Goal: Task Accomplishment & Management: Manage account settings

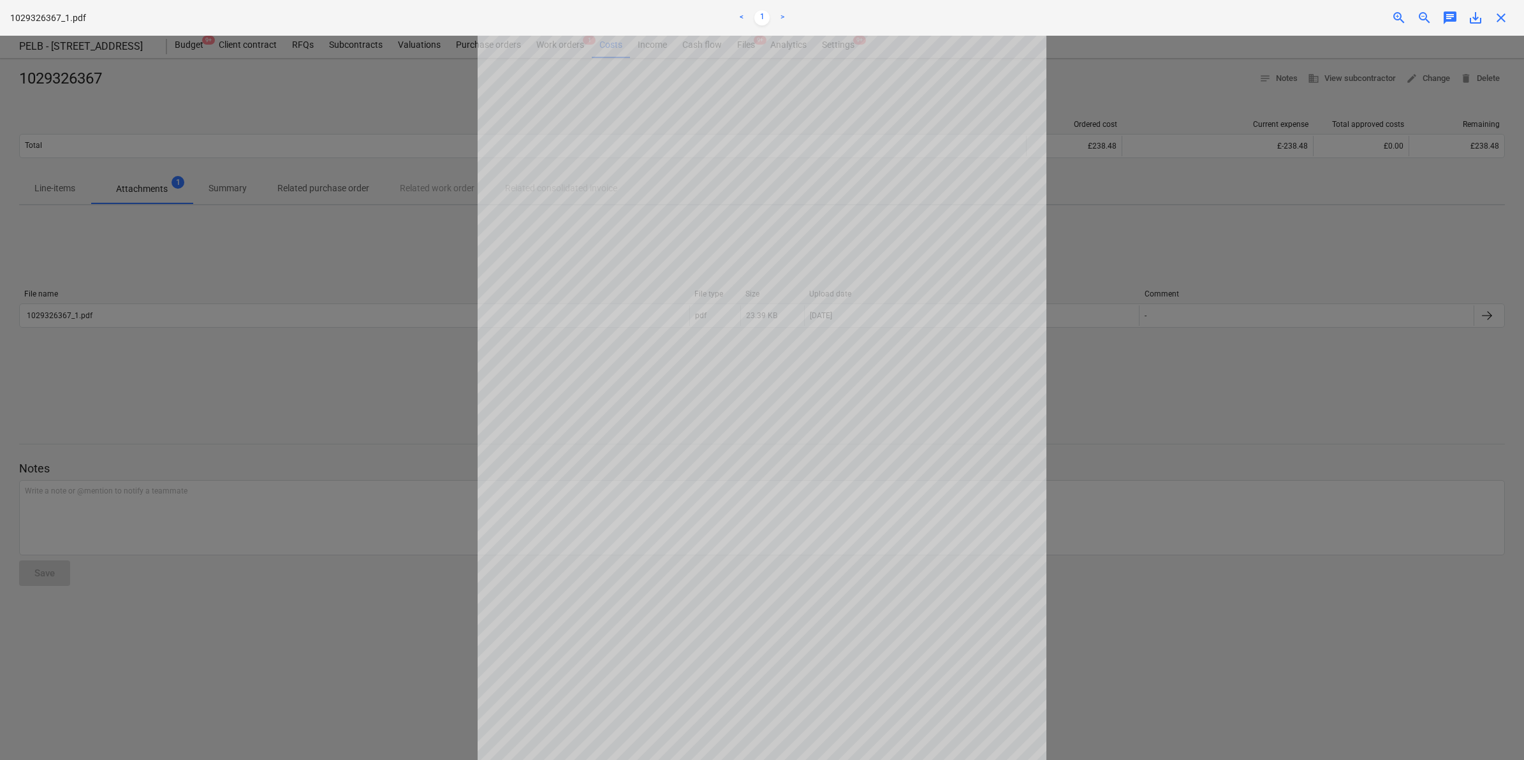
click at [1497, 18] on span "close" at bounding box center [1500, 17] width 15 height 15
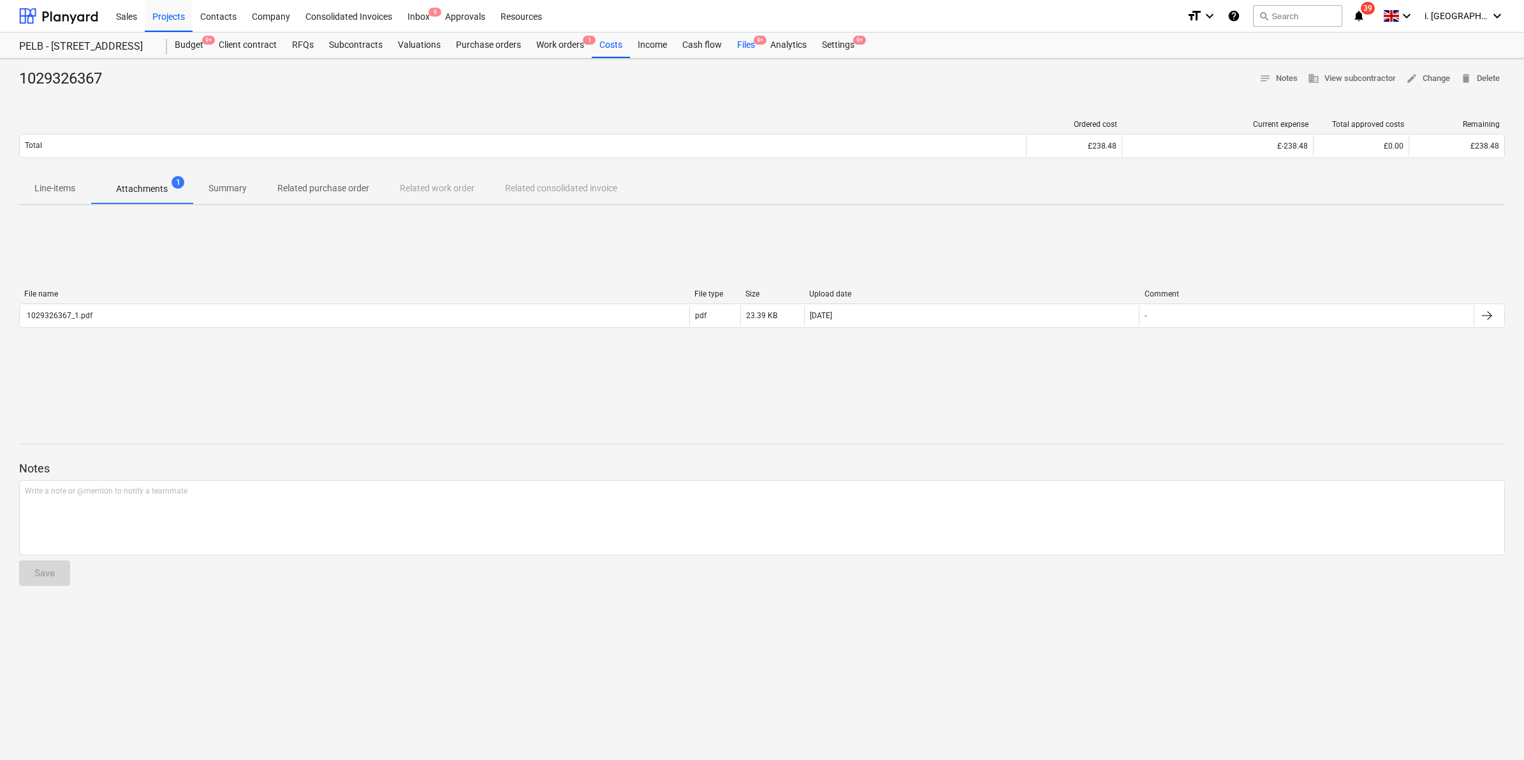
click at [738, 46] on div "Files 9+" at bounding box center [745, 46] width 33 height 26
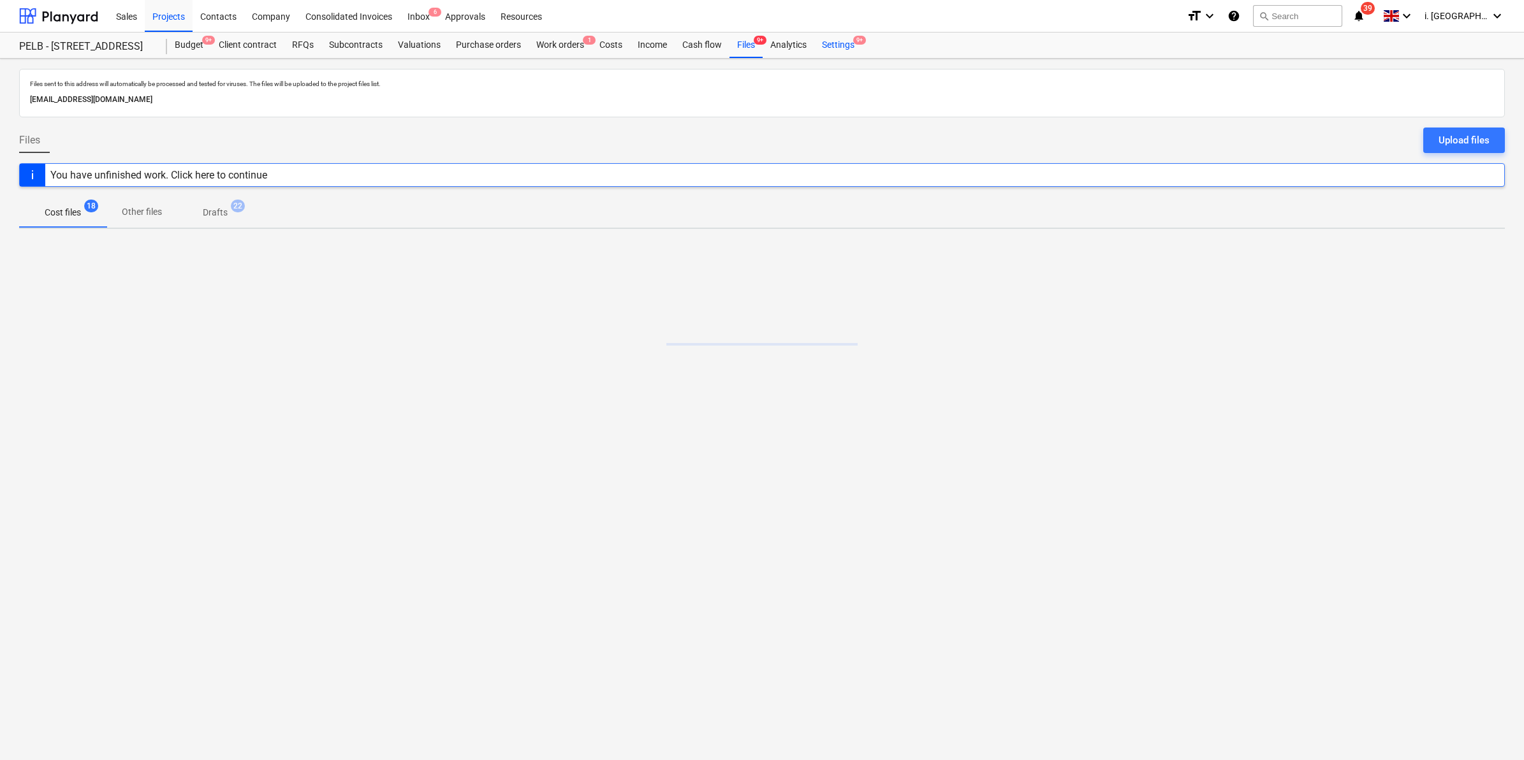
click at [828, 43] on div "Settings 9+" at bounding box center [838, 46] width 48 height 26
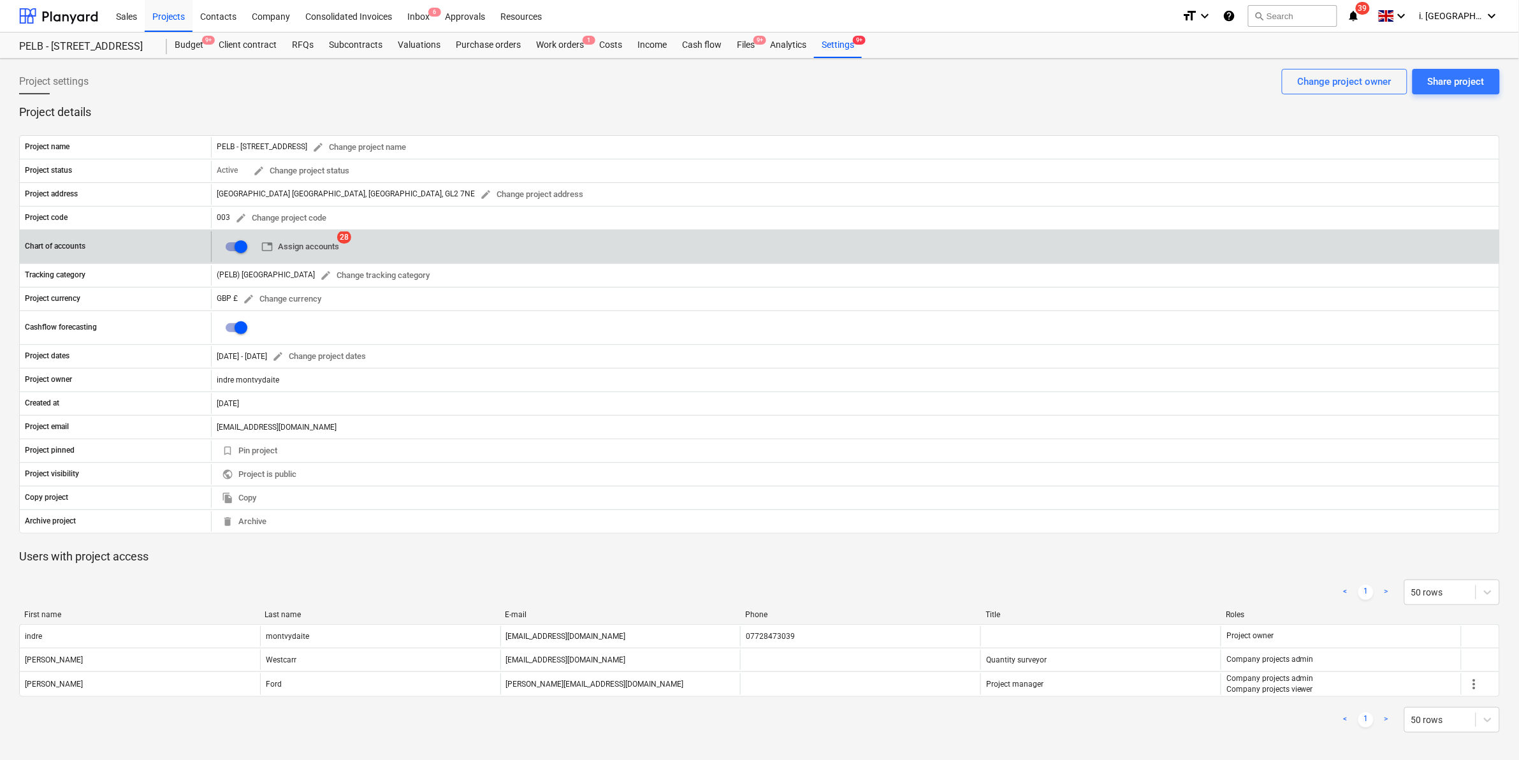
click at [321, 241] on span "table Assign accounts" at bounding box center [300, 247] width 78 height 15
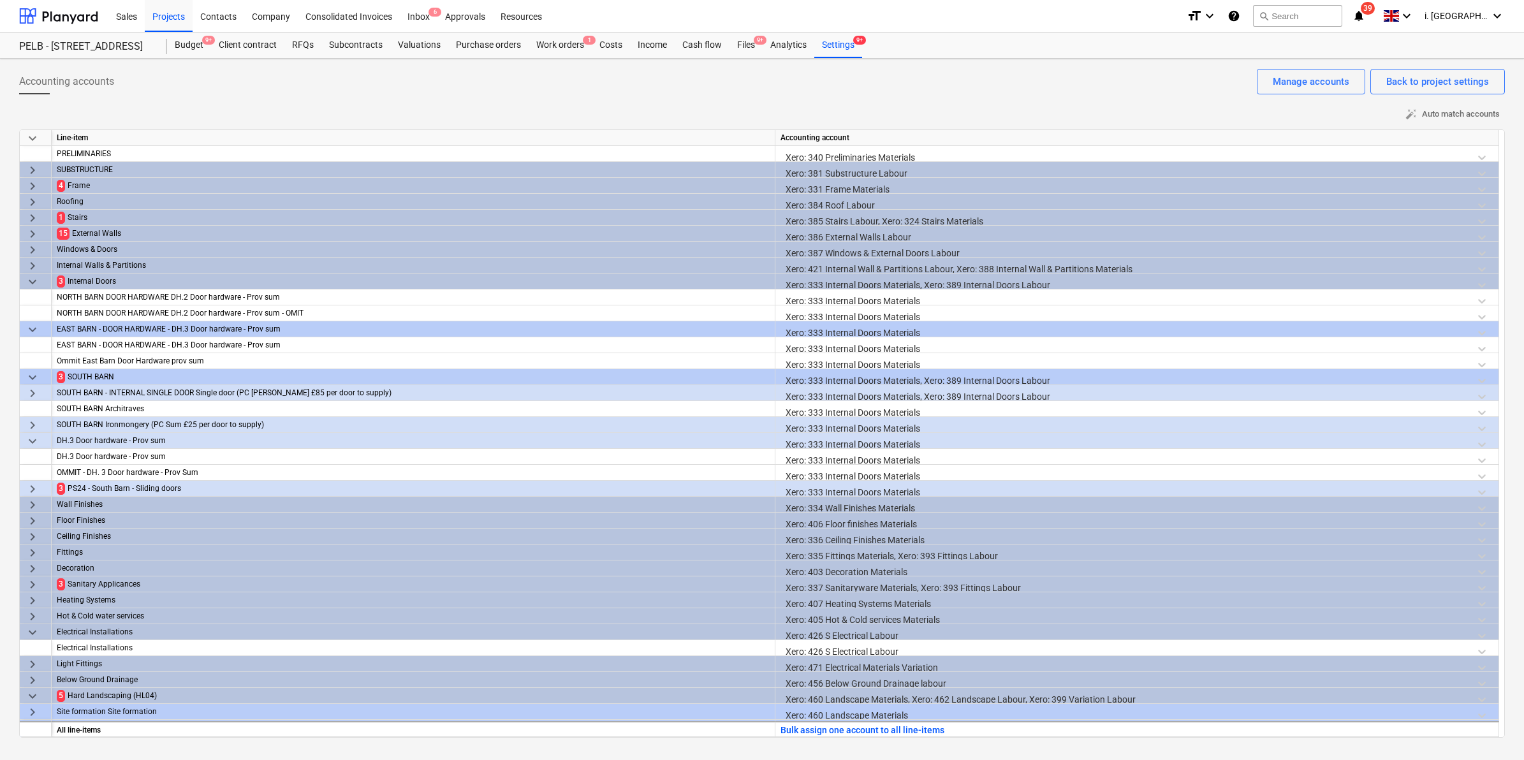
click at [26, 180] on span "keyboard_arrow_right" at bounding box center [32, 186] width 15 height 15
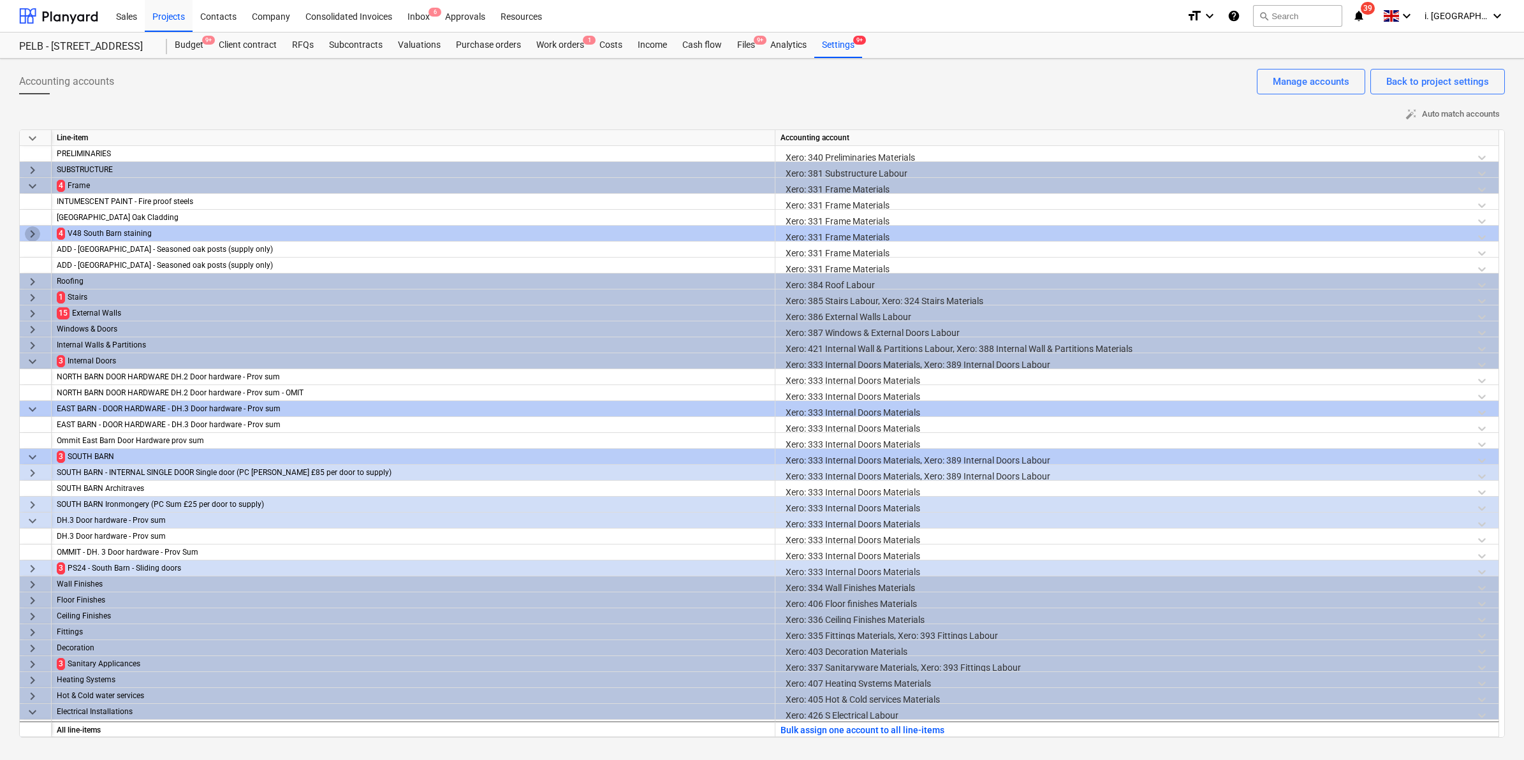
click at [29, 230] on span "keyboard_arrow_right" at bounding box center [32, 233] width 15 height 15
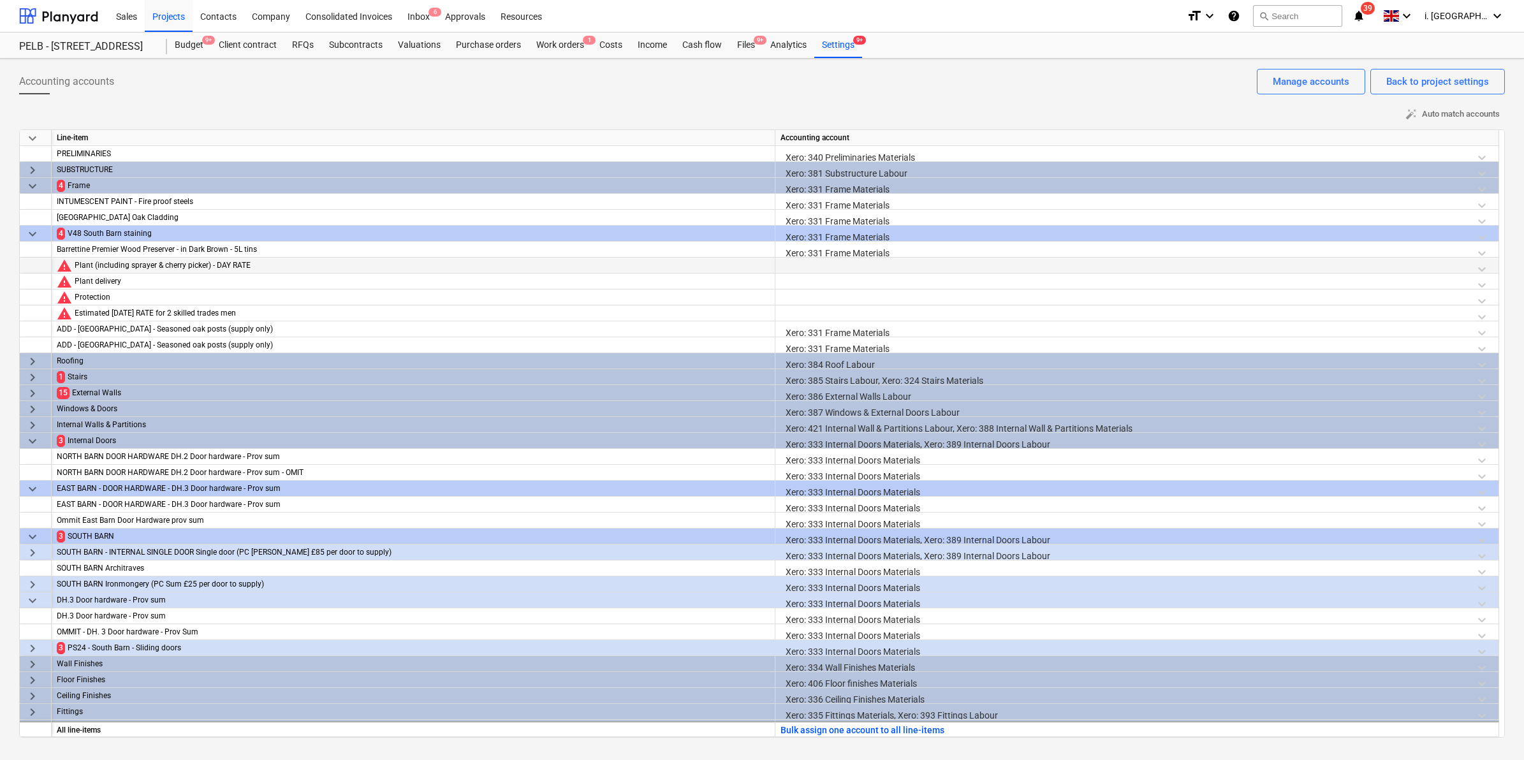
click at [831, 270] on div at bounding box center [1136, 269] width 713 height 22
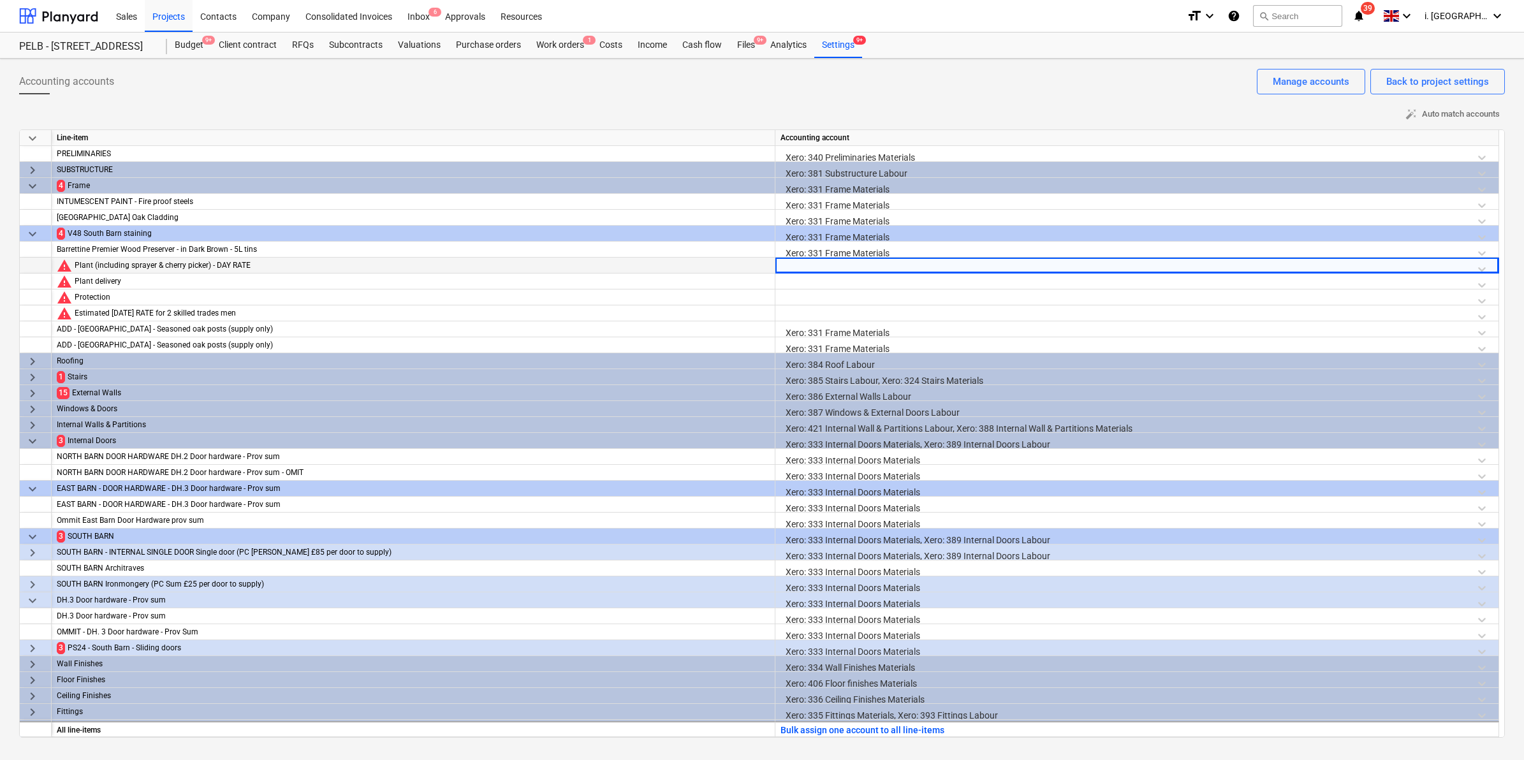
click at [831, 270] on div at bounding box center [1136, 269] width 713 height 22
click at [827, 265] on div at bounding box center [1136, 269] width 713 height 22
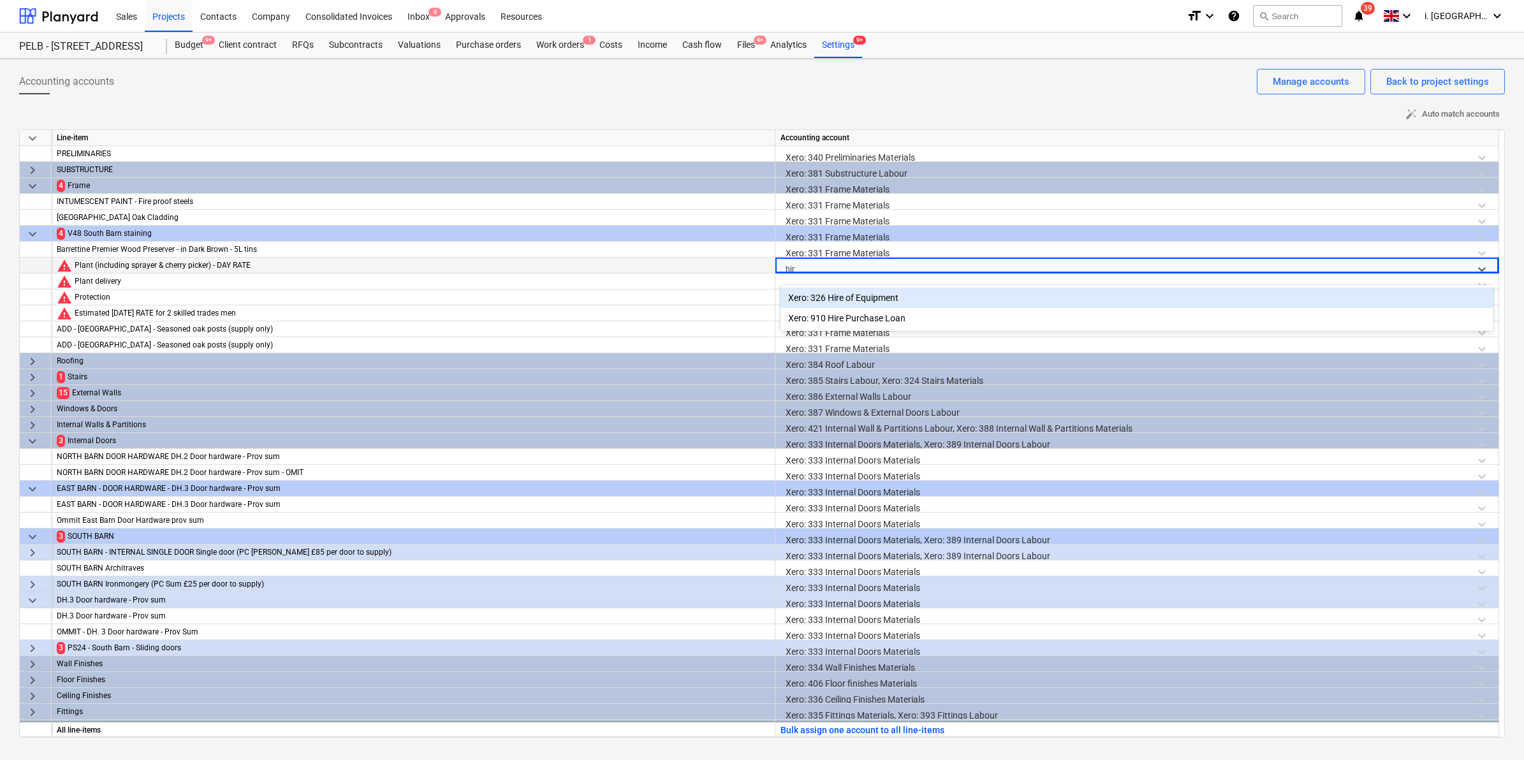
type input "hire"
click at [852, 295] on div "Xero: 326 Hire of Equipment" at bounding box center [1136, 298] width 713 height 20
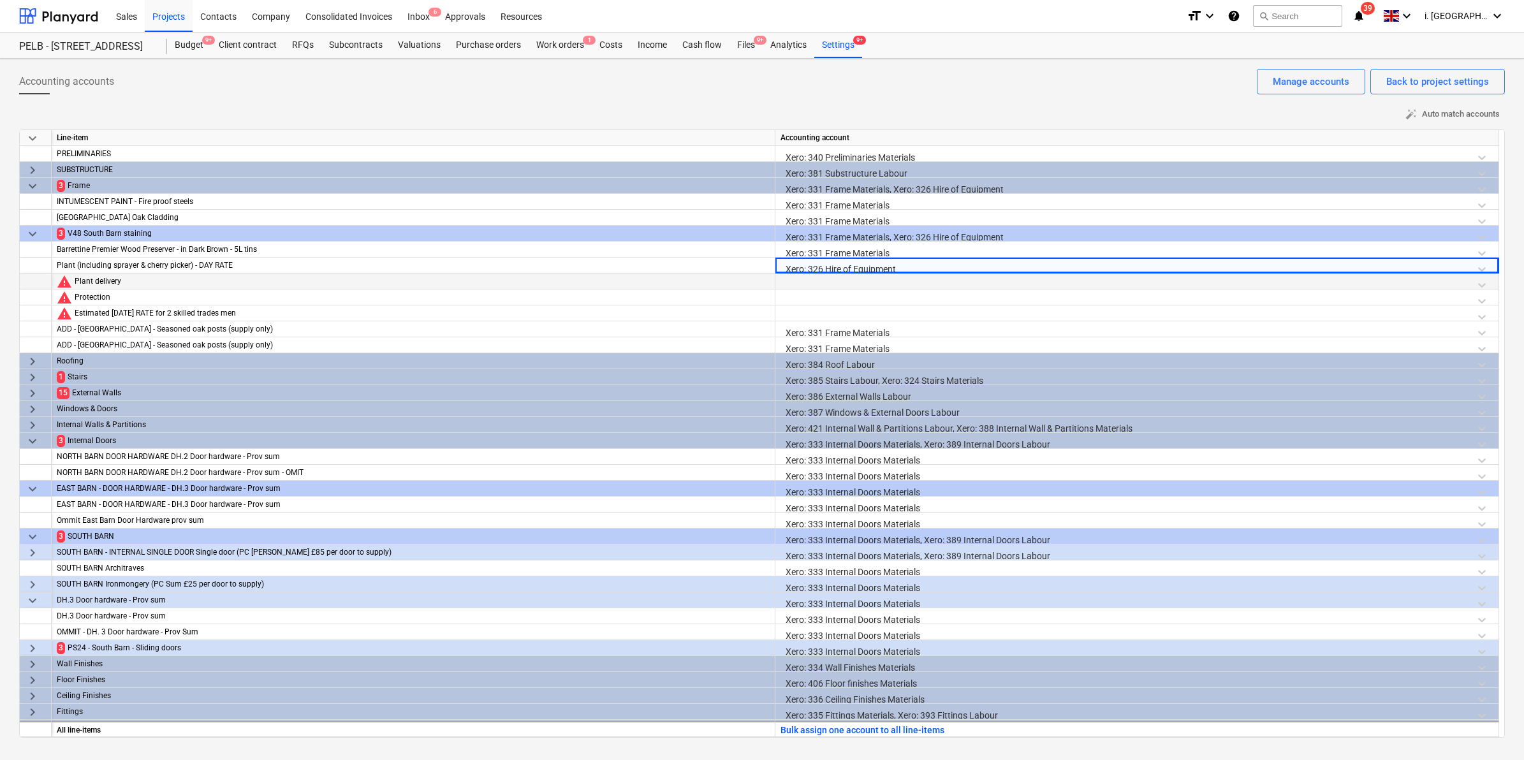
click at [838, 286] on div at bounding box center [1136, 285] width 713 height 22
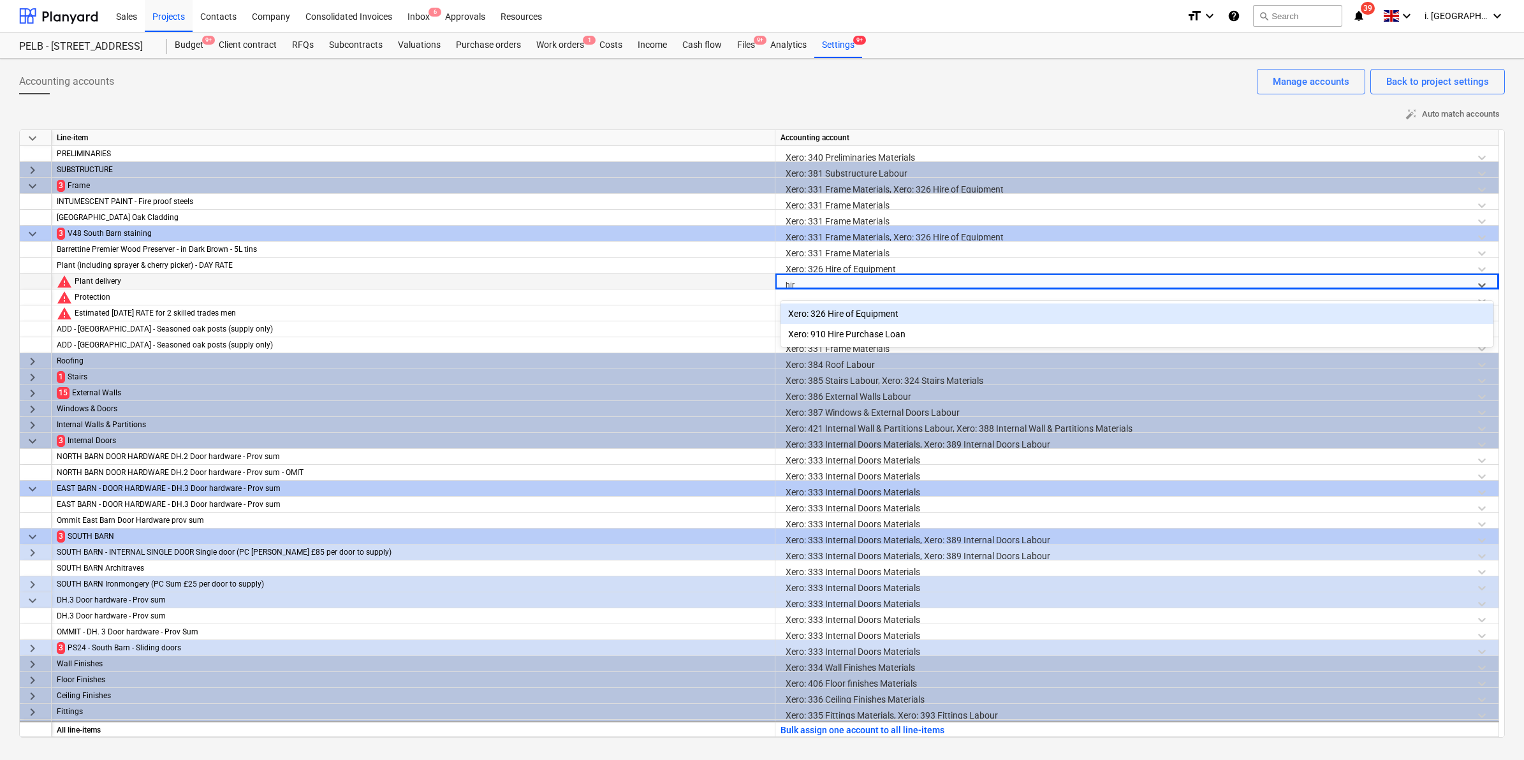
type input "hire"
click at [852, 314] on div "Xero: 326 Hire of Equipment" at bounding box center [1136, 314] width 713 height 20
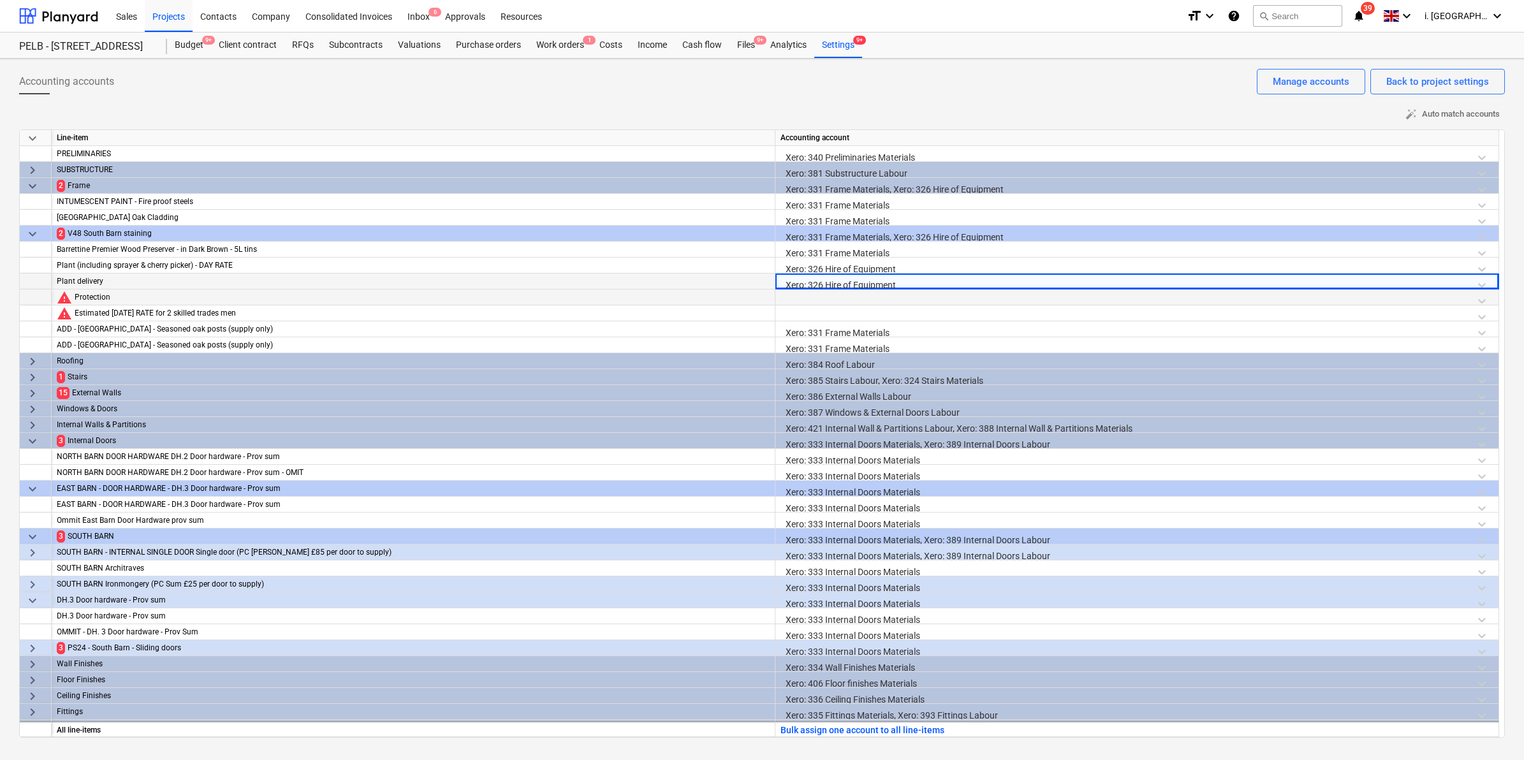
click at [823, 296] on div at bounding box center [1136, 300] width 713 height 22
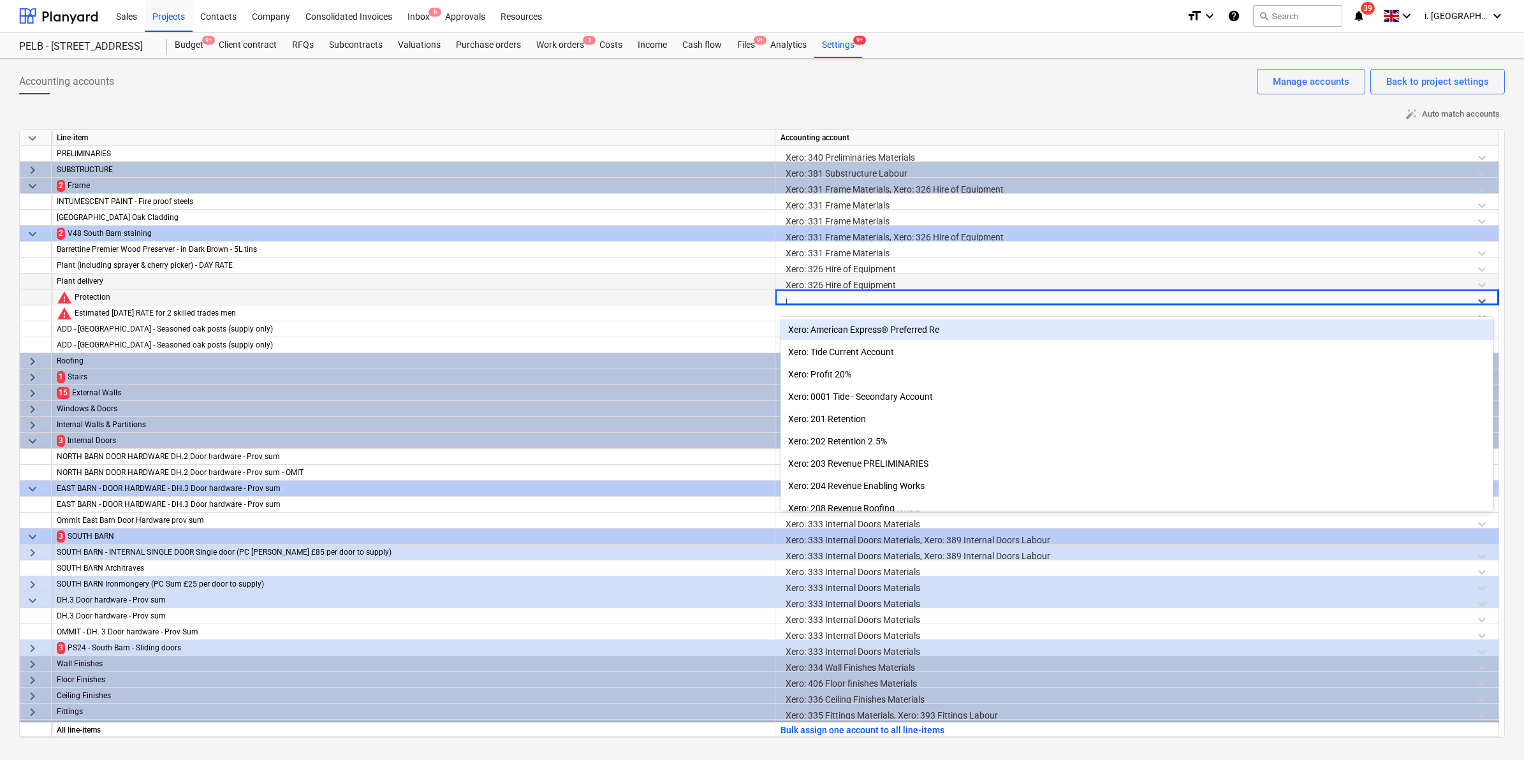
type input "in"
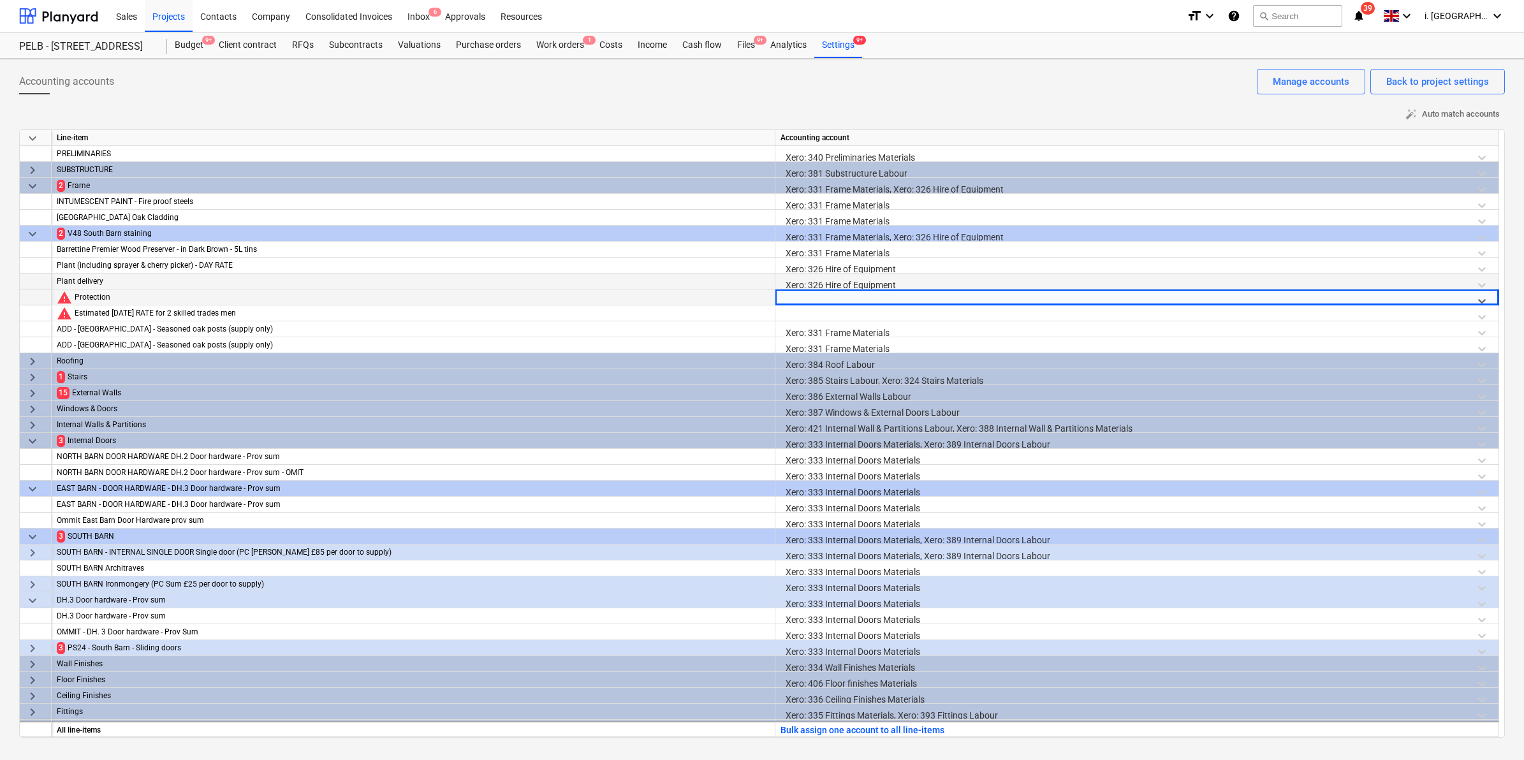
click at [830, 293] on div at bounding box center [1126, 301] width 680 height 16
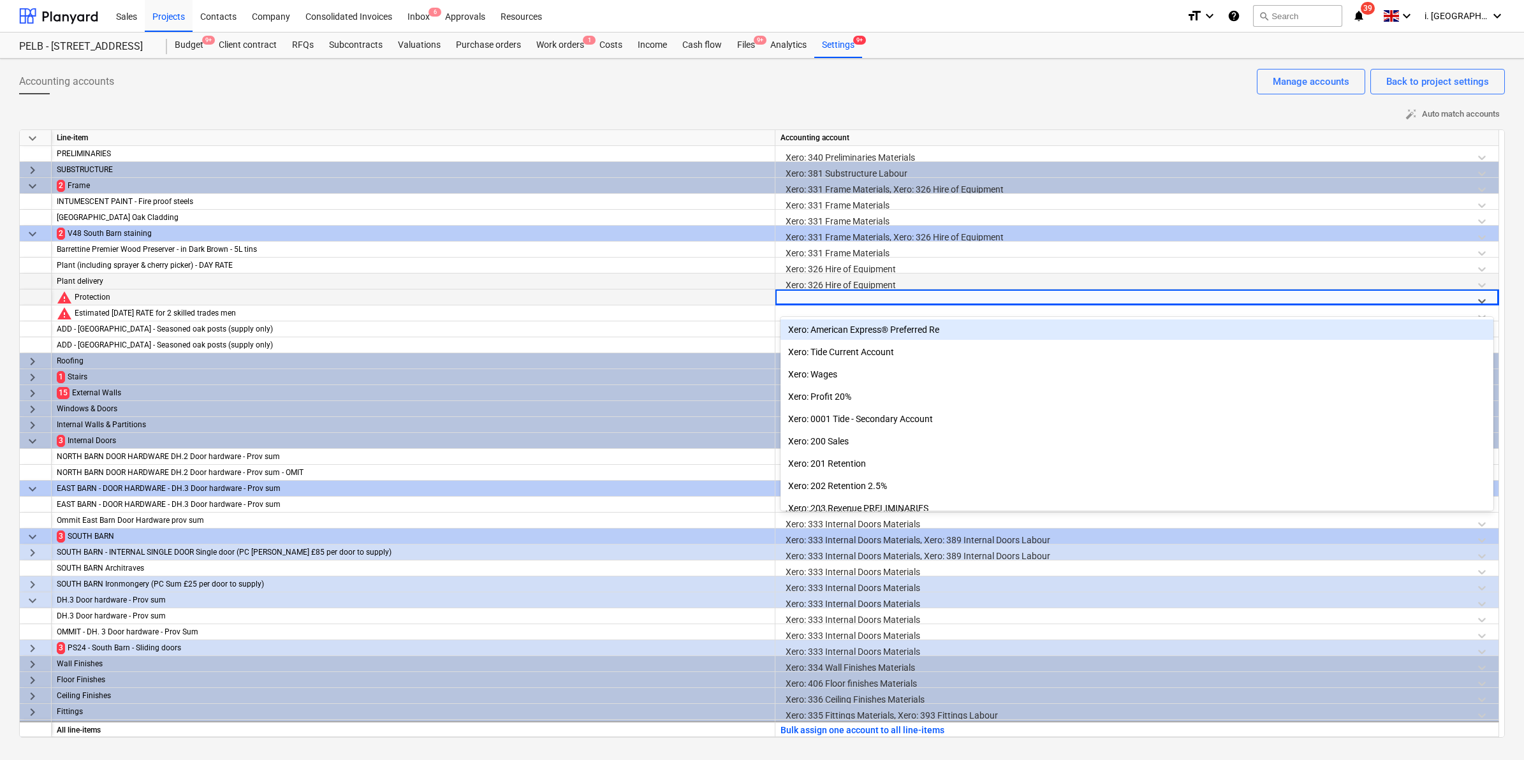
click at [830, 293] on div at bounding box center [1126, 301] width 680 height 16
type input "ins"
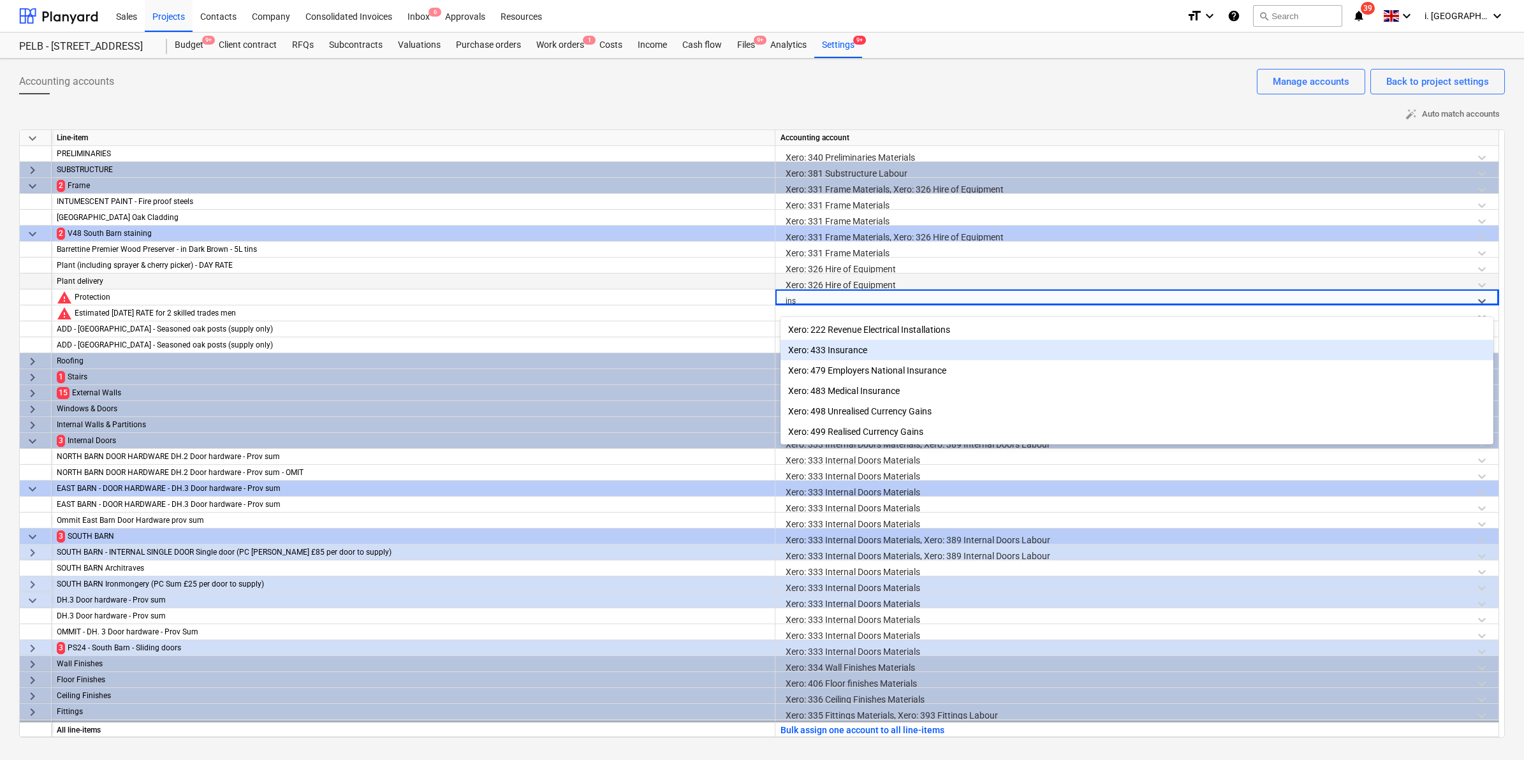
click at [847, 345] on div "Xero: 433 Insurance" at bounding box center [1136, 350] width 713 height 20
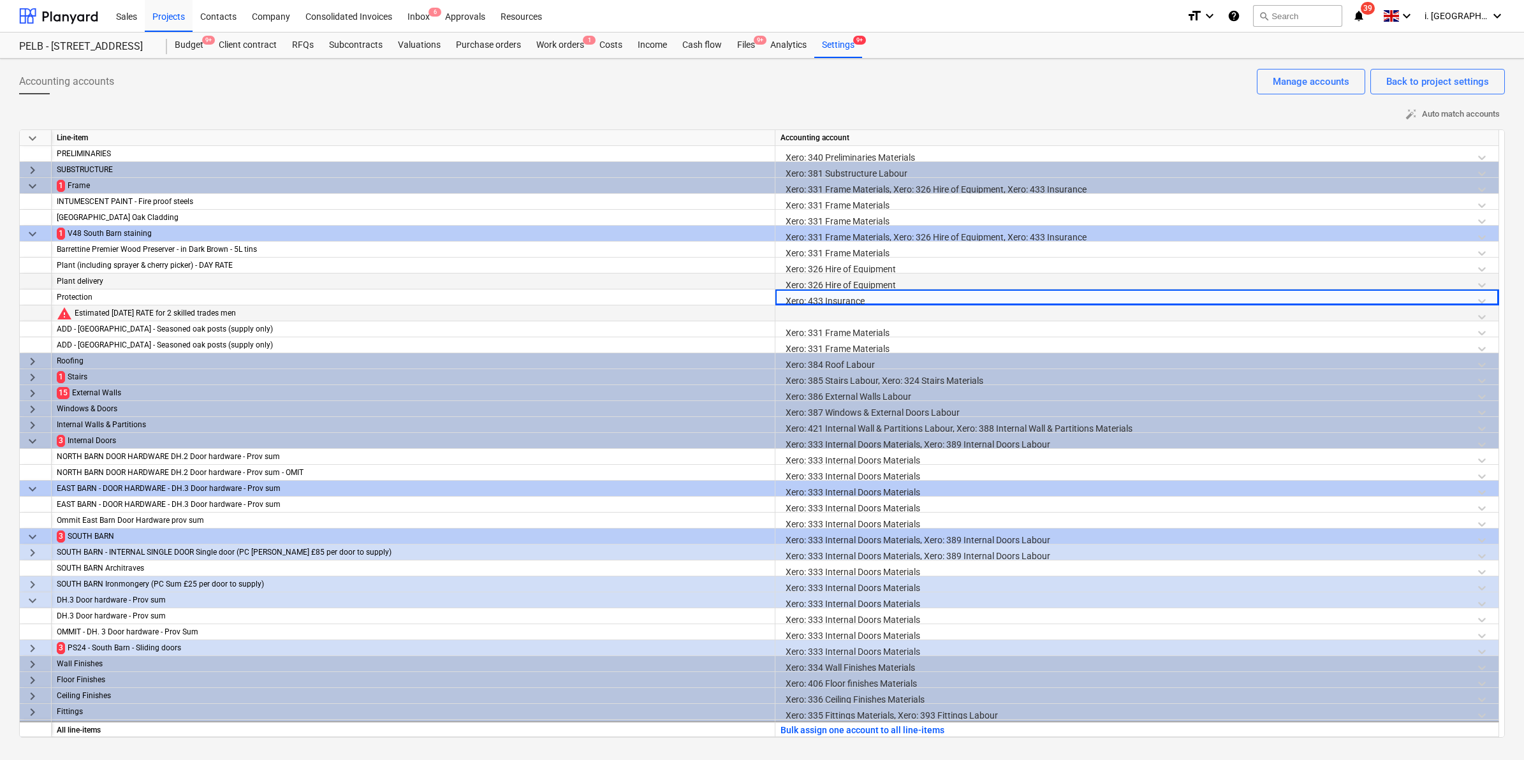
click at [832, 314] on div at bounding box center [1136, 316] width 713 height 22
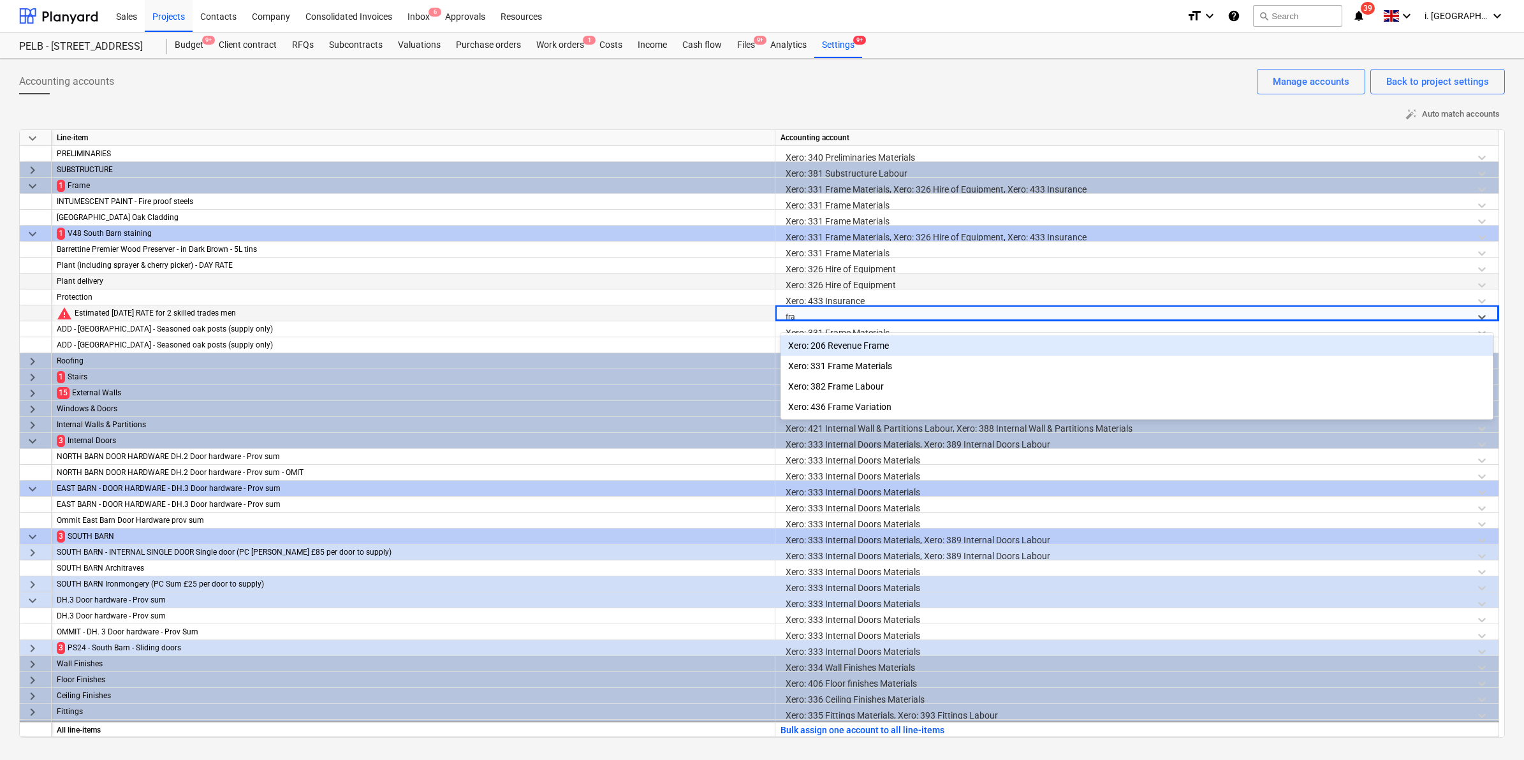
type input "fram"
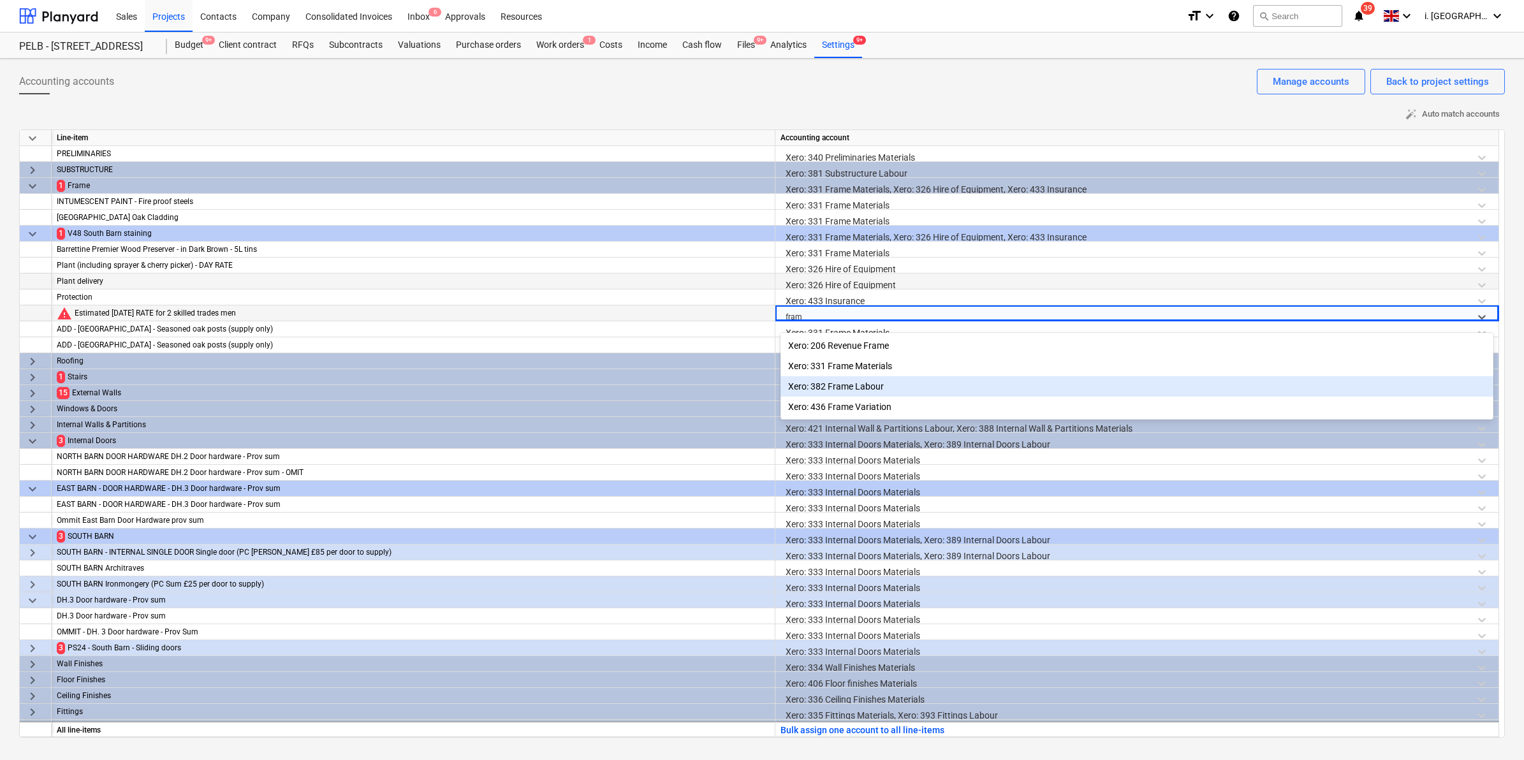
click at [865, 386] on div "Xero: 382 Frame Labour" at bounding box center [1136, 386] width 713 height 20
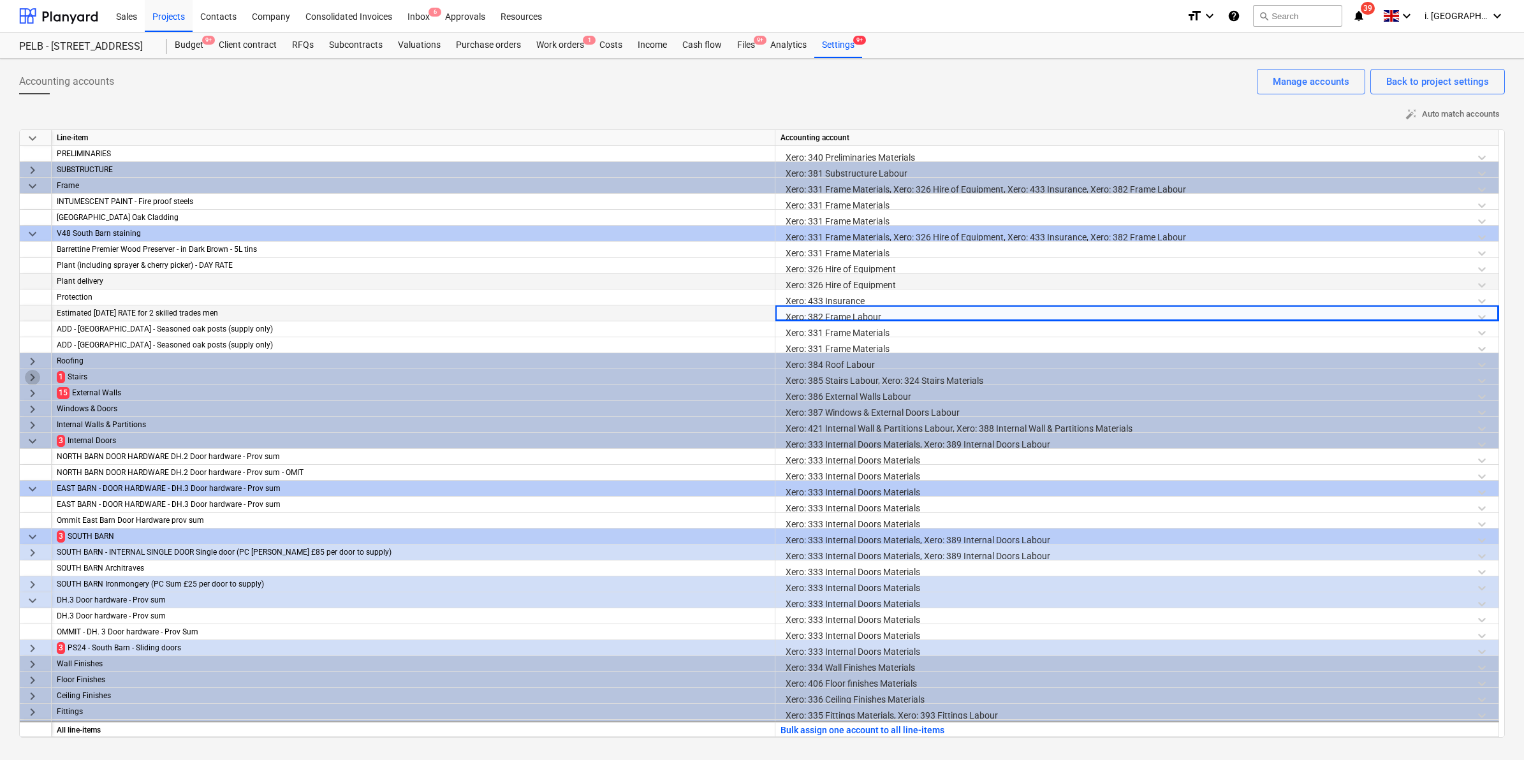
click at [29, 374] on span "keyboard_arrow_right" at bounding box center [32, 377] width 15 height 15
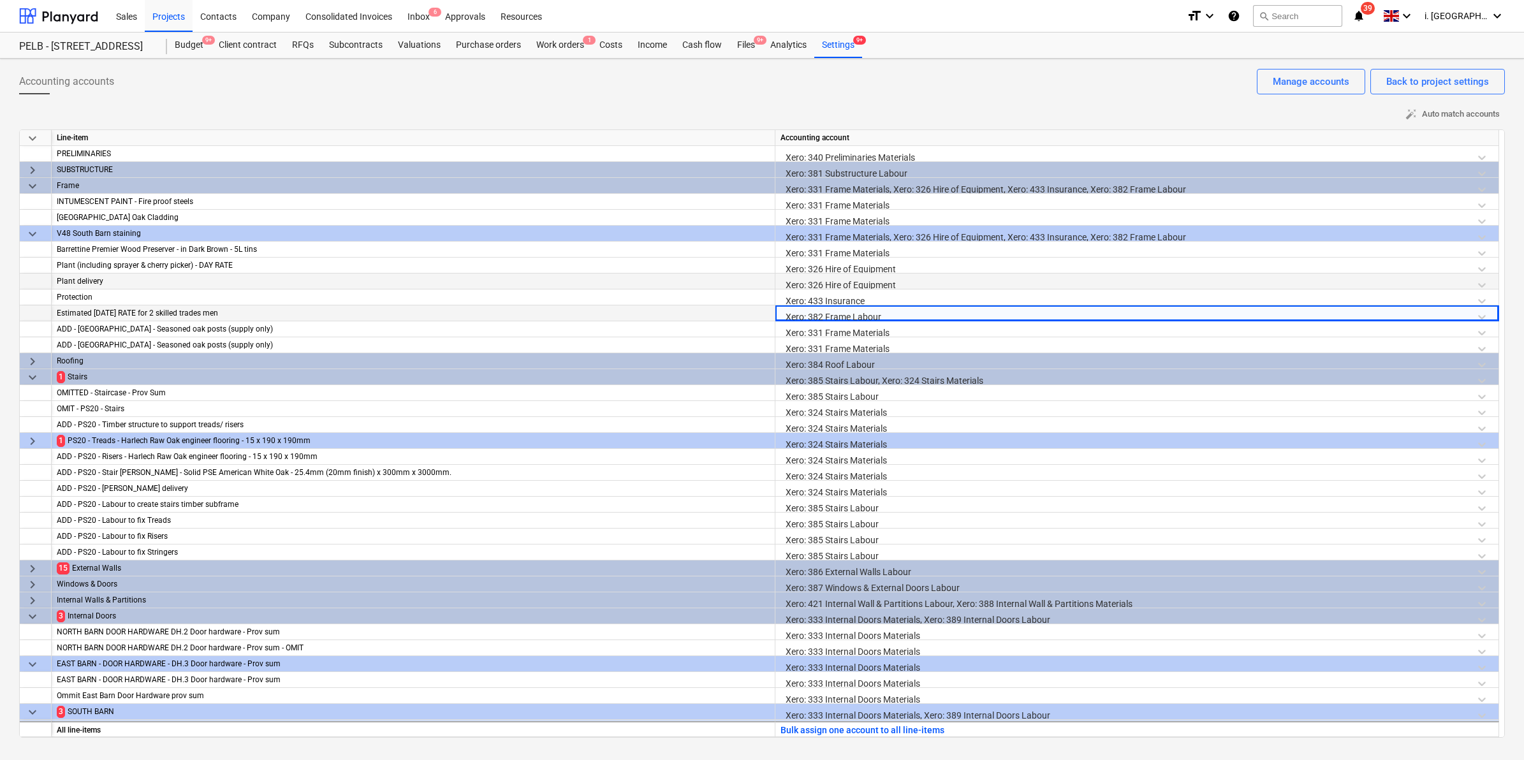
click at [33, 444] on span "keyboard_arrow_right" at bounding box center [32, 441] width 15 height 15
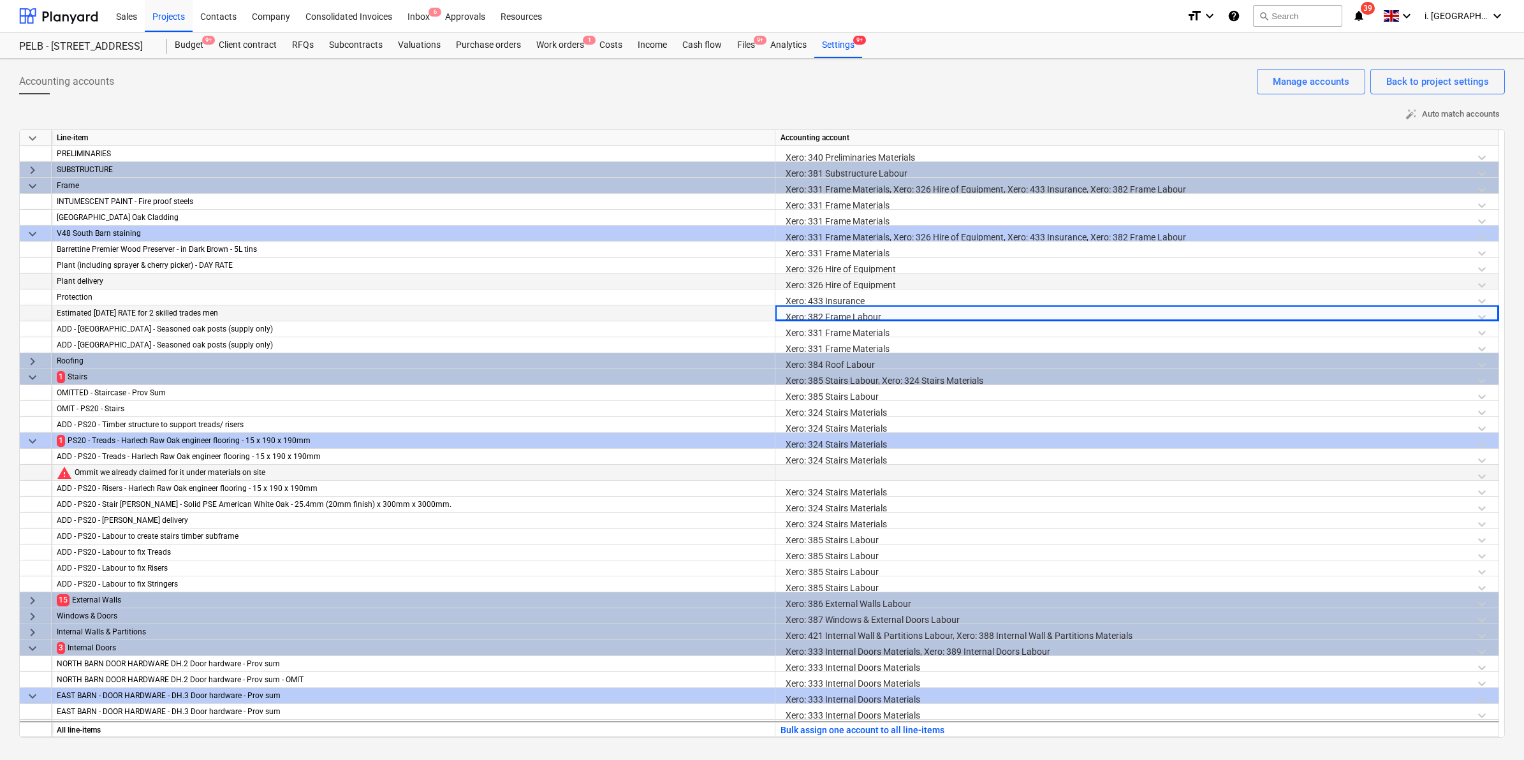
click at [844, 472] on div at bounding box center [1136, 476] width 713 height 22
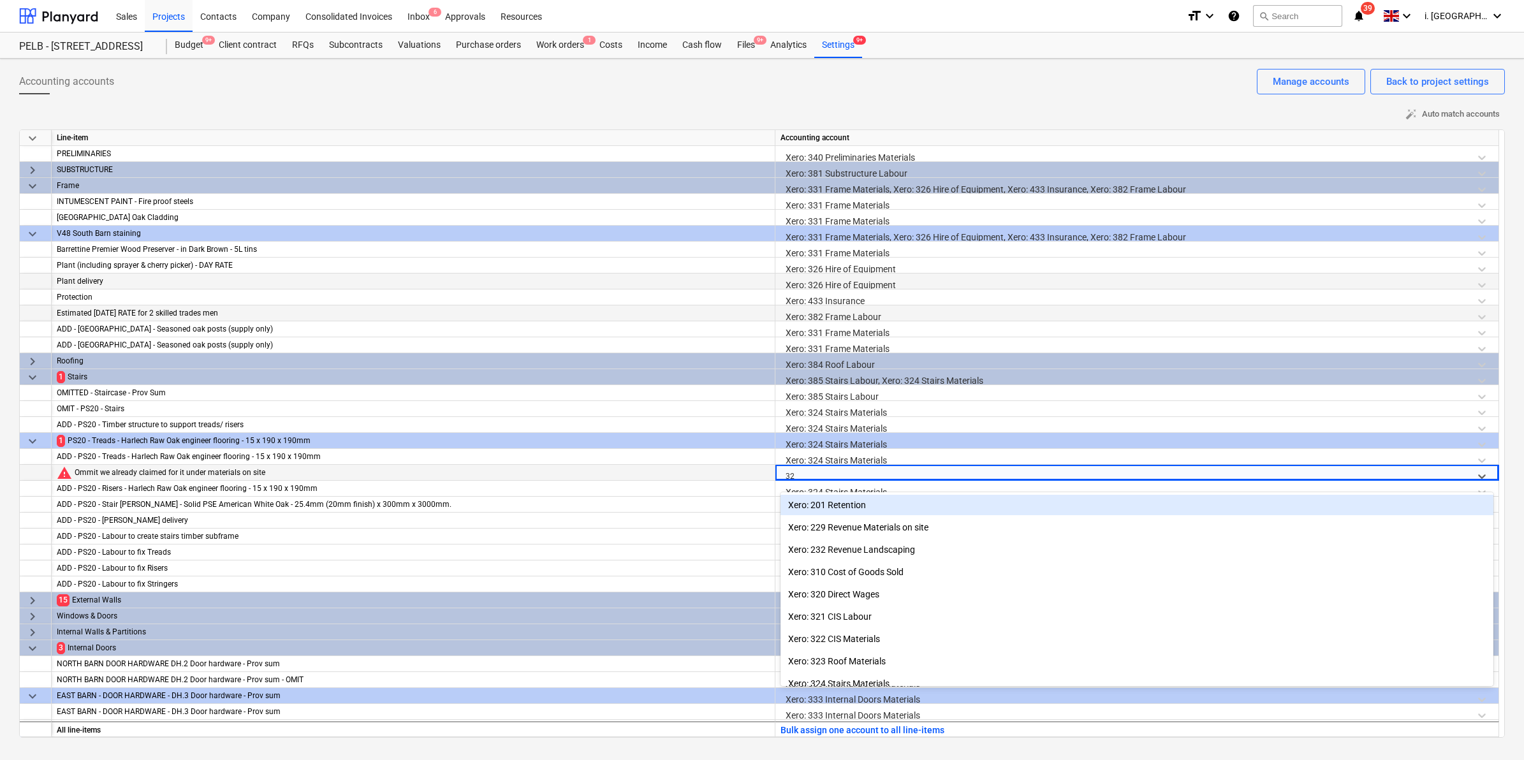
type input "324"
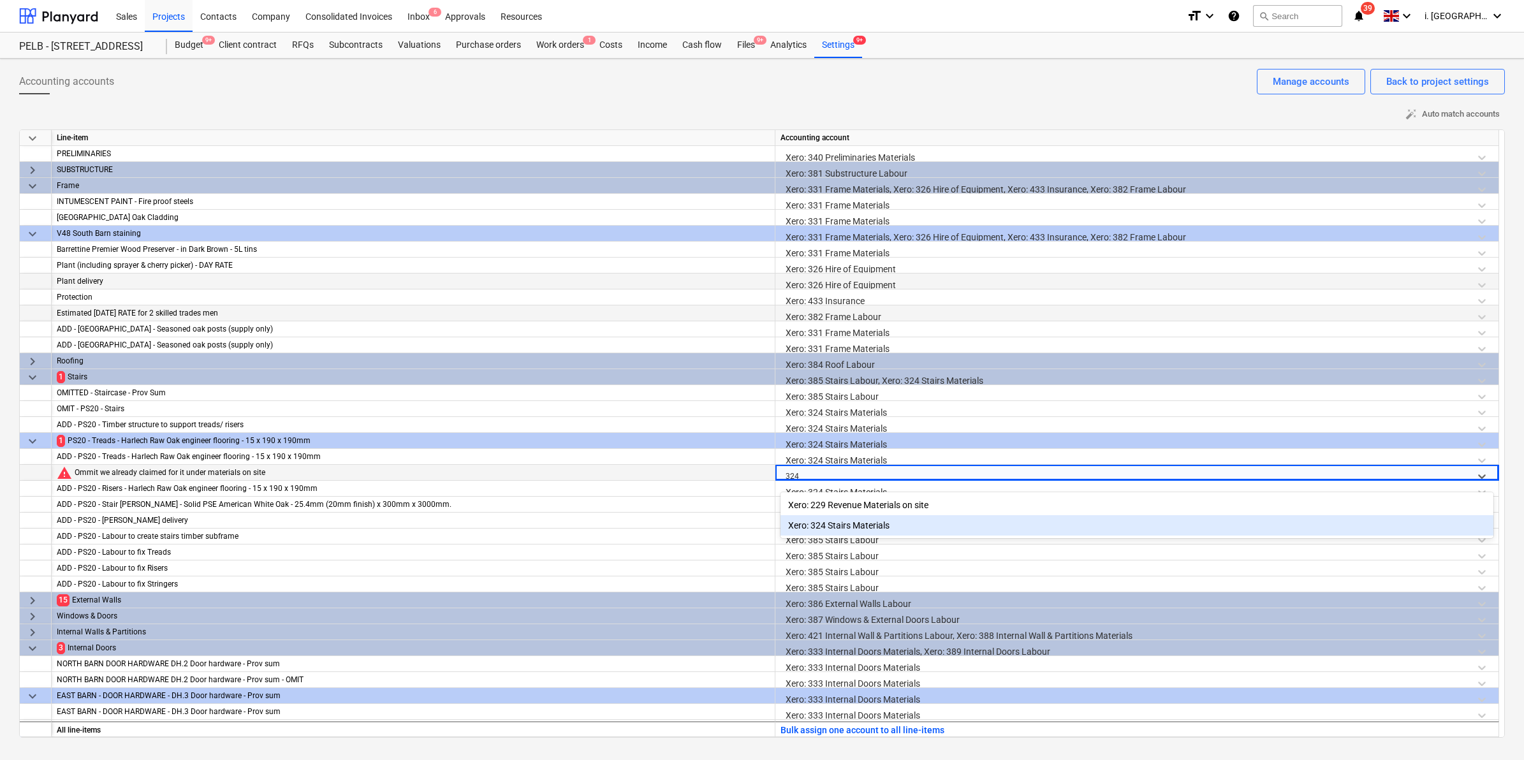
click at [864, 525] on div "Xero: 324 Stairs Materials" at bounding box center [1136, 525] width 713 height 20
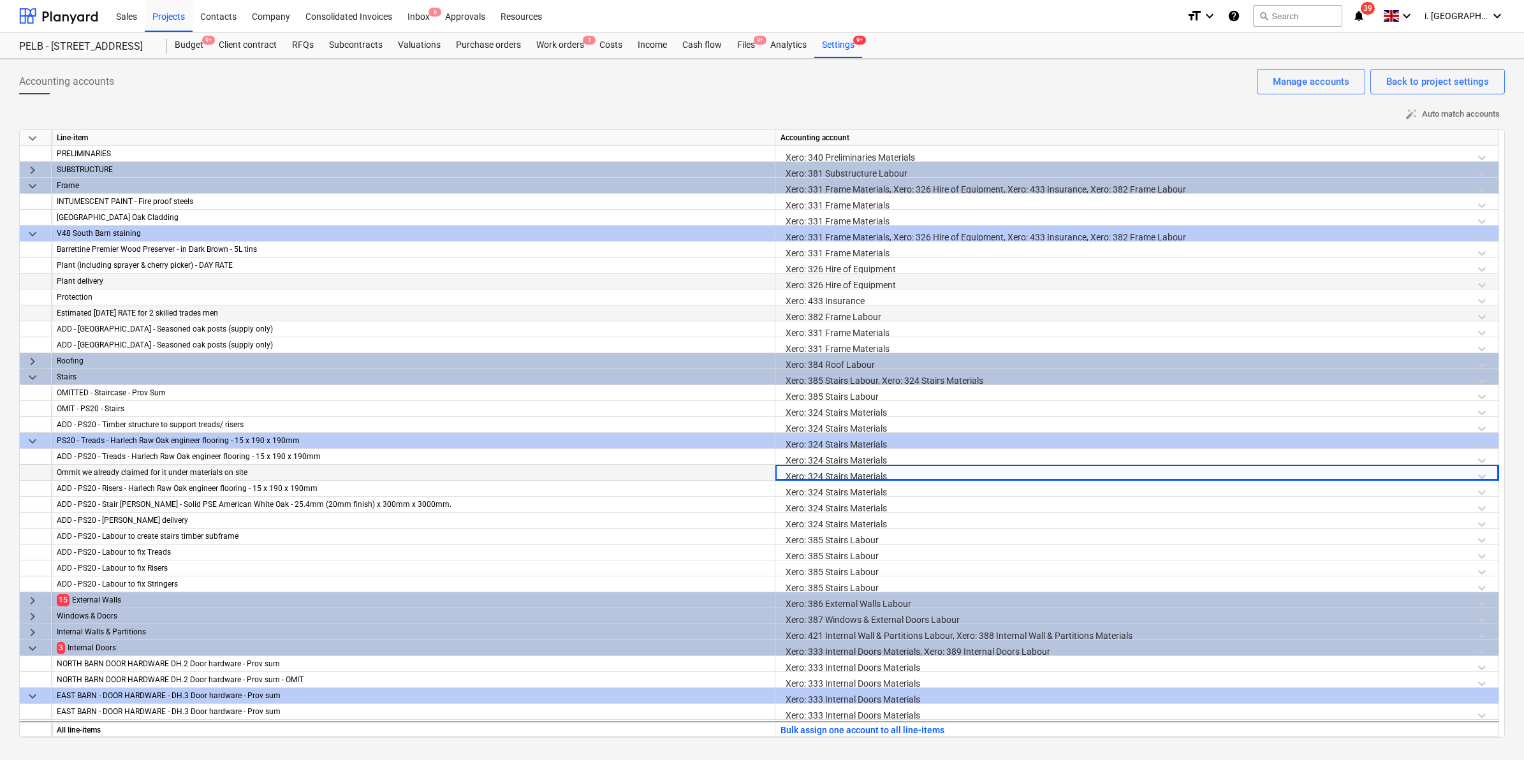
click at [29, 603] on span "keyboard_arrow_right" at bounding box center [32, 600] width 15 height 15
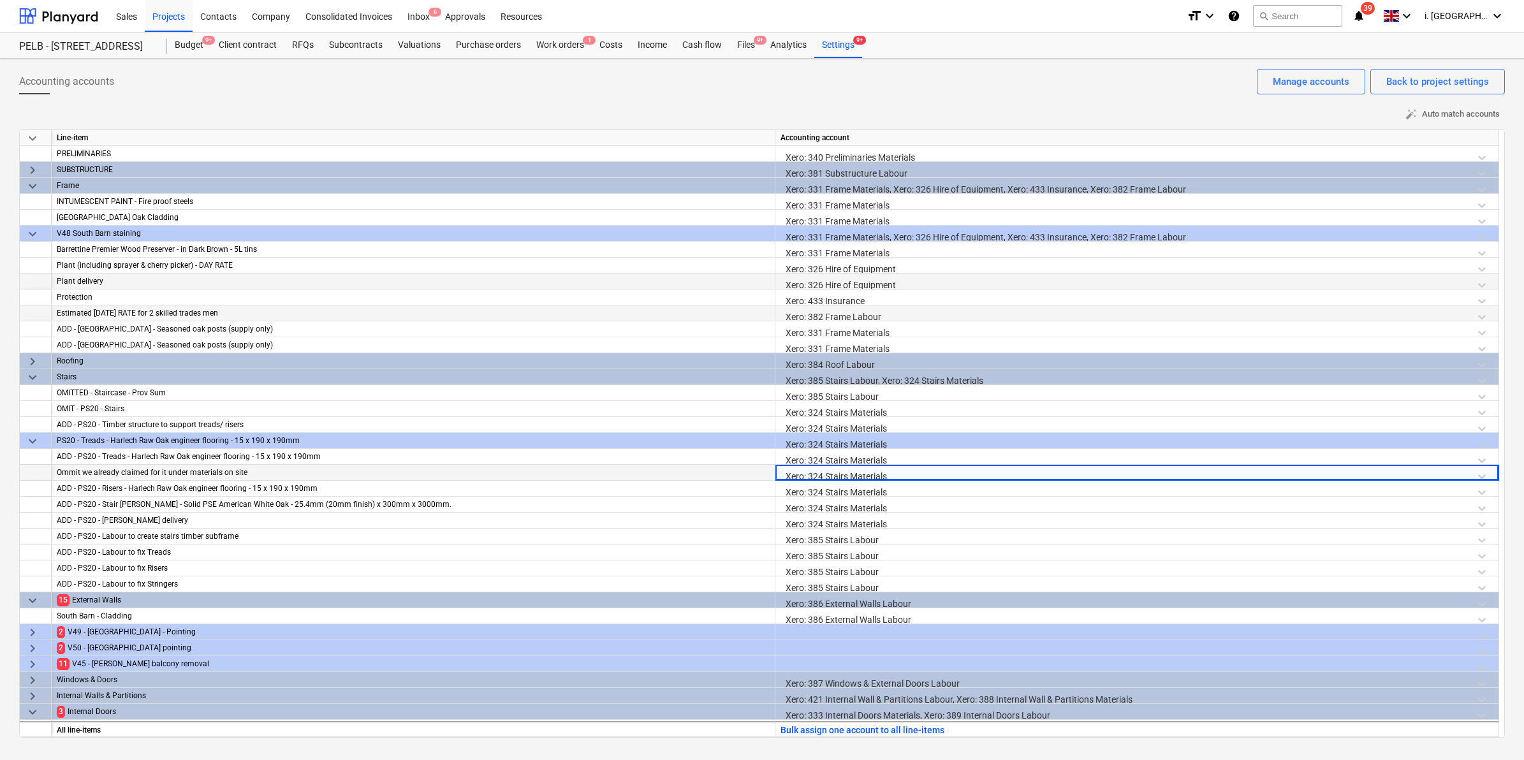
drag, startPoint x: 1499, startPoint y: 384, endPoint x: 1500, endPoint y: 426, distance: 41.5
click at [1500, 426] on div "keyboard_arrow_down Line-item Accounting account PRELIMINARIES Xero: 340 Prelim…" at bounding box center [762, 433] width 1486 height 608
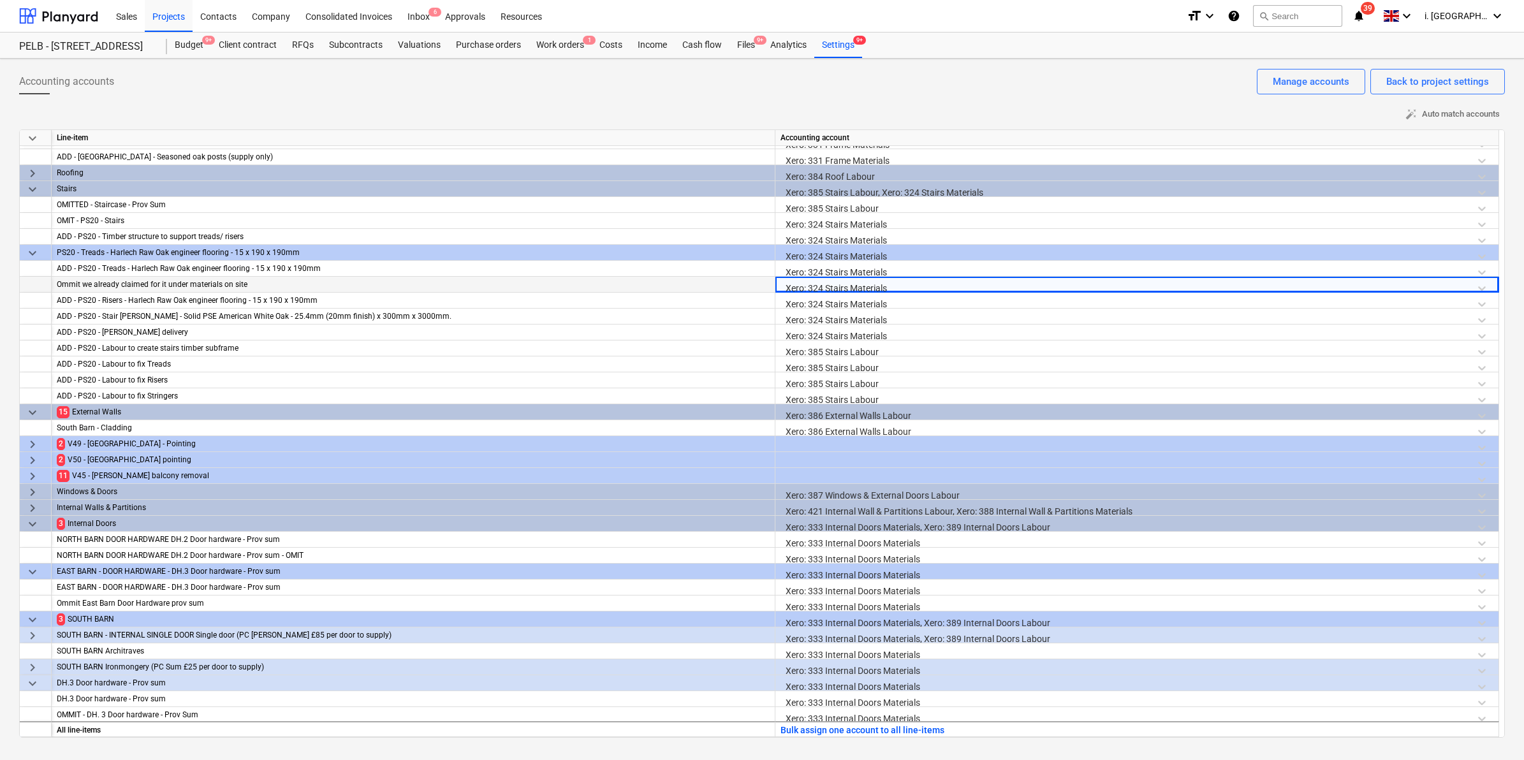
scroll to position [196, 0]
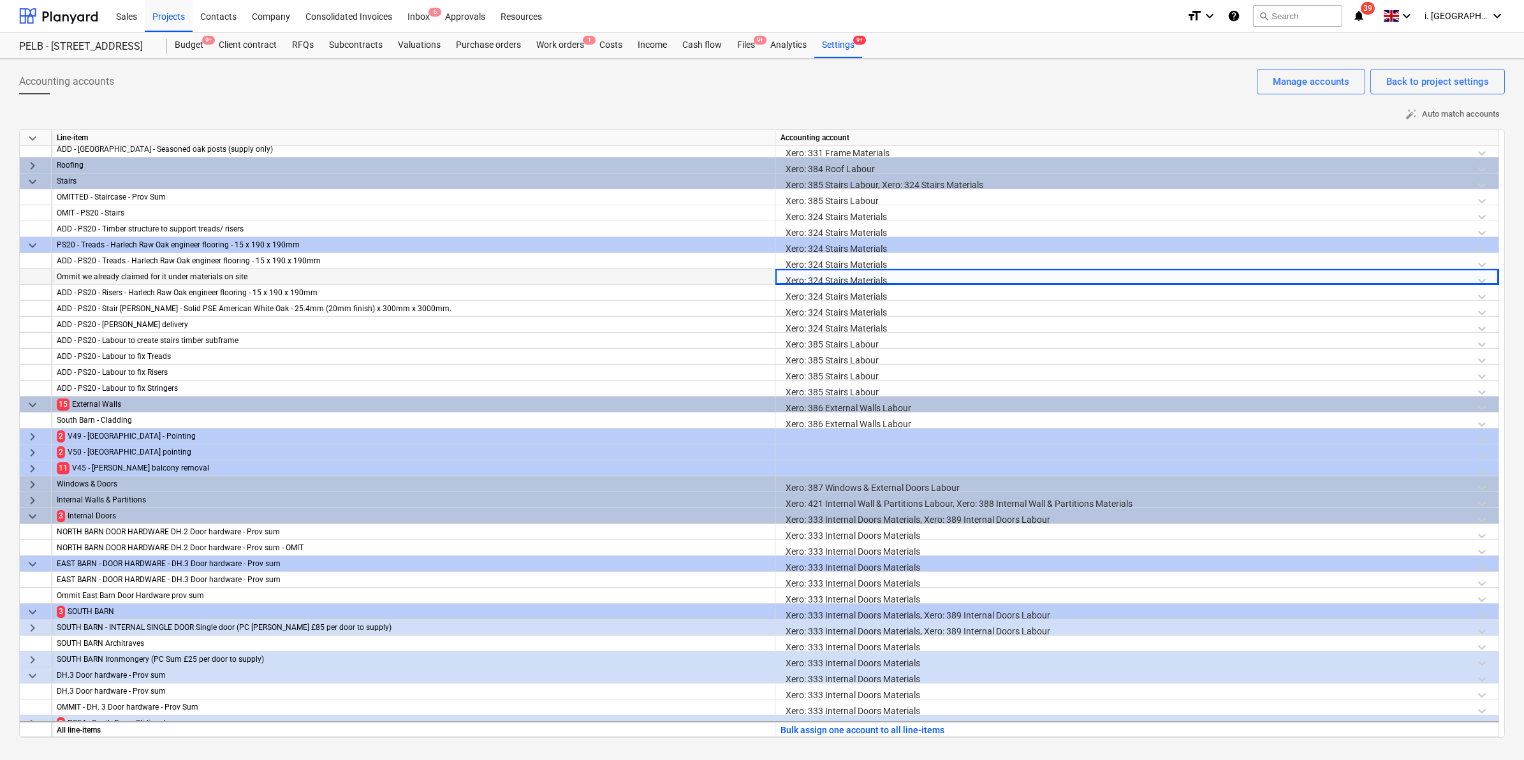
click at [31, 438] on span "keyboard_arrow_right" at bounding box center [32, 436] width 15 height 15
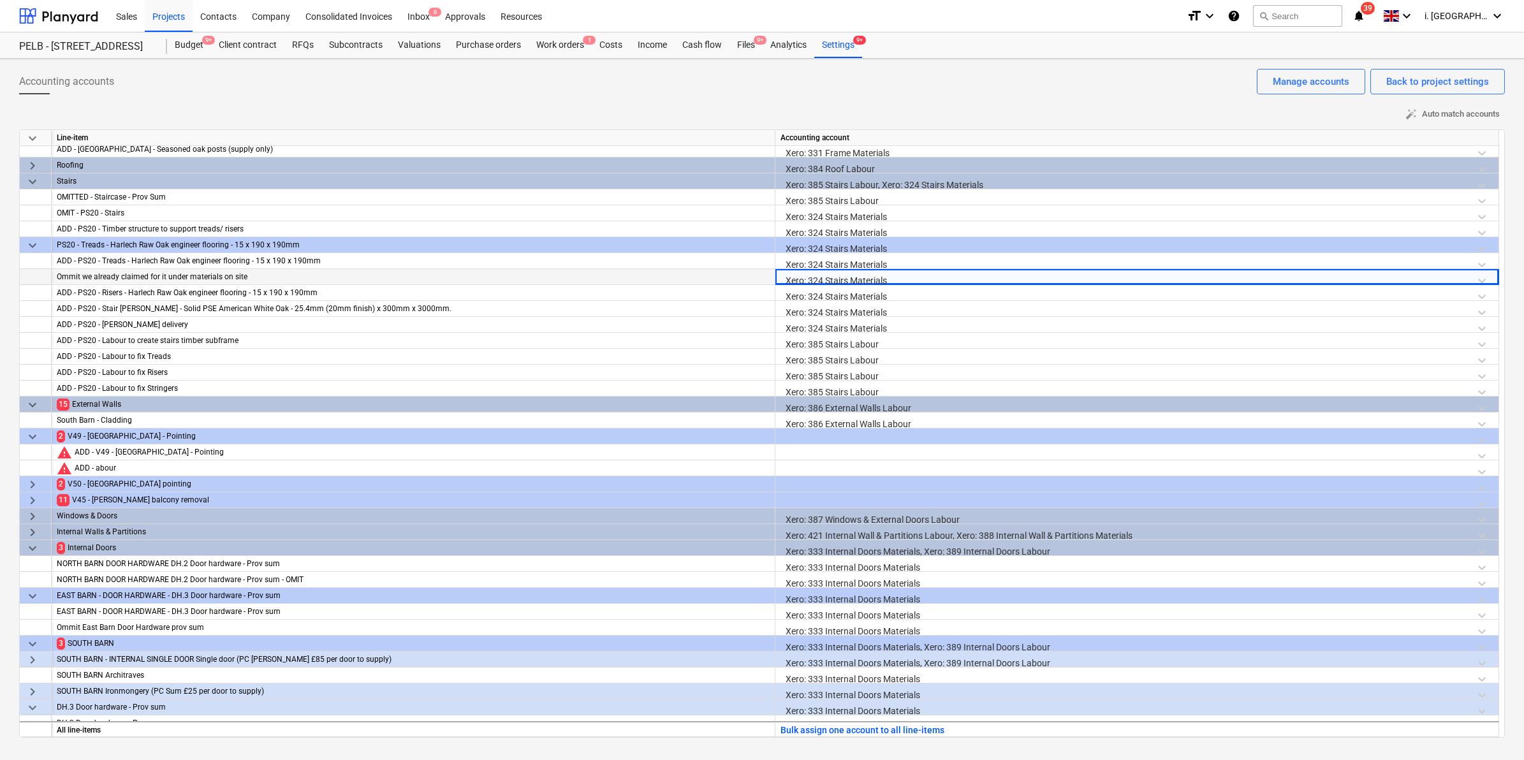
click at [840, 440] on div at bounding box center [1136, 439] width 713 height 22
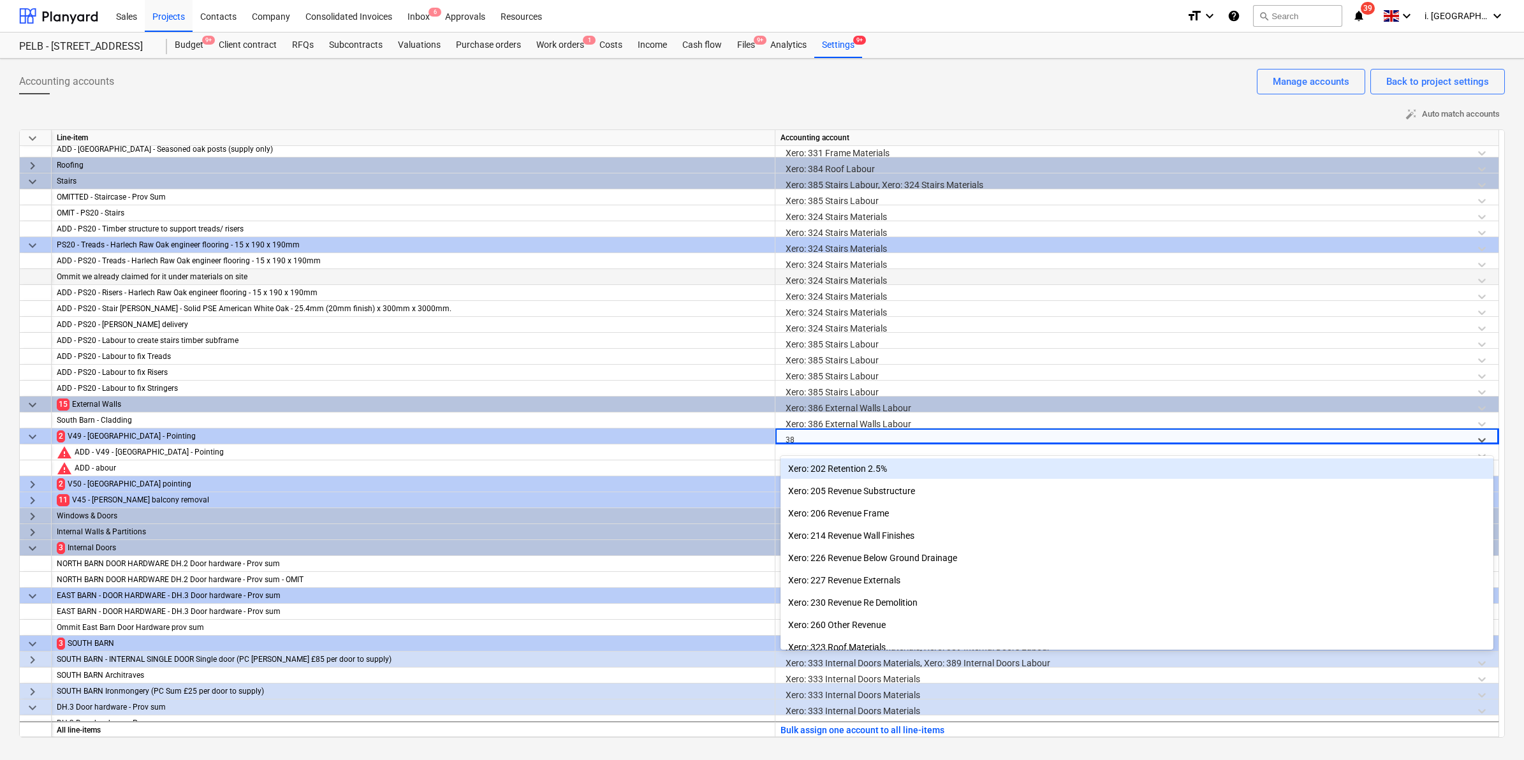
type input "386"
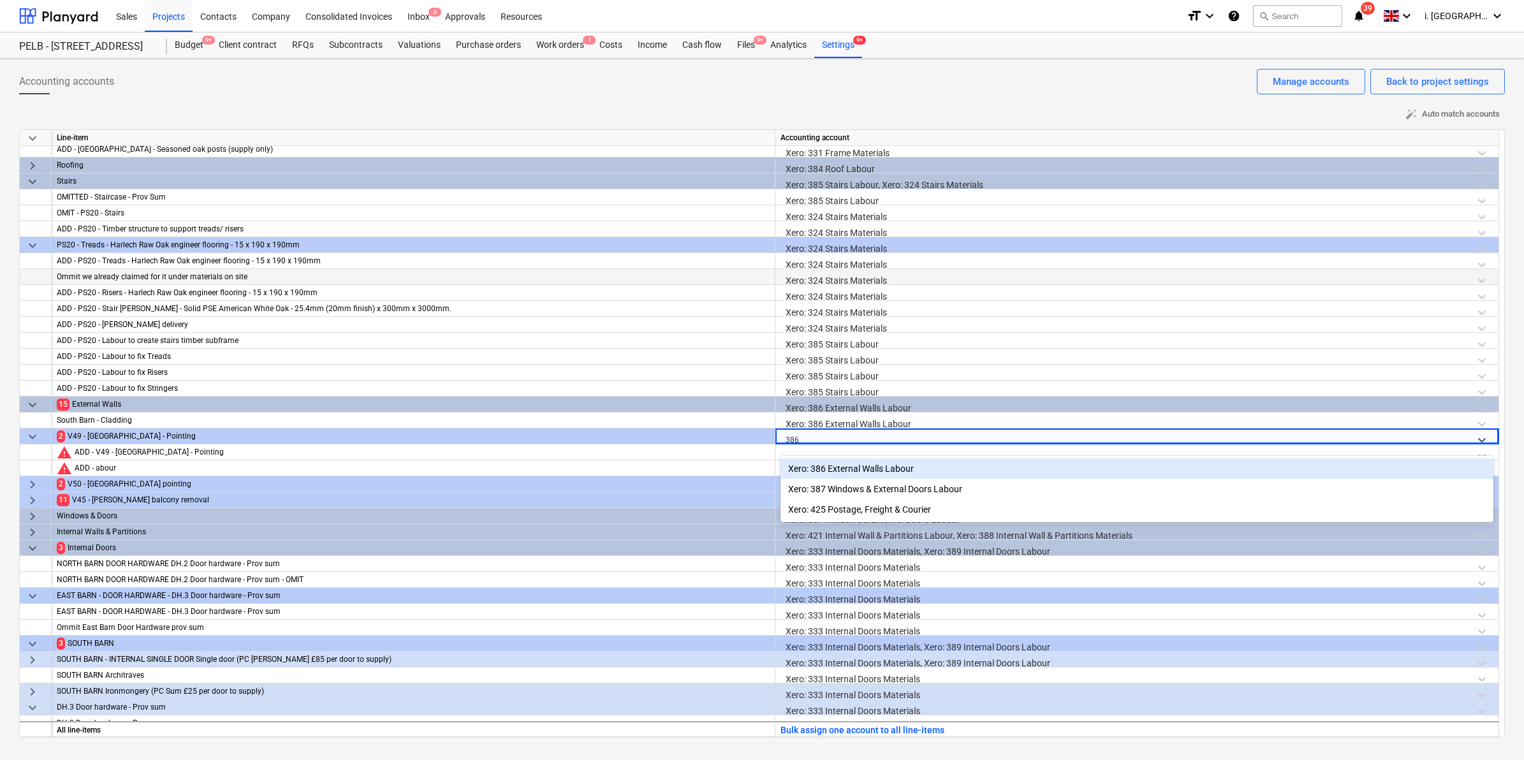
click at [849, 466] on div "Xero: 386 External Walls Labour" at bounding box center [1136, 468] width 713 height 20
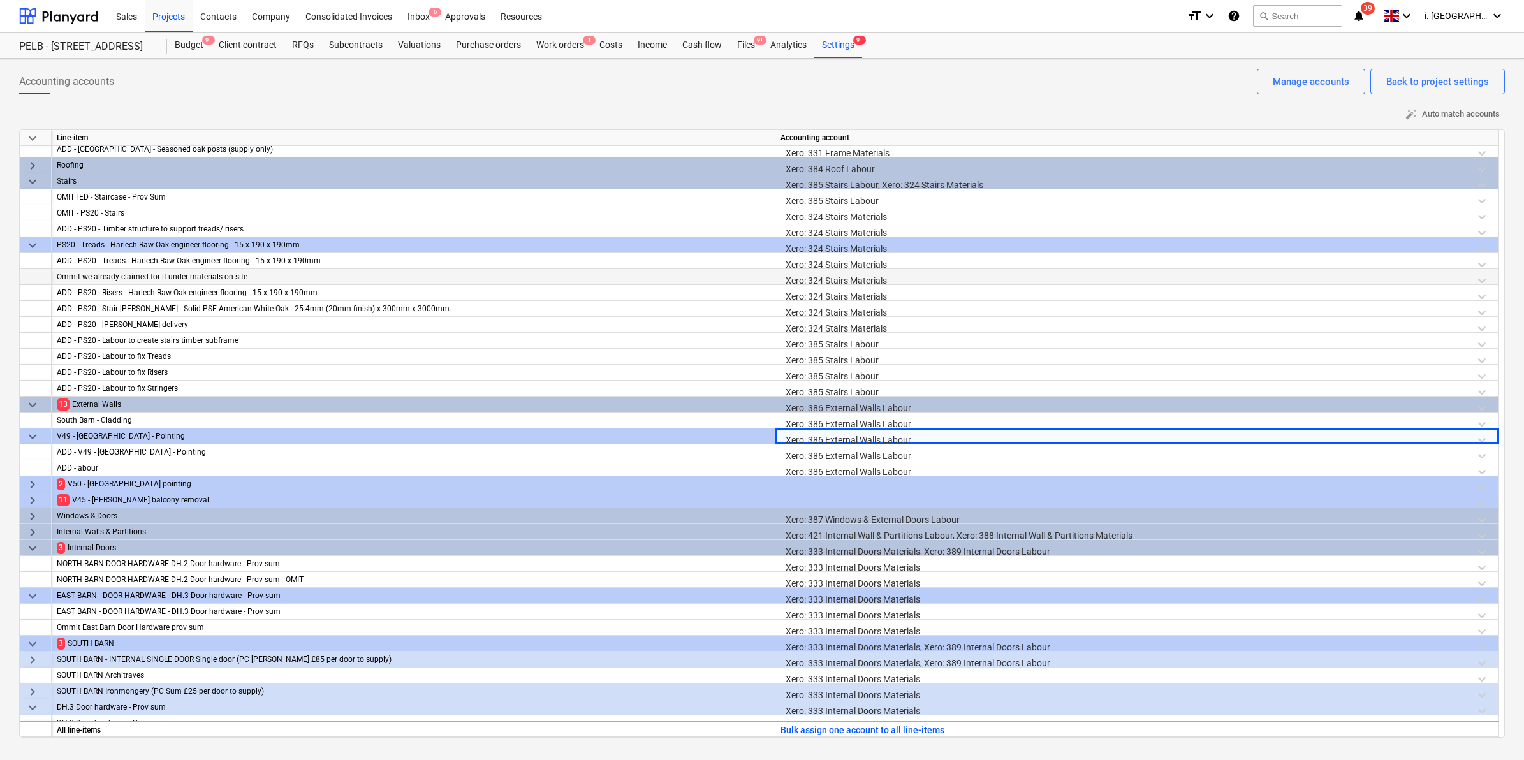
click at [834, 485] on div at bounding box center [1136, 487] width 713 height 22
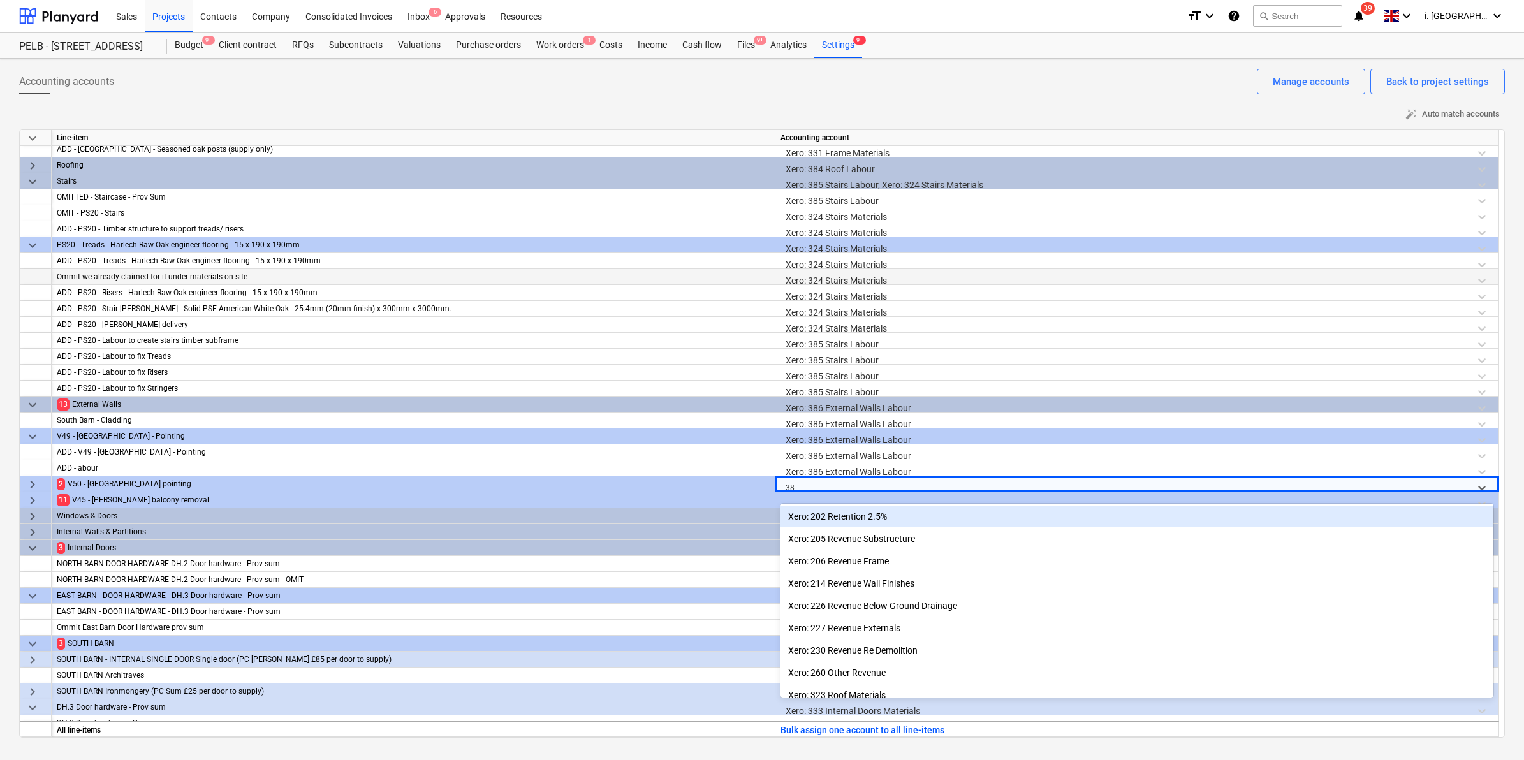
type input "386"
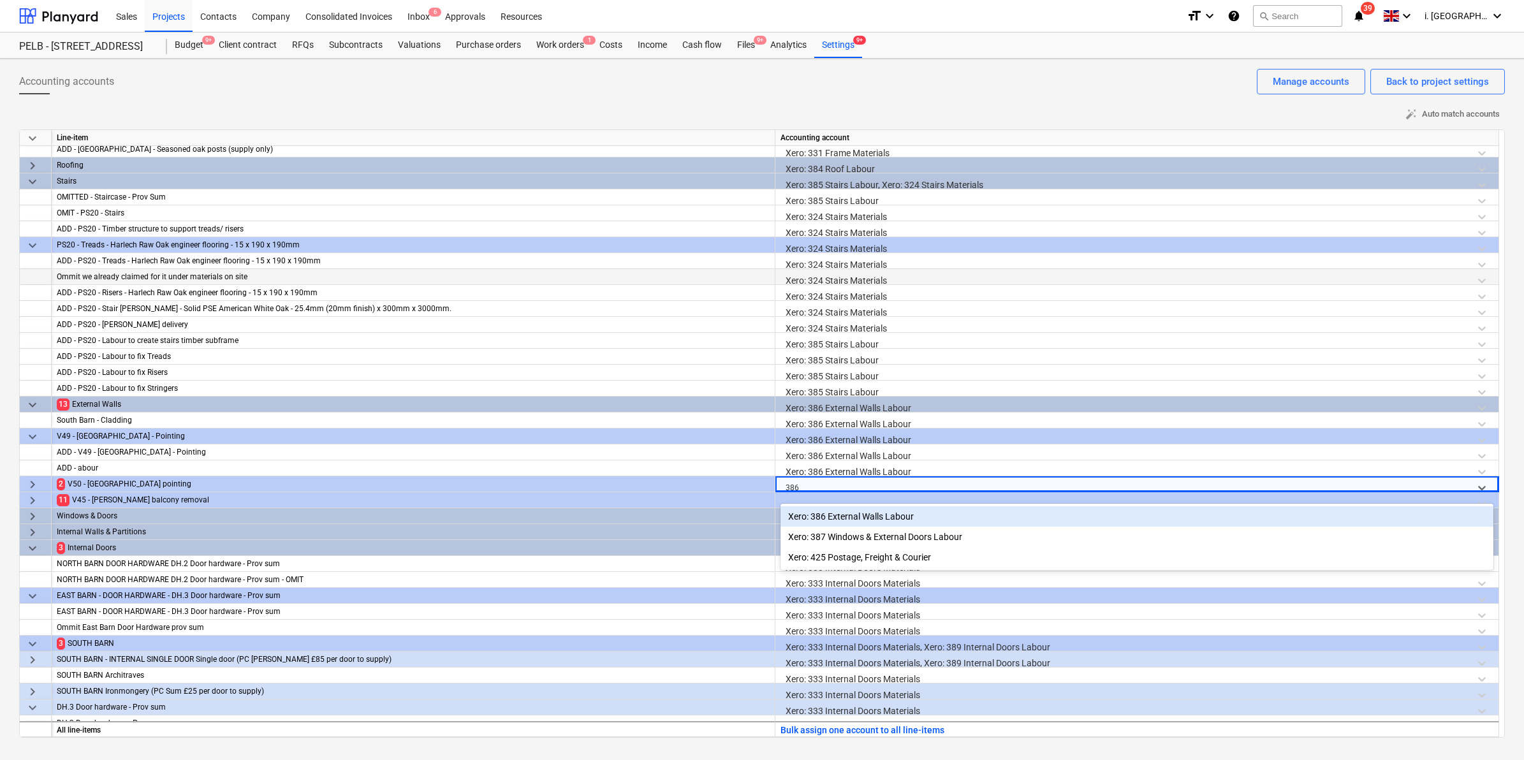
click at [844, 512] on div "Xero: 386 External Walls Labour" at bounding box center [1136, 516] width 713 height 20
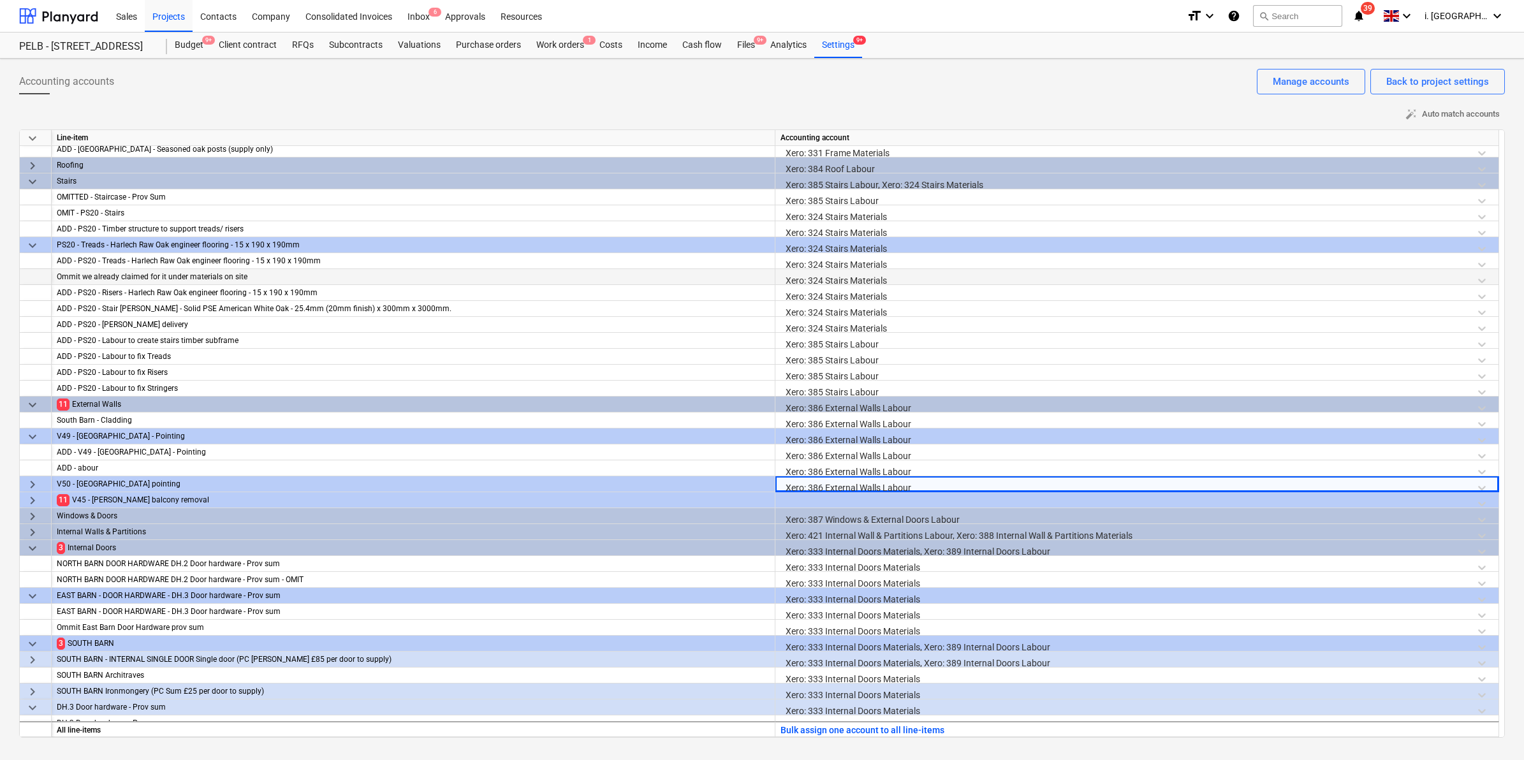
click at [808, 493] on div at bounding box center [1136, 503] width 713 height 22
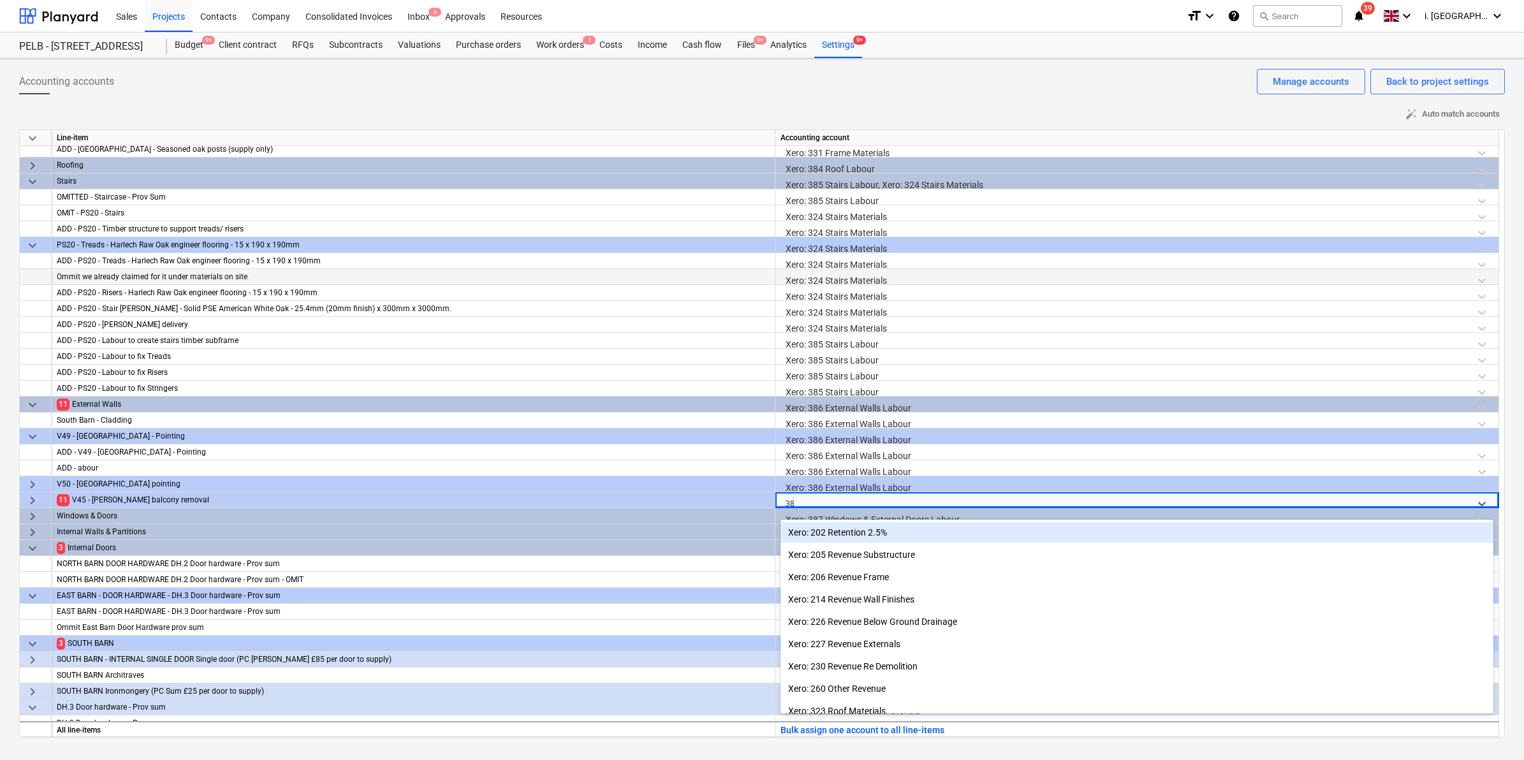
type input "386"
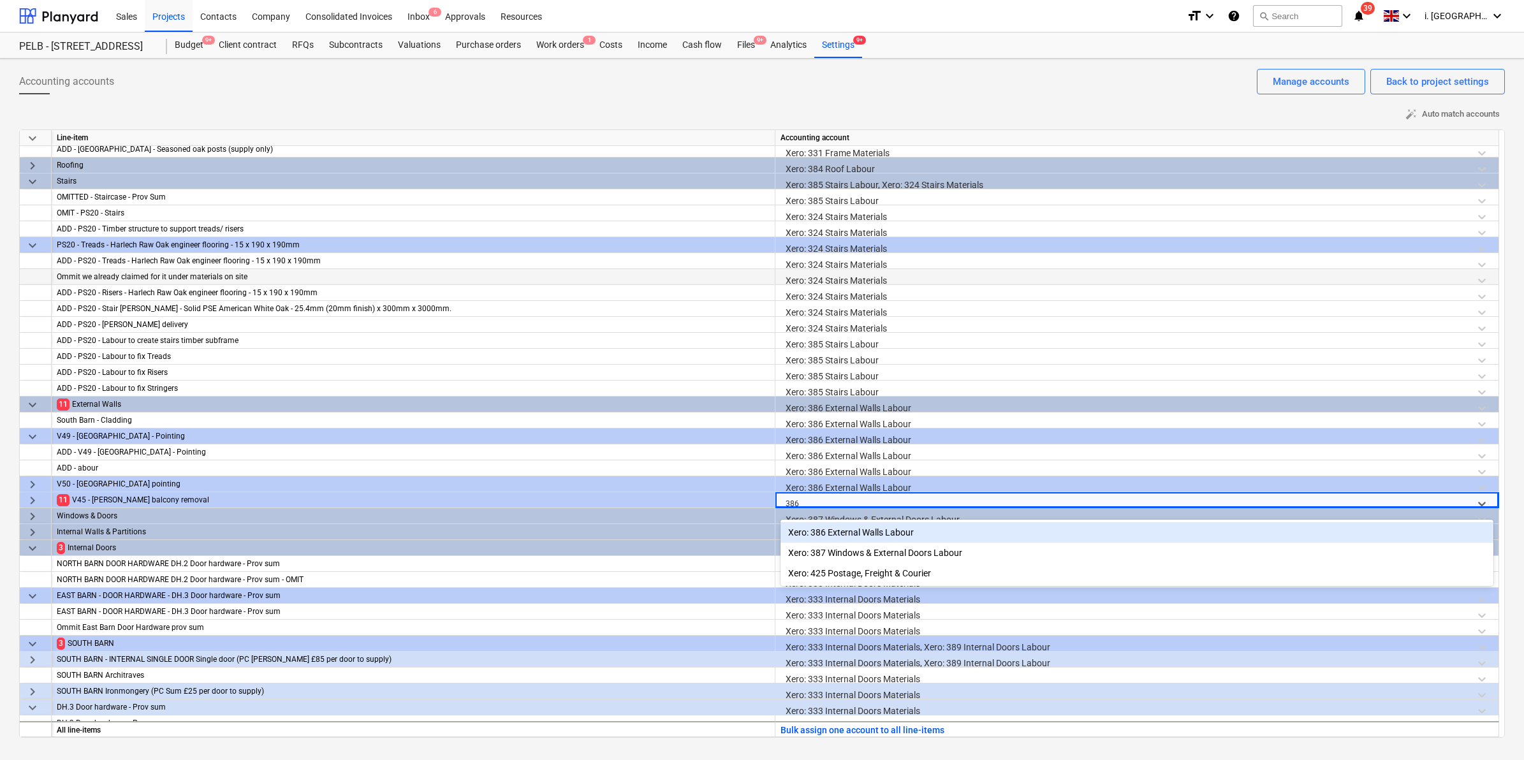
click at [839, 527] on div "Xero: 386 External Walls Labour" at bounding box center [1136, 532] width 713 height 20
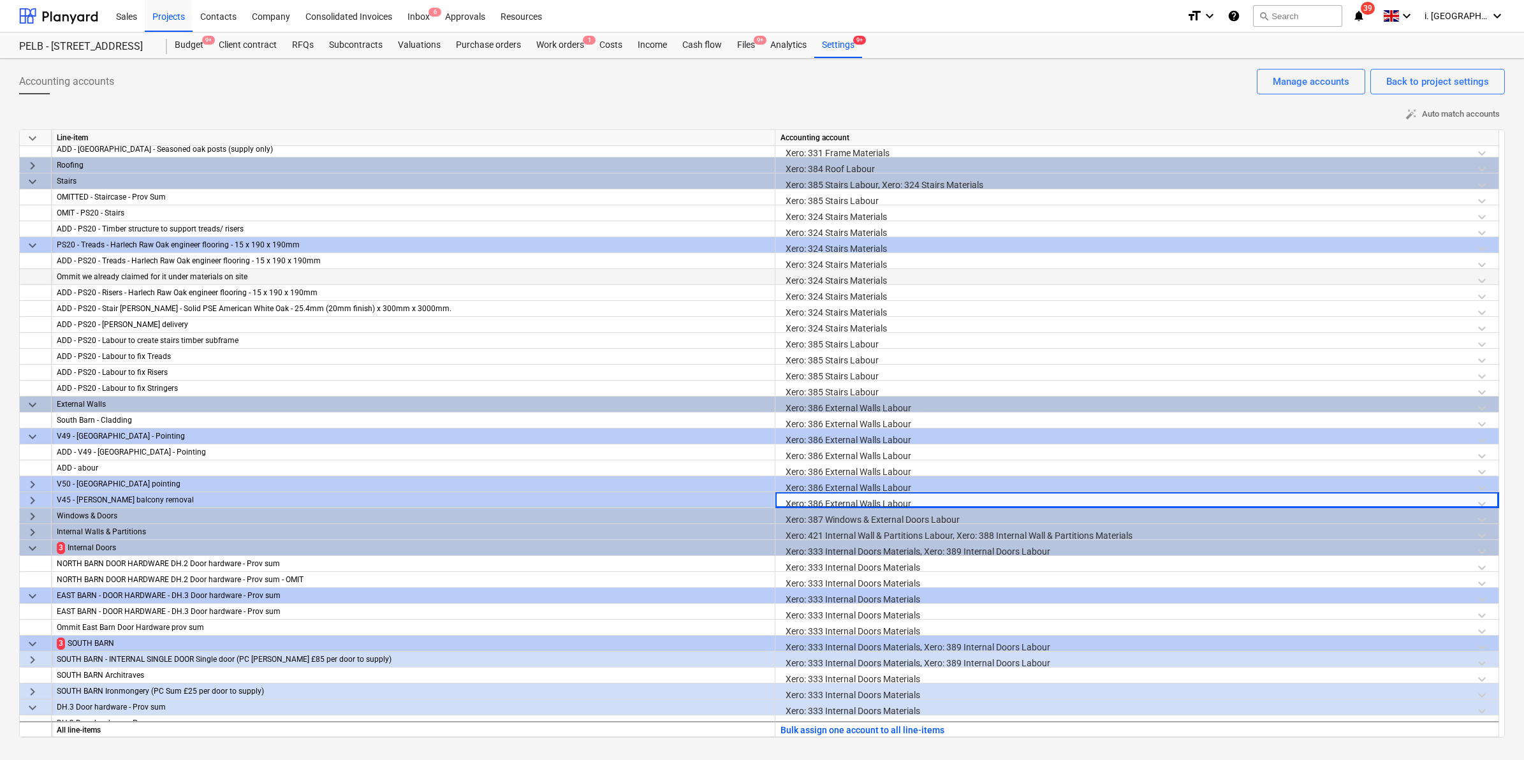
click at [36, 641] on span "keyboard_arrow_down" at bounding box center [32, 643] width 15 height 15
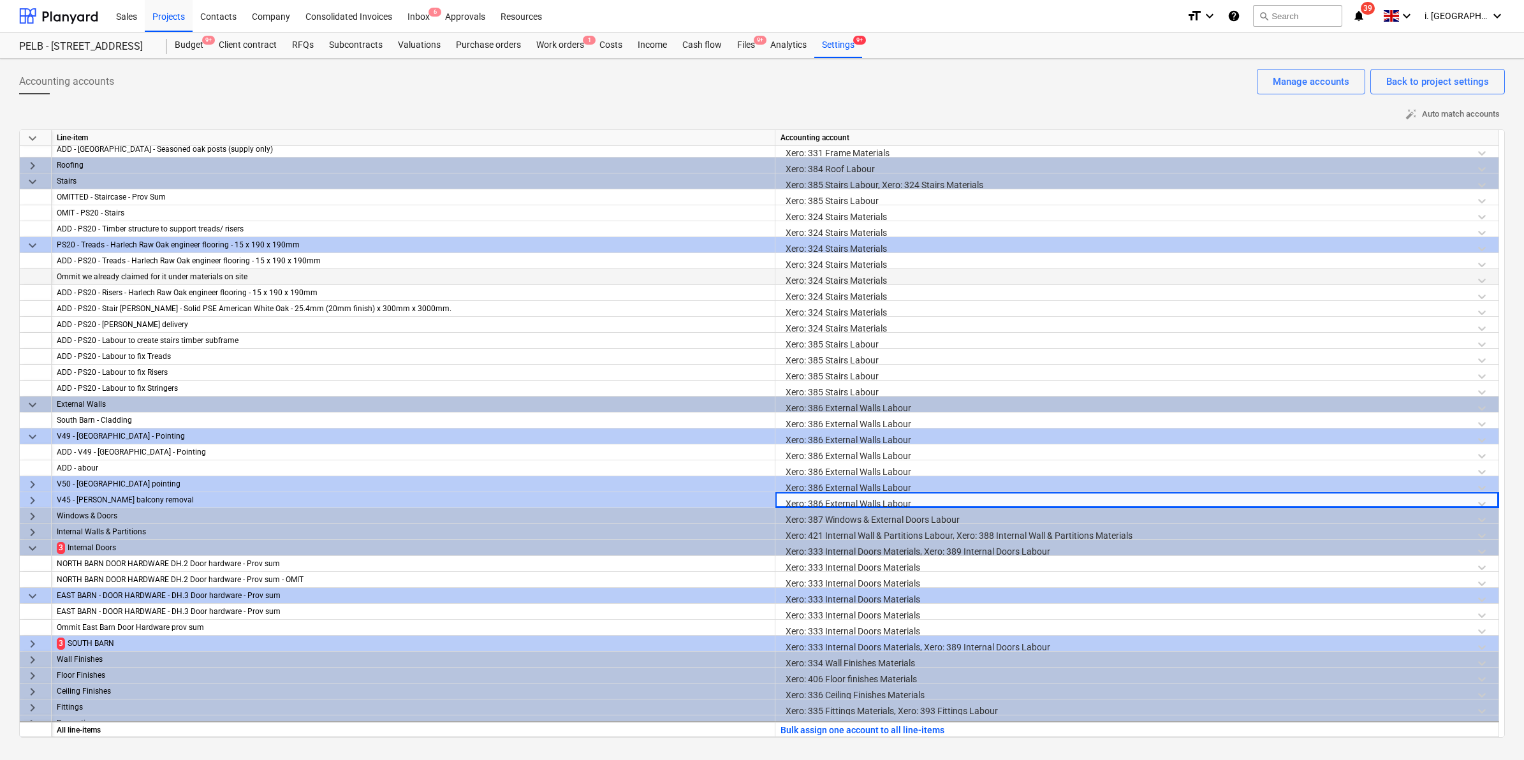
click at [26, 644] on span "keyboard_arrow_right" at bounding box center [32, 643] width 15 height 15
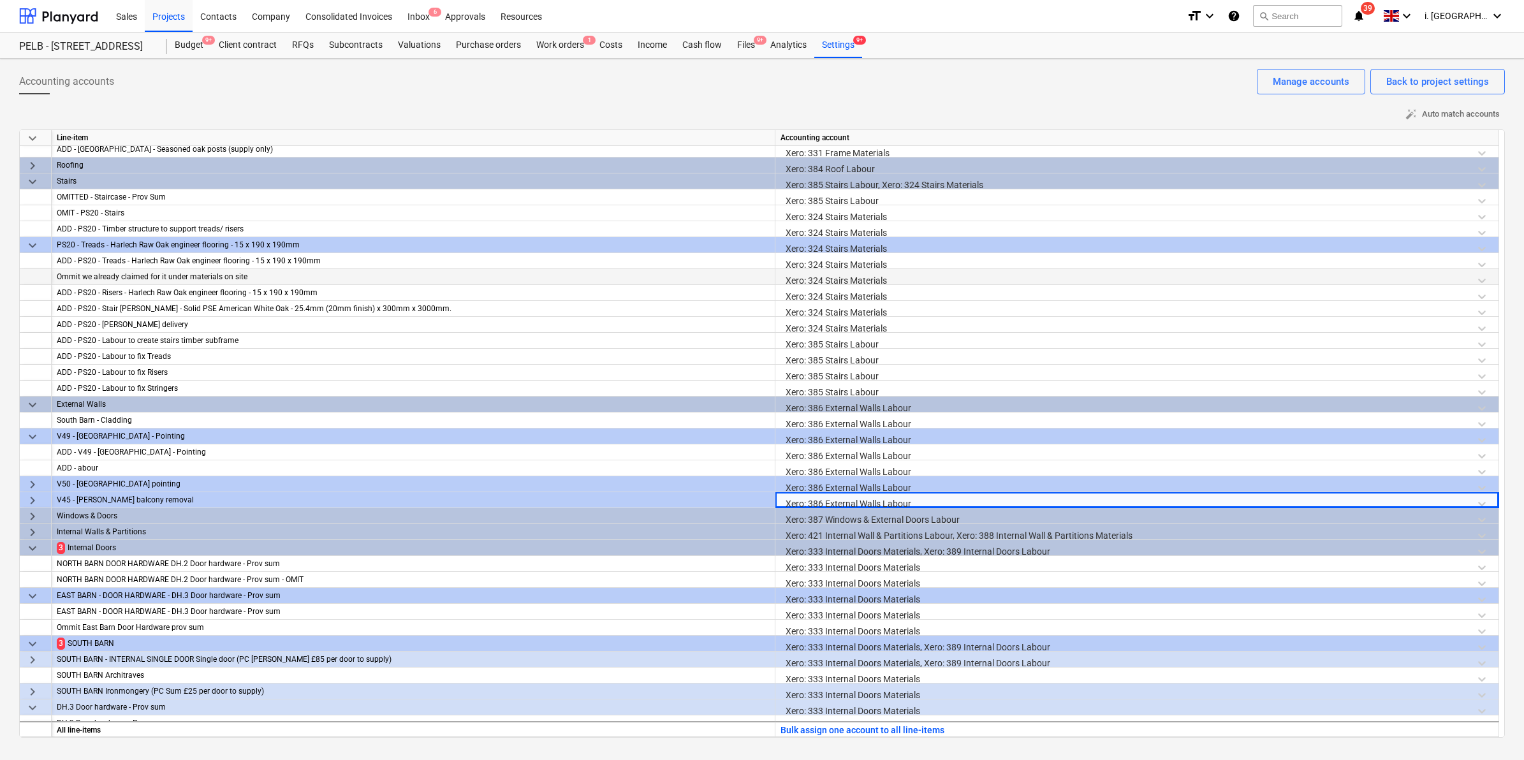
drag, startPoint x: 1499, startPoint y: 413, endPoint x: 1497, endPoint y: 439, distance: 25.6
click at [1500, 441] on div "keyboard_arrow_down Line-item Accounting account Plant delivery Xero: 326 Hire …" at bounding box center [762, 433] width 1486 height 608
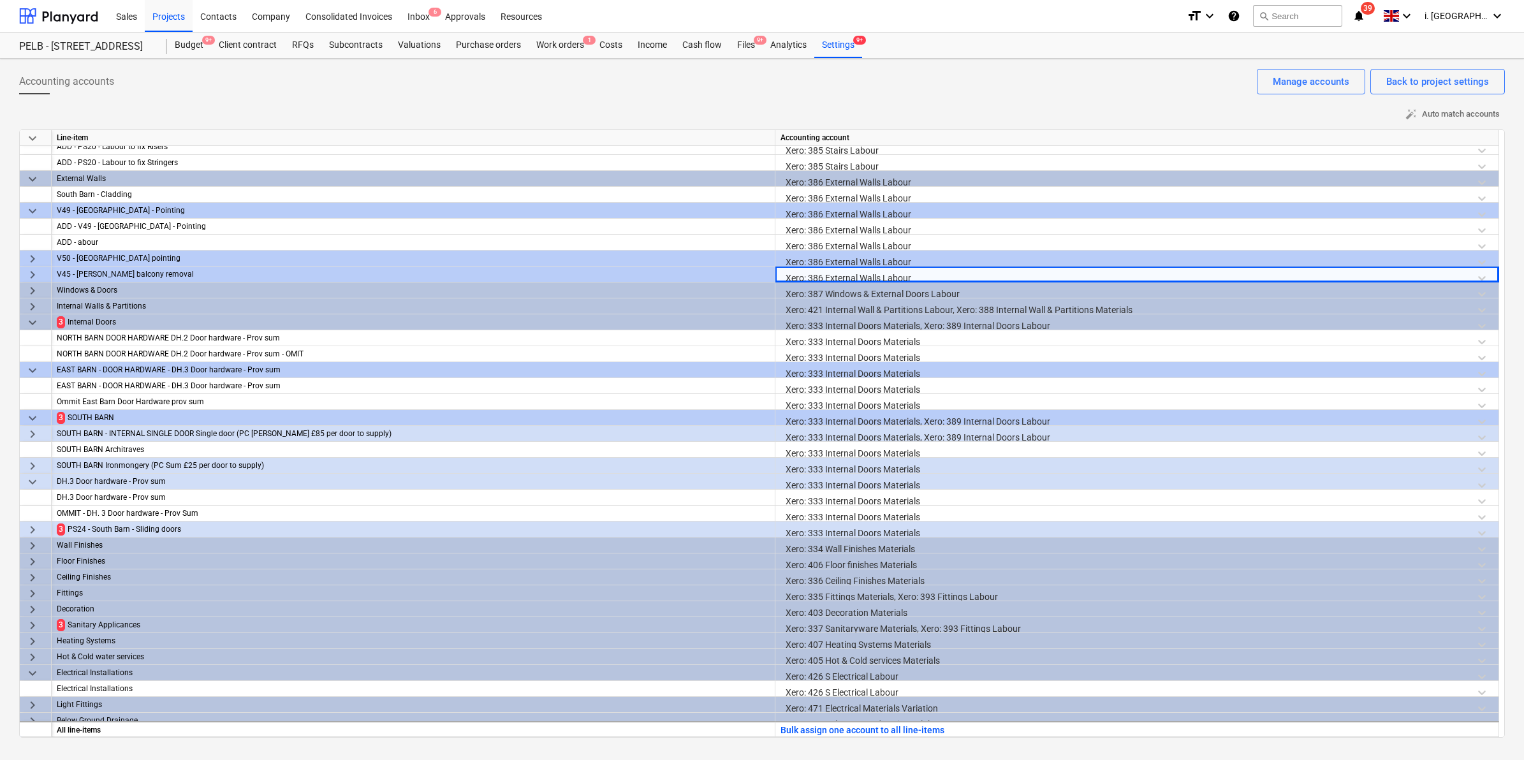
scroll to position [427, 0]
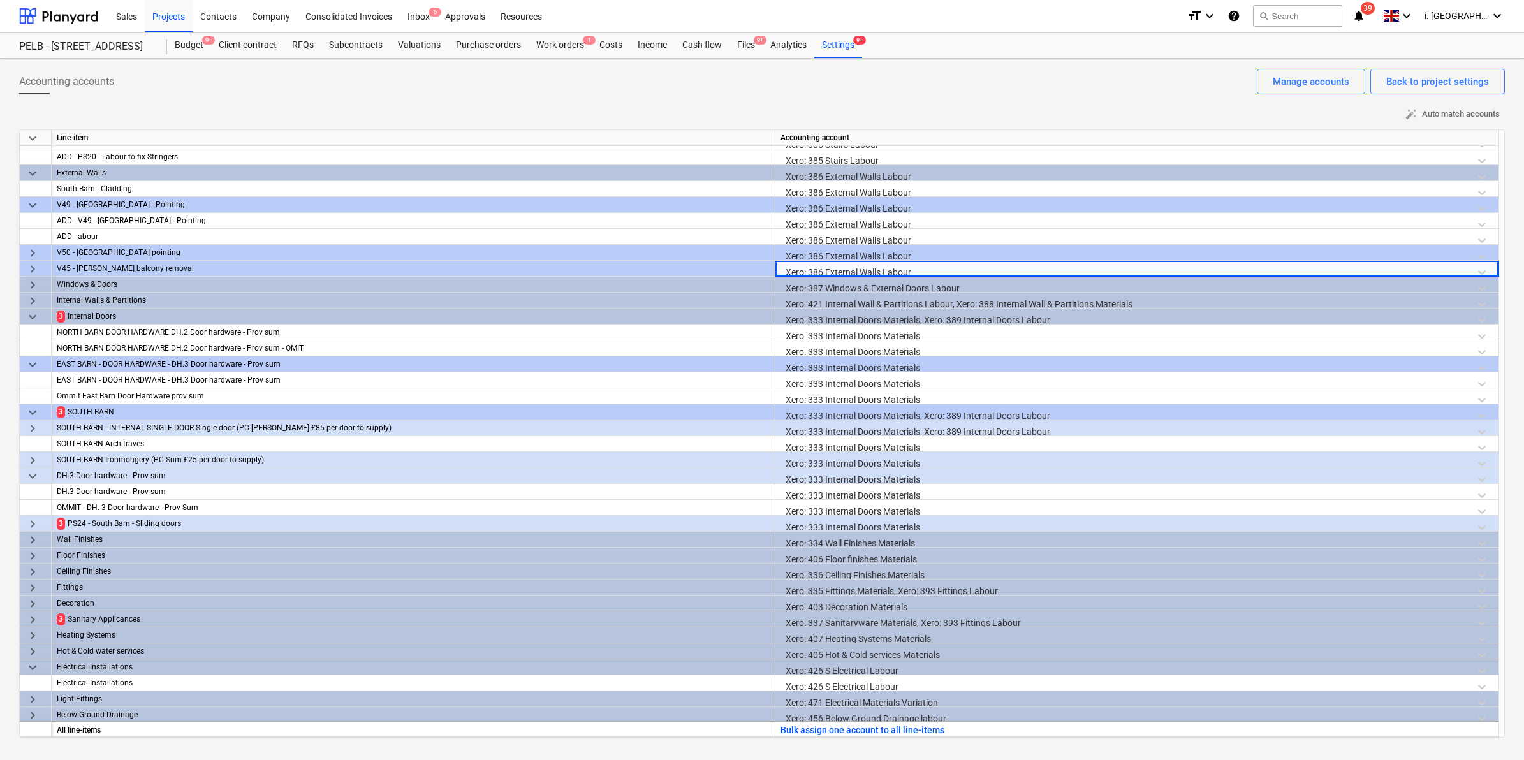
click at [32, 528] on span "keyboard_arrow_right" at bounding box center [32, 523] width 15 height 15
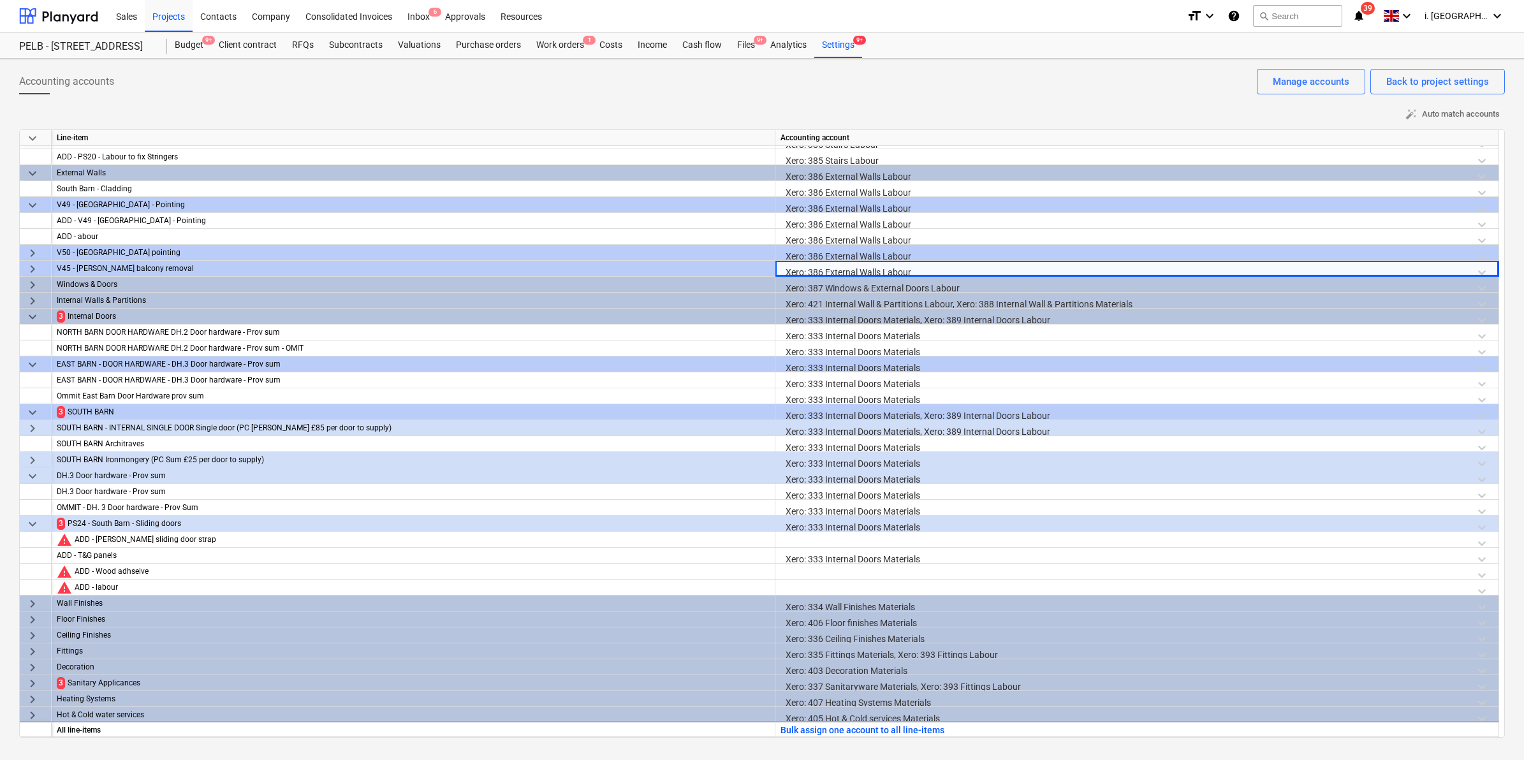
click at [837, 526] on div "Xero: 333 Internal Doors Materials" at bounding box center [1136, 527] width 713 height 22
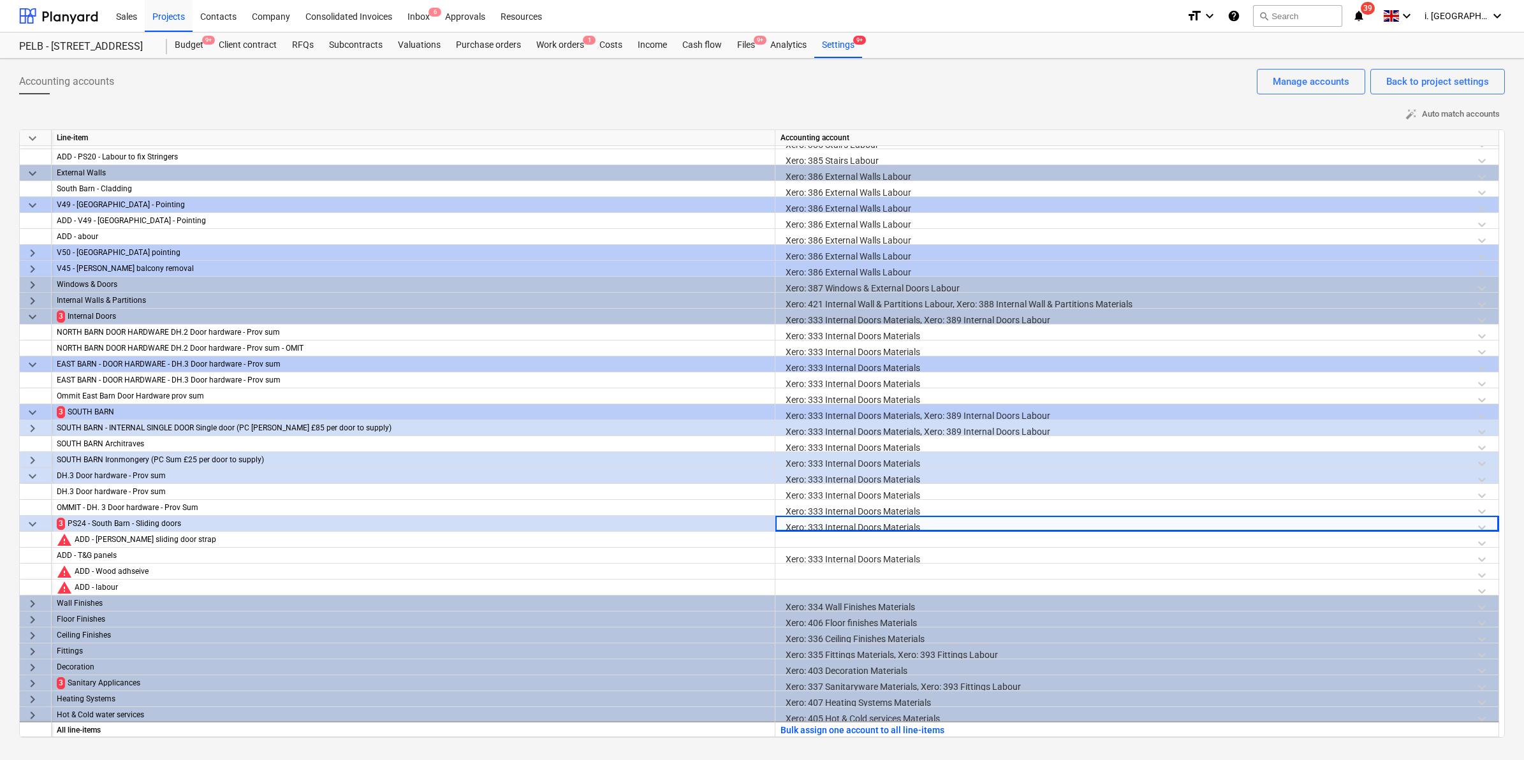
click at [837, 526] on div "Xero: 333 Internal Doors Materials" at bounding box center [1136, 527] width 713 height 22
drag, startPoint x: 784, startPoint y: 530, endPoint x: 609, endPoint y: 539, distance: 175.6
click at [609, 539] on div "keyboard_arrow_down Line-item Accounting account ADD - PS20 - Stair stringer - …" at bounding box center [762, 433] width 1486 height 608
click at [888, 523] on div "Xero: 333 Internal Doors Materials" at bounding box center [1136, 527] width 713 height 22
click at [887, 523] on div "Xero: 333 Internal Doors Materials" at bounding box center [1136, 527] width 713 height 22
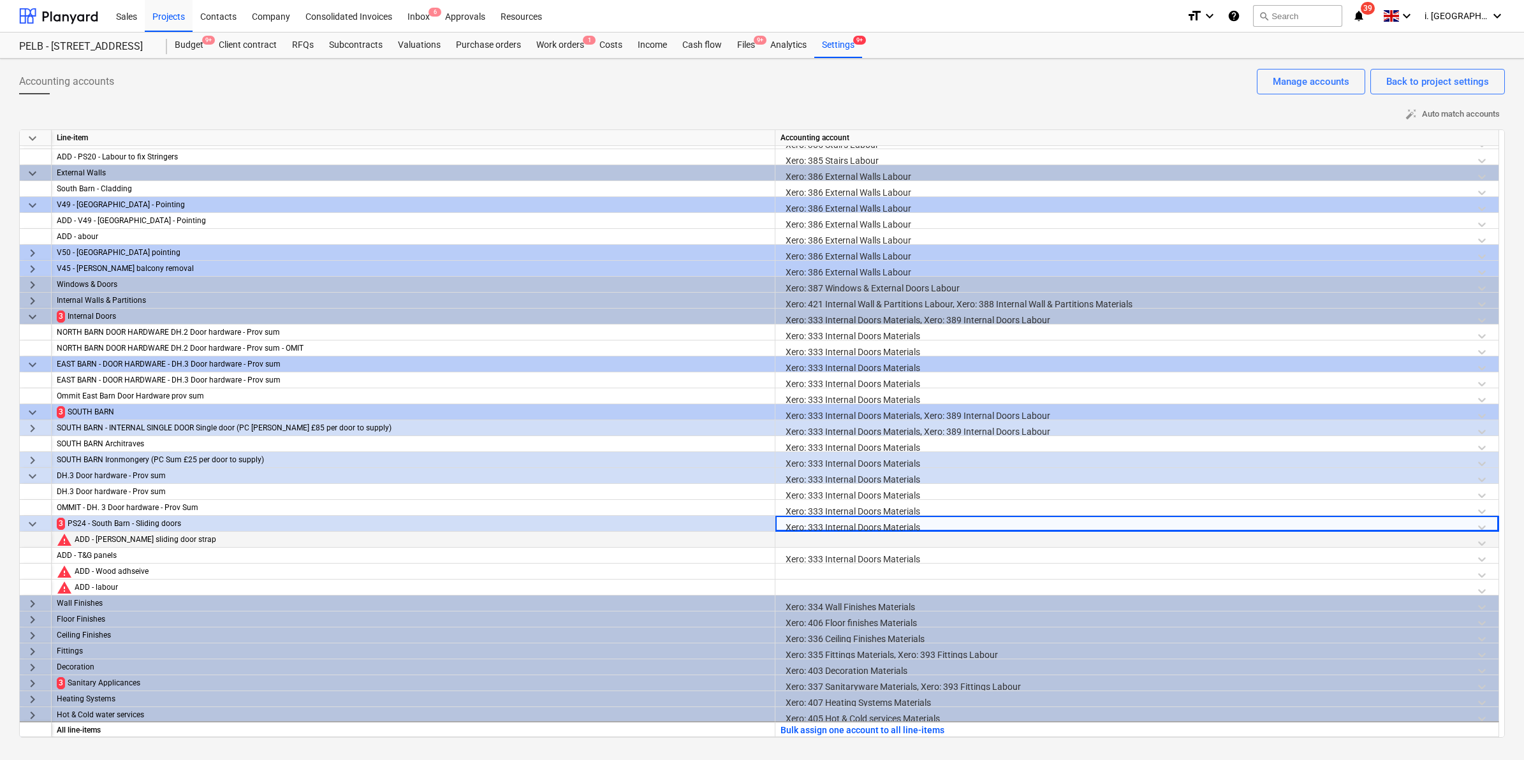
click at [824, 544] on div at bounding box center [1136, 543] width 713 height 22
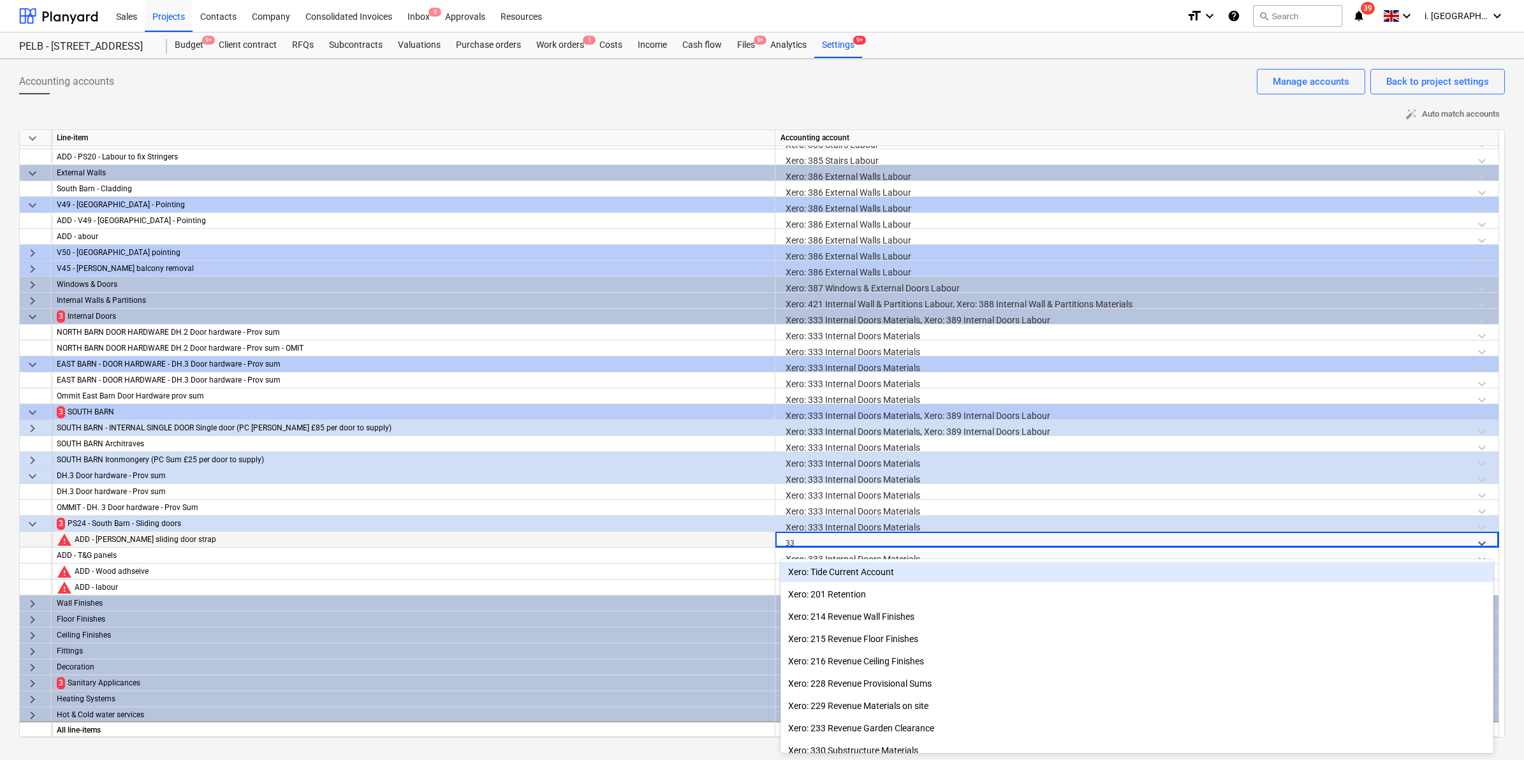
type input "333"
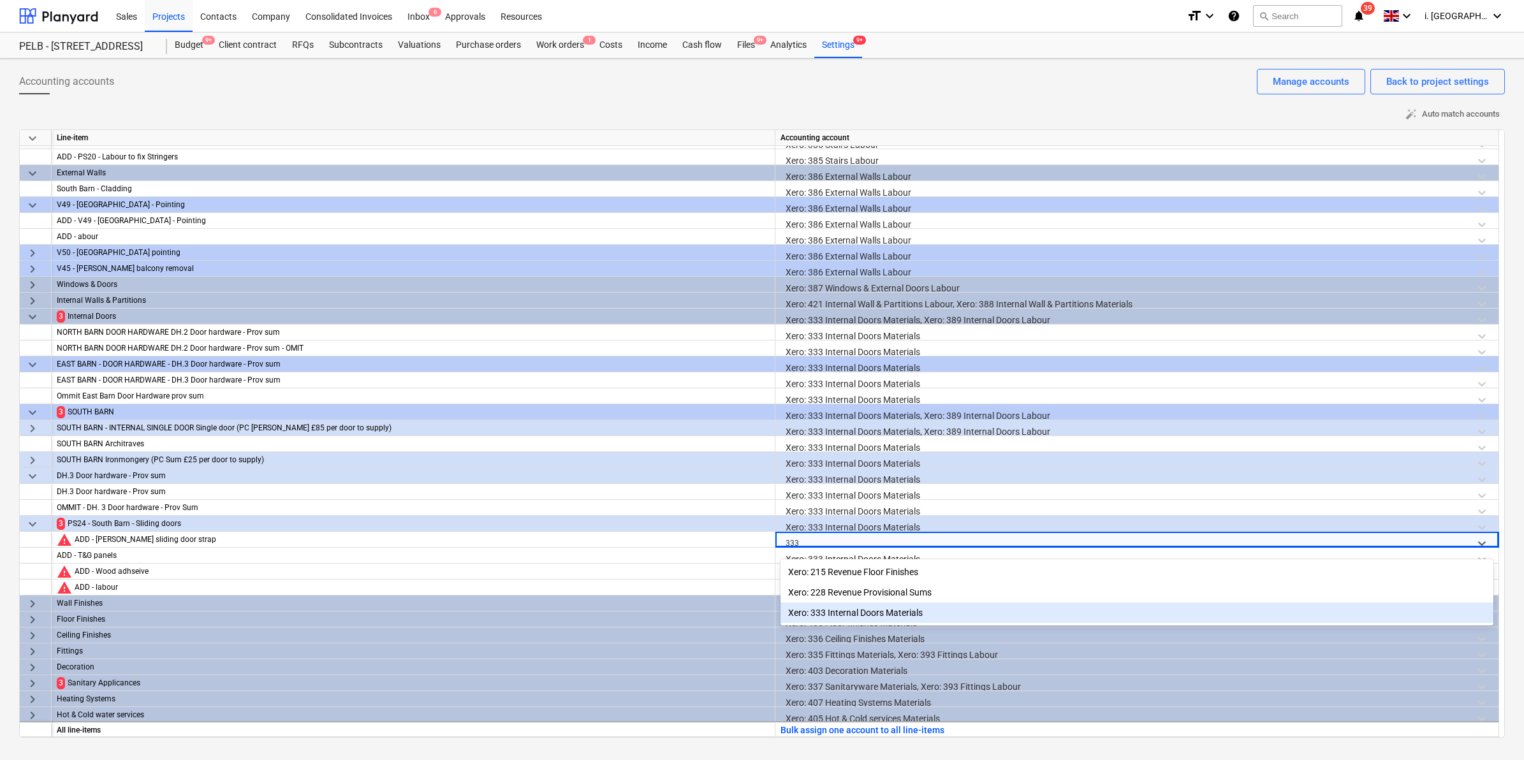
click at [849, 610] on div "Xero: 333 Internal Doors Materials" at bounding box center [1136, 613] width 713 height 20
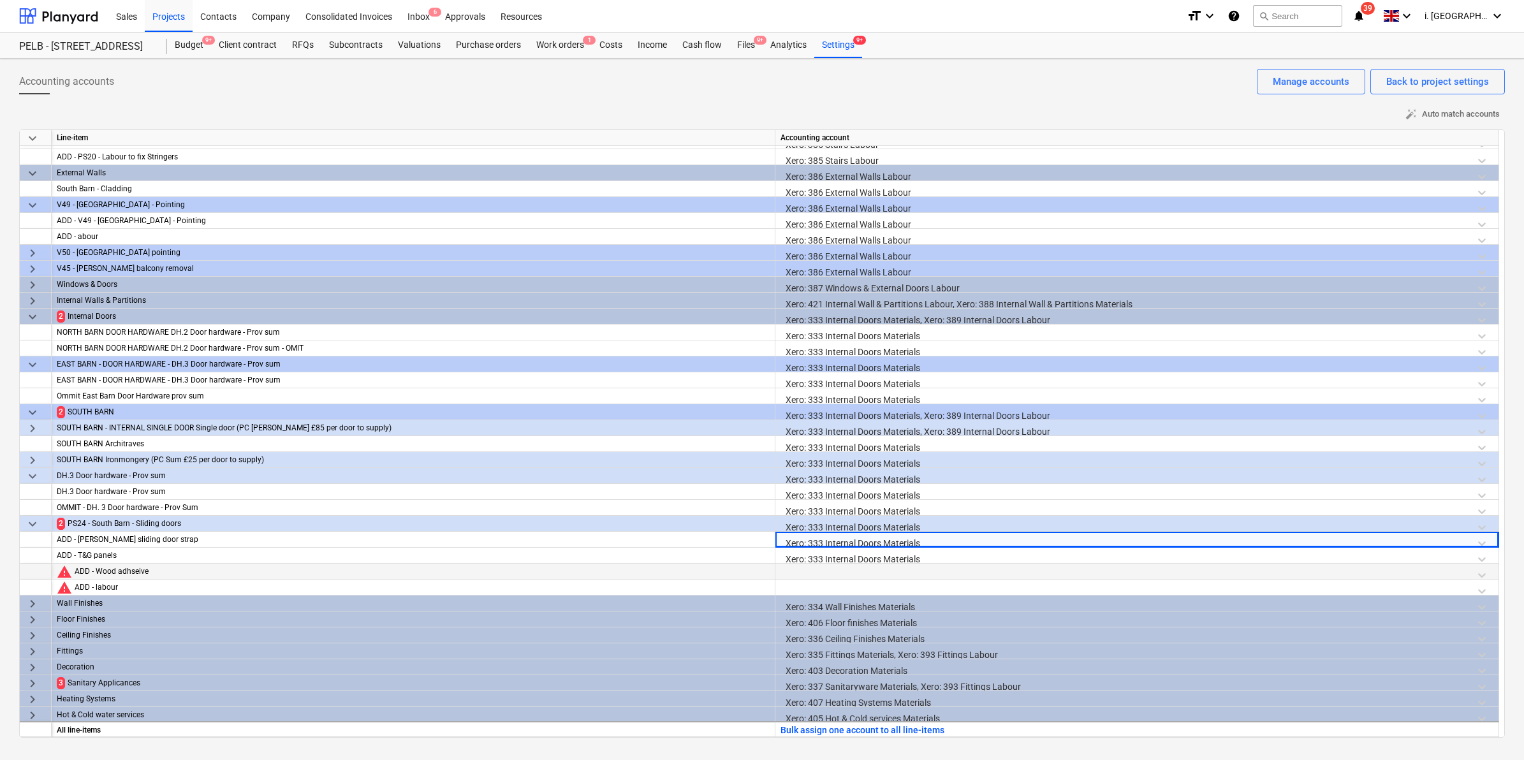
click at [823, 574] on div at bounding box center [1136, 575] width 713 height 22
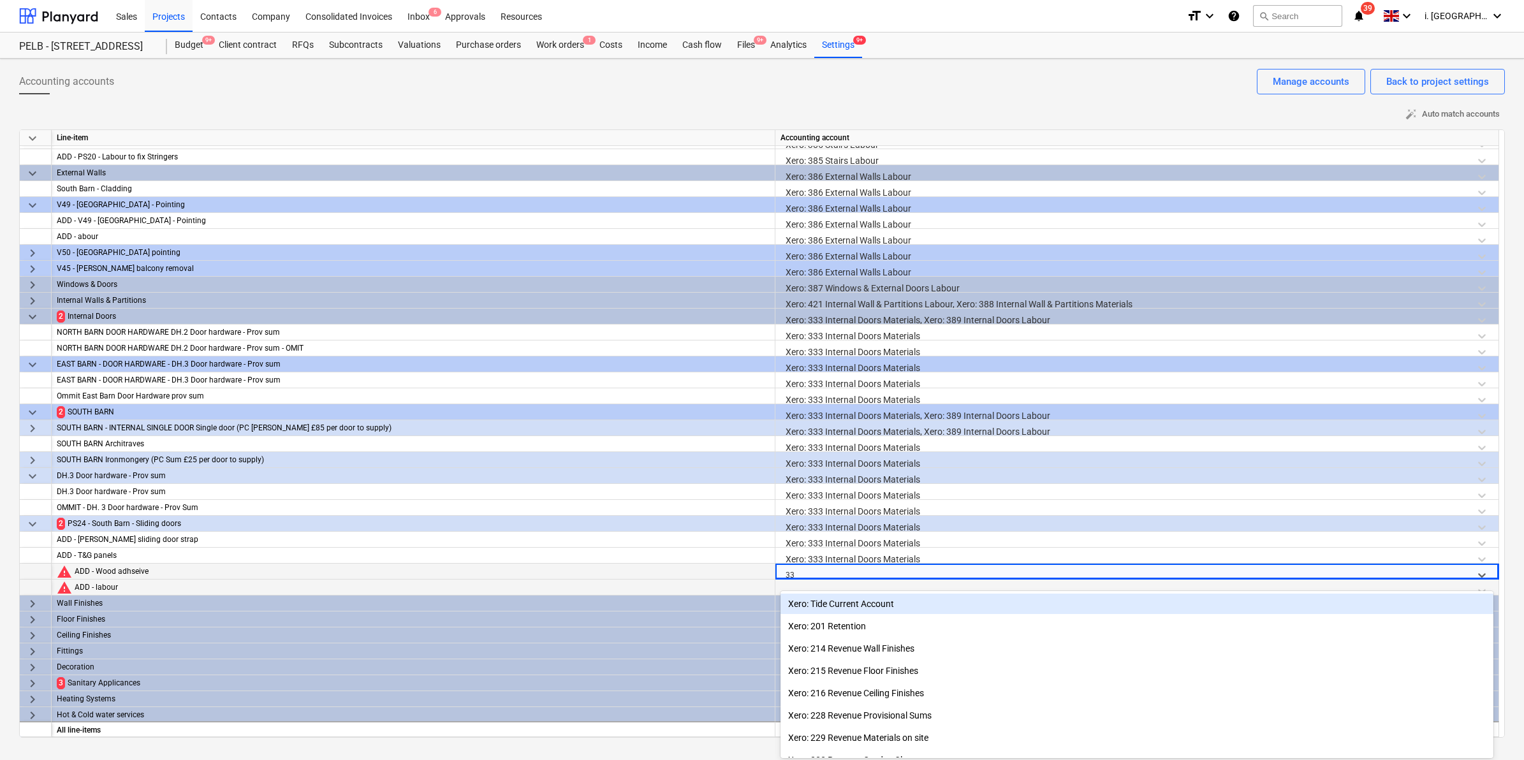
type input "333"
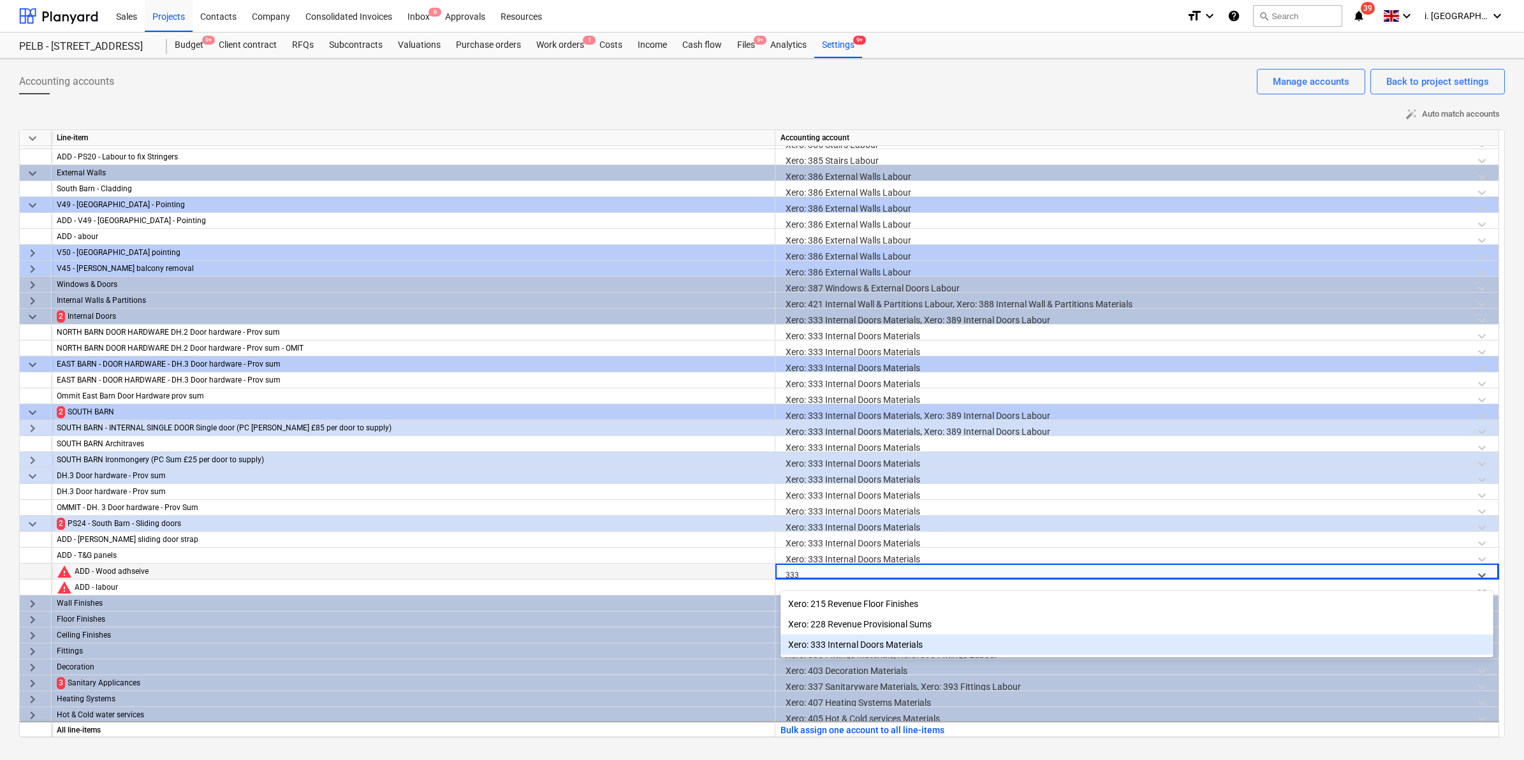
click at [848, 648] on div "Xero: 333 Internal Doors Materials" at bounding box center [1136, 644] width 713 height 20
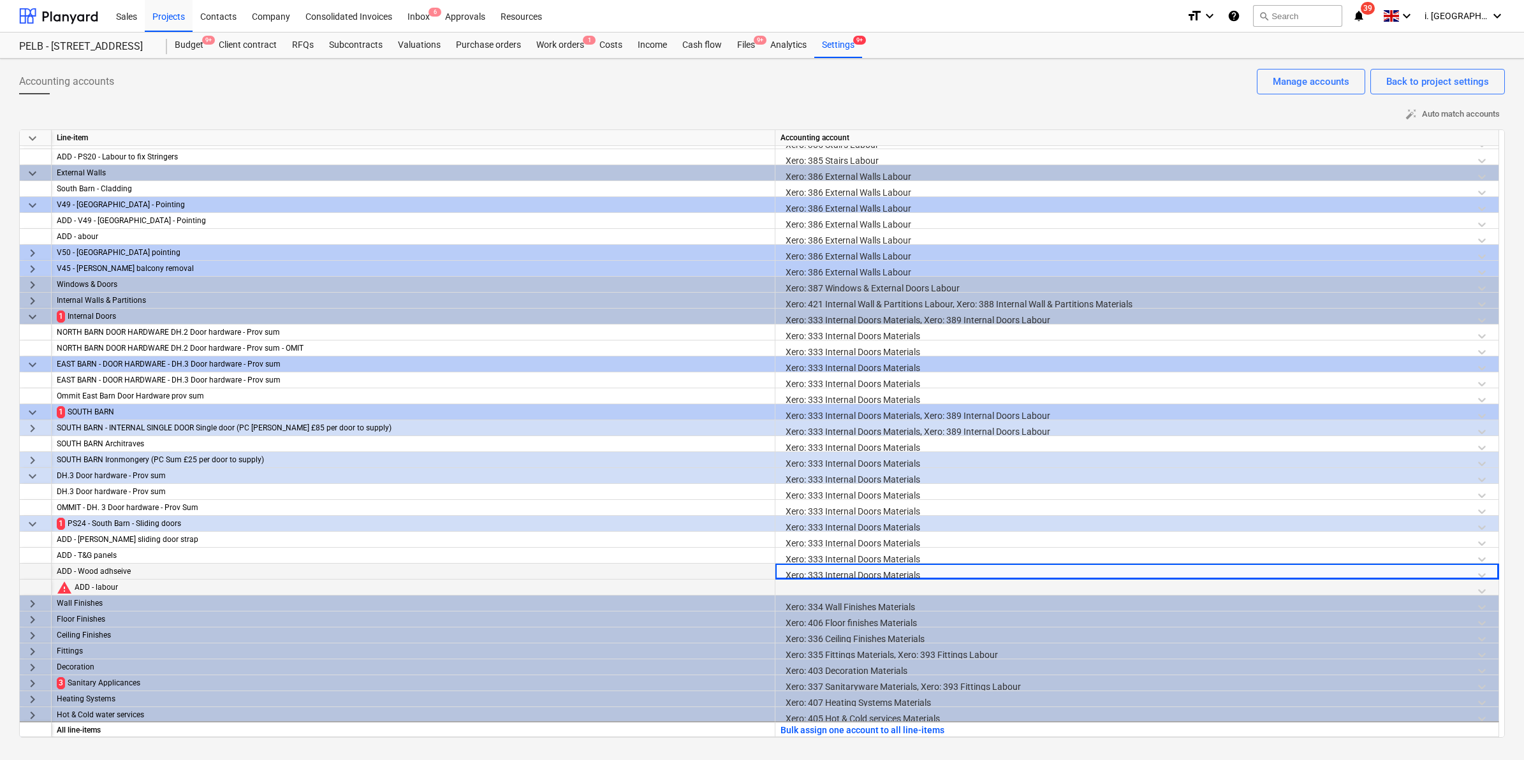
click at [808, 584] on div at bounding box center [1136, 591] width 713 height 22
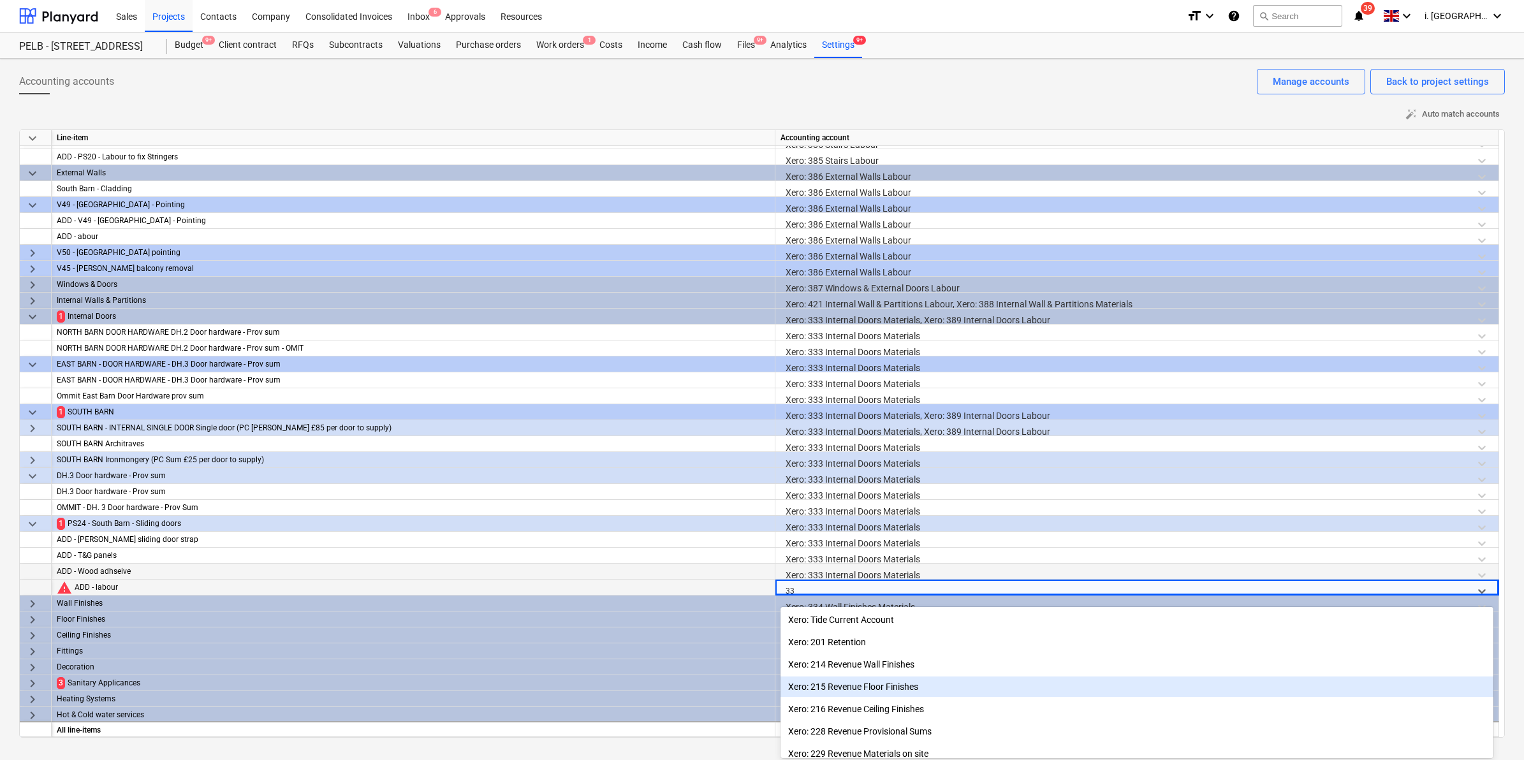
type input "3"
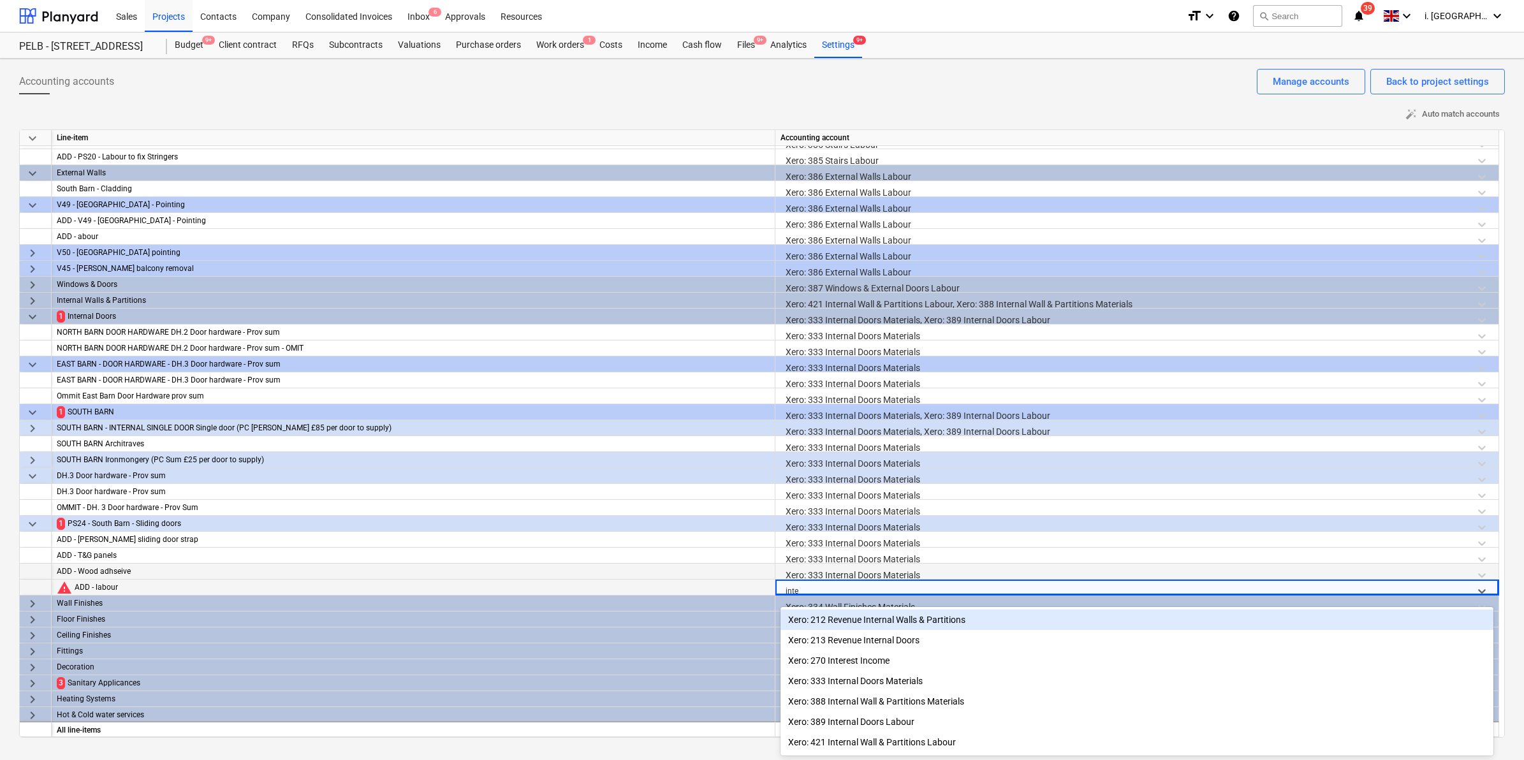
type input "inter"
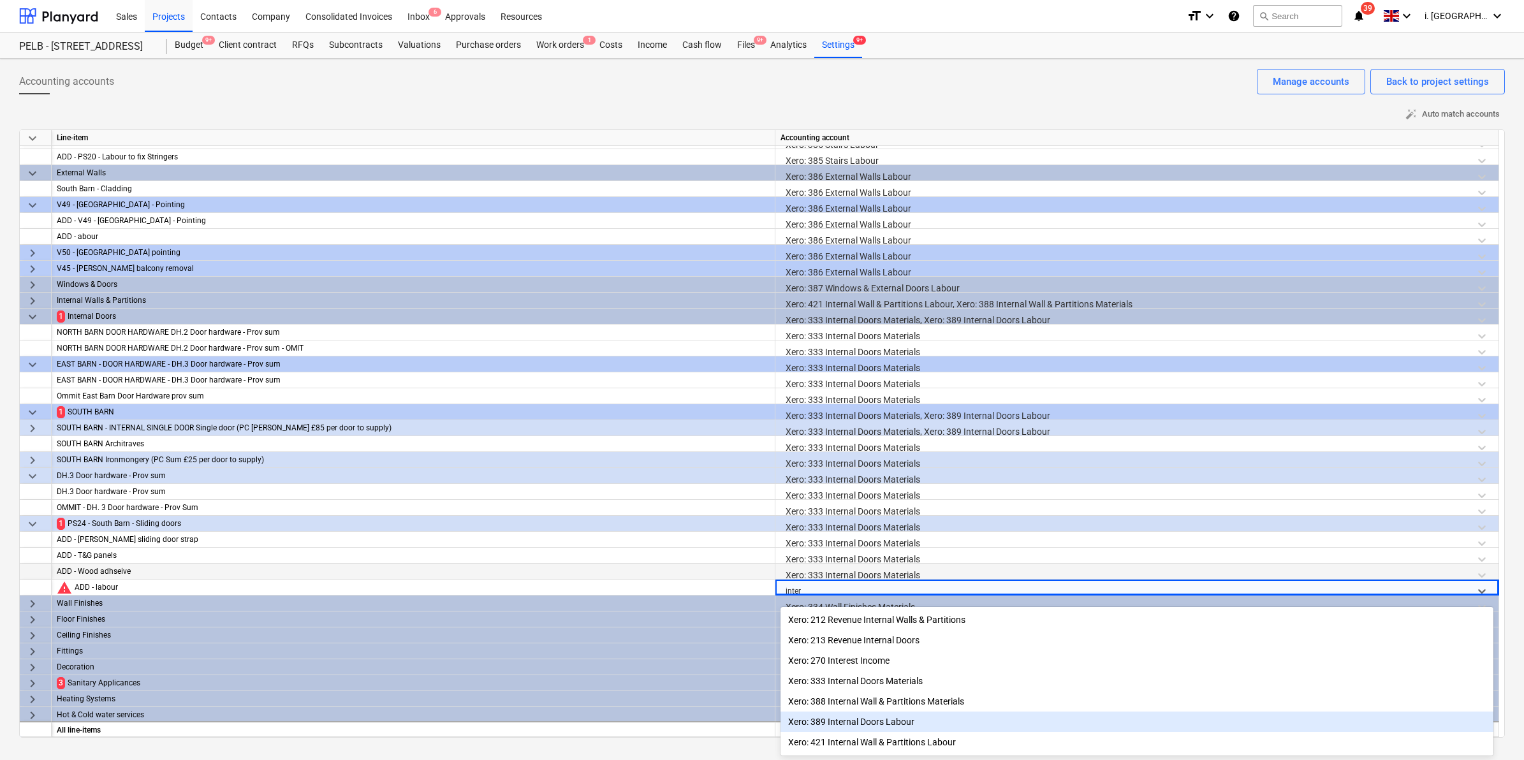
click at [918, 725] on div "Xero: 389 Internal Doors Labour" at bounding box center [1136, 722] width 713 height 20
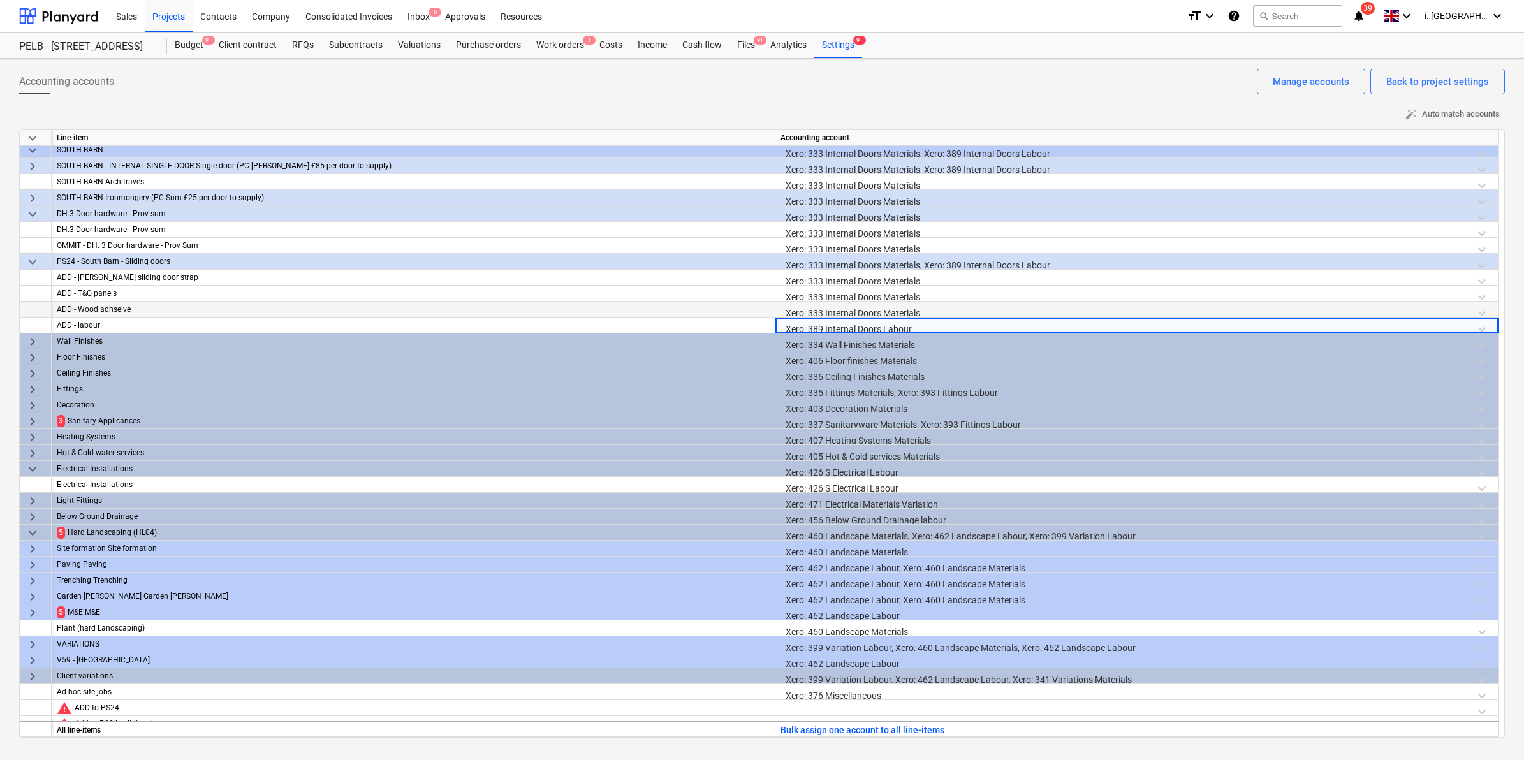
scroll to position [700, 0]
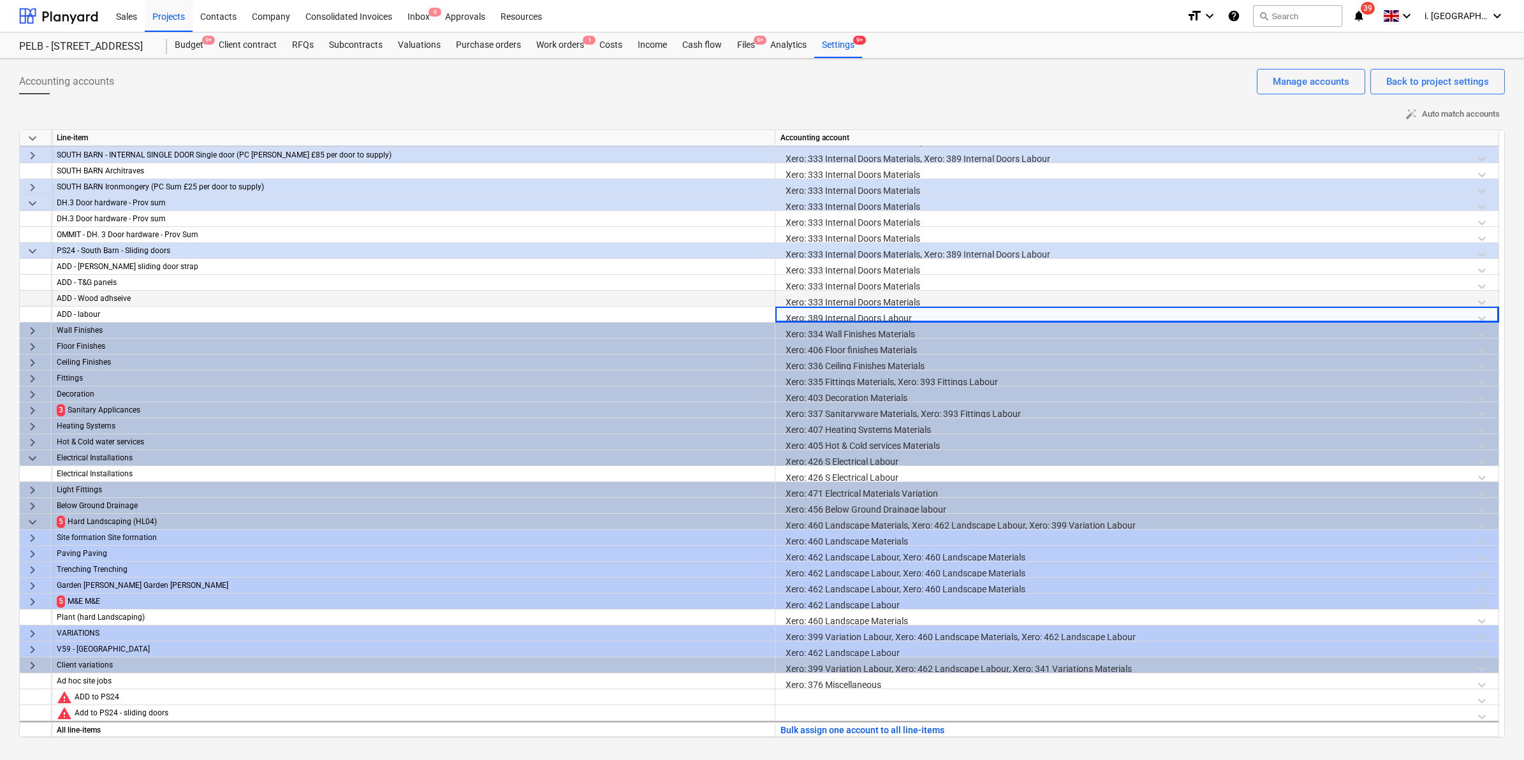
click at [30, 411] on span "keyboard_arrow_right" at bounding box center [32, 410] width 15 height 15
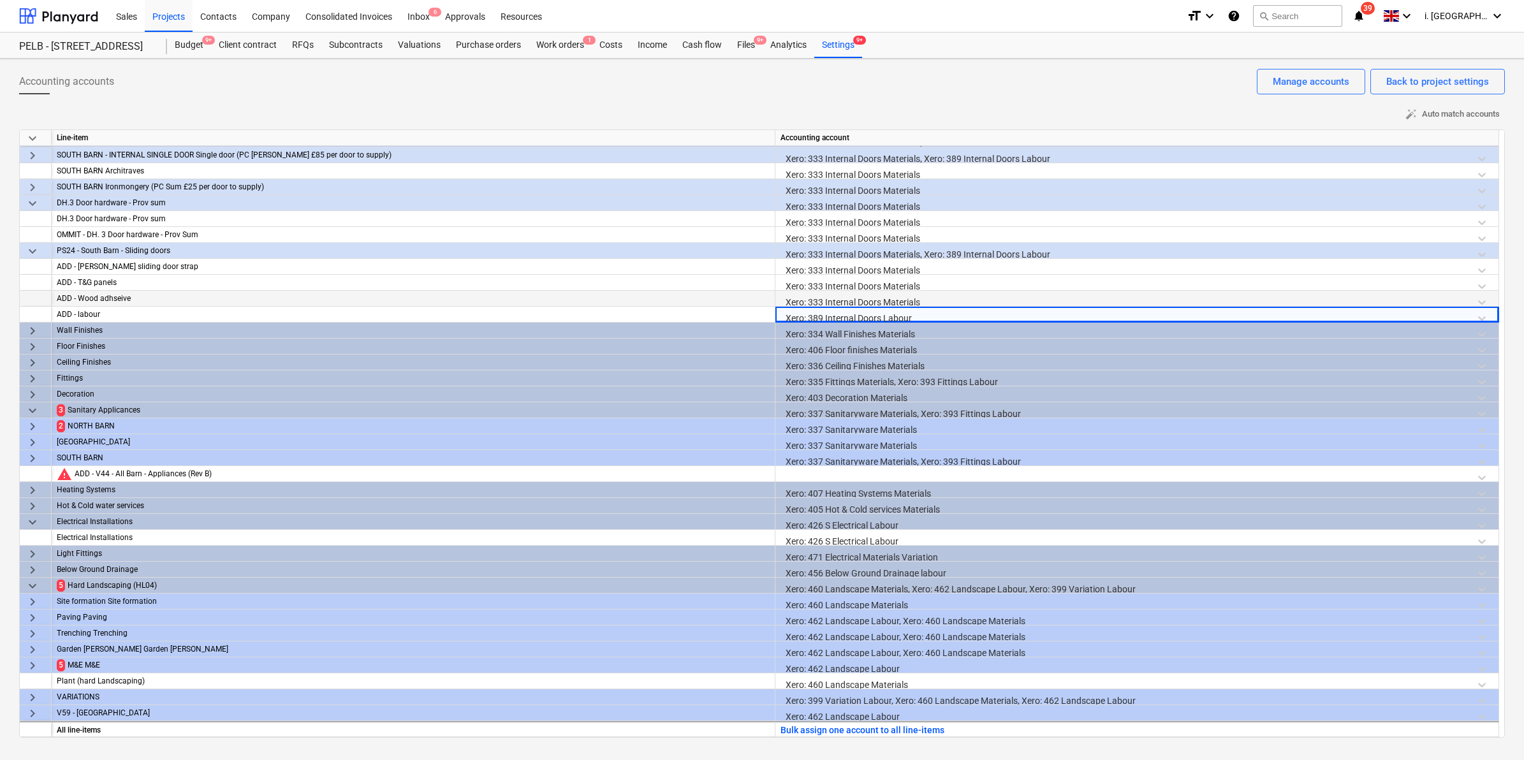
click at [25, 425] on span "keyboard_arrow_right" at bounding box center [32, 426] width 15 height 15
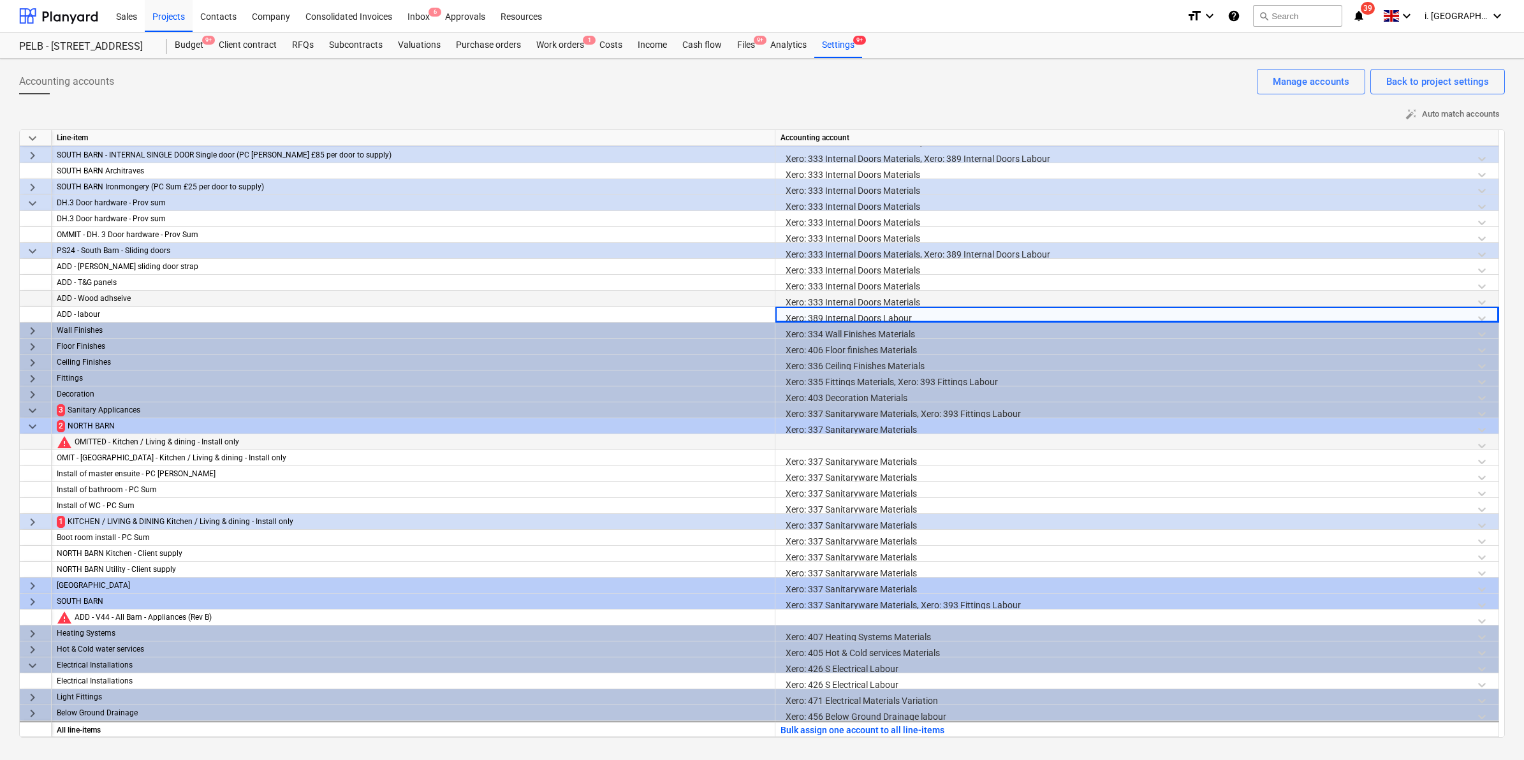
click at [805, 434] on div at bounding box center [1136, 445] width 713 height 22
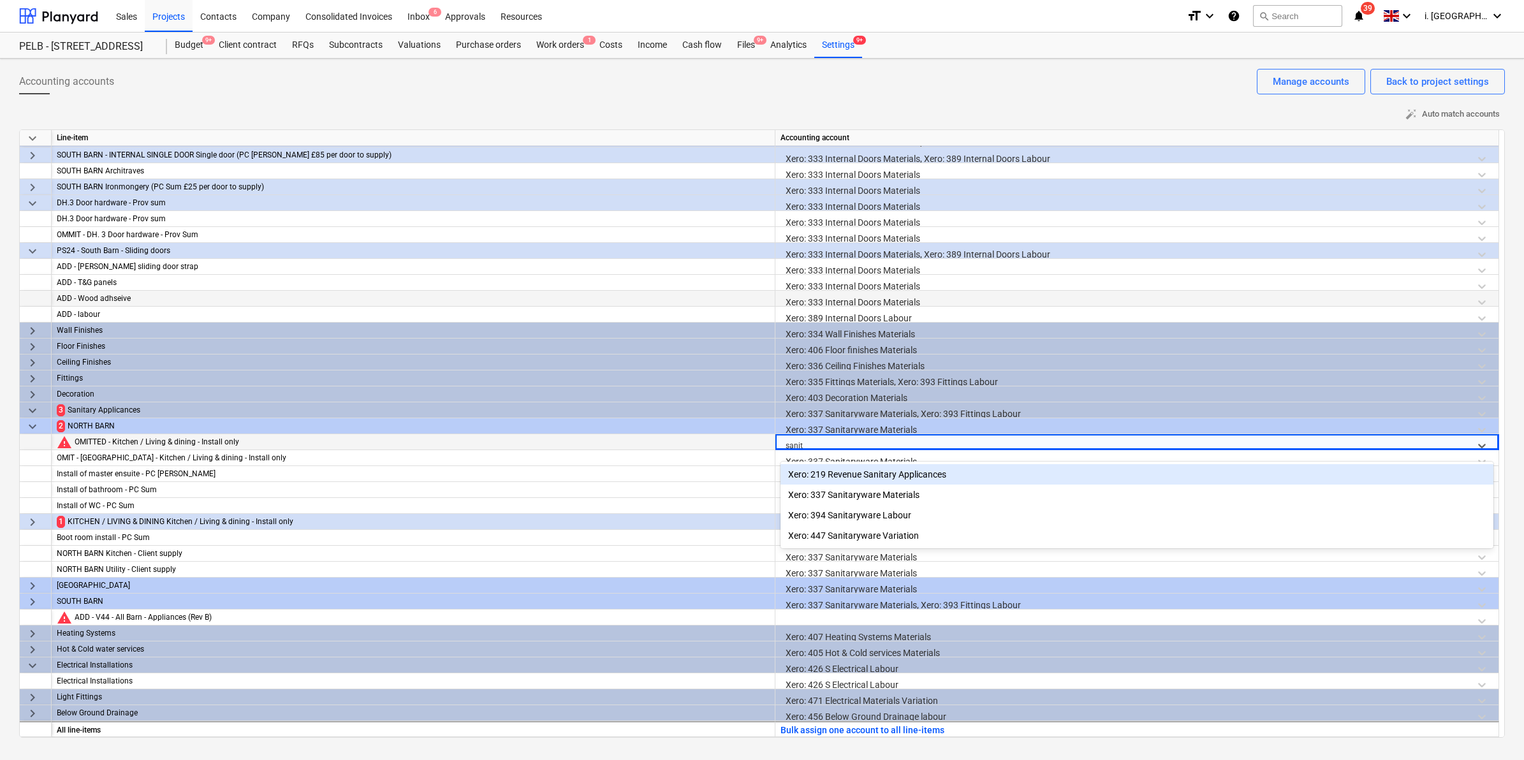
type input "sanita"
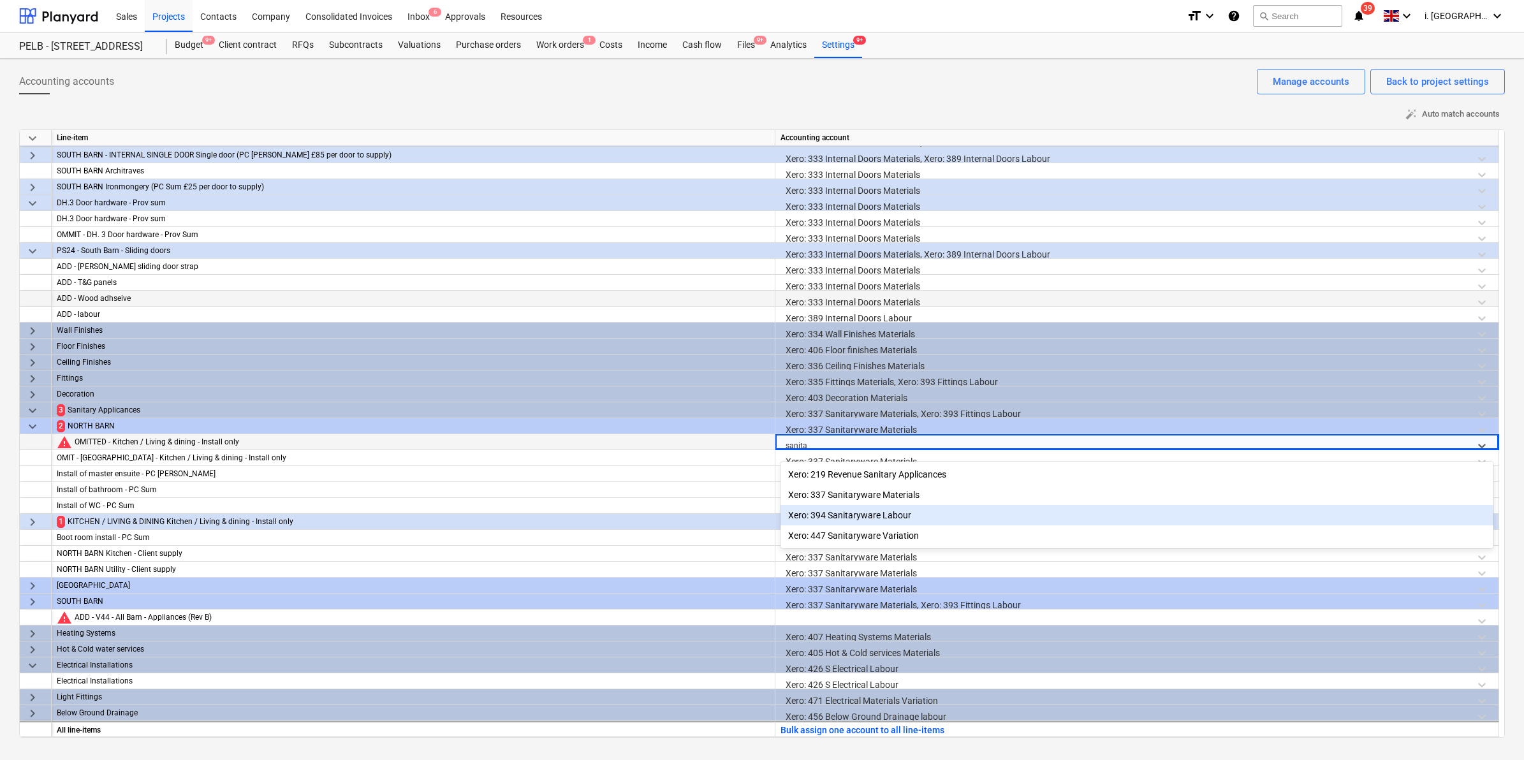
click at [896, 511] on div "Xero: 394 Sanitaryware Labour" at bounding box center [1136, 515] width 713 height 20
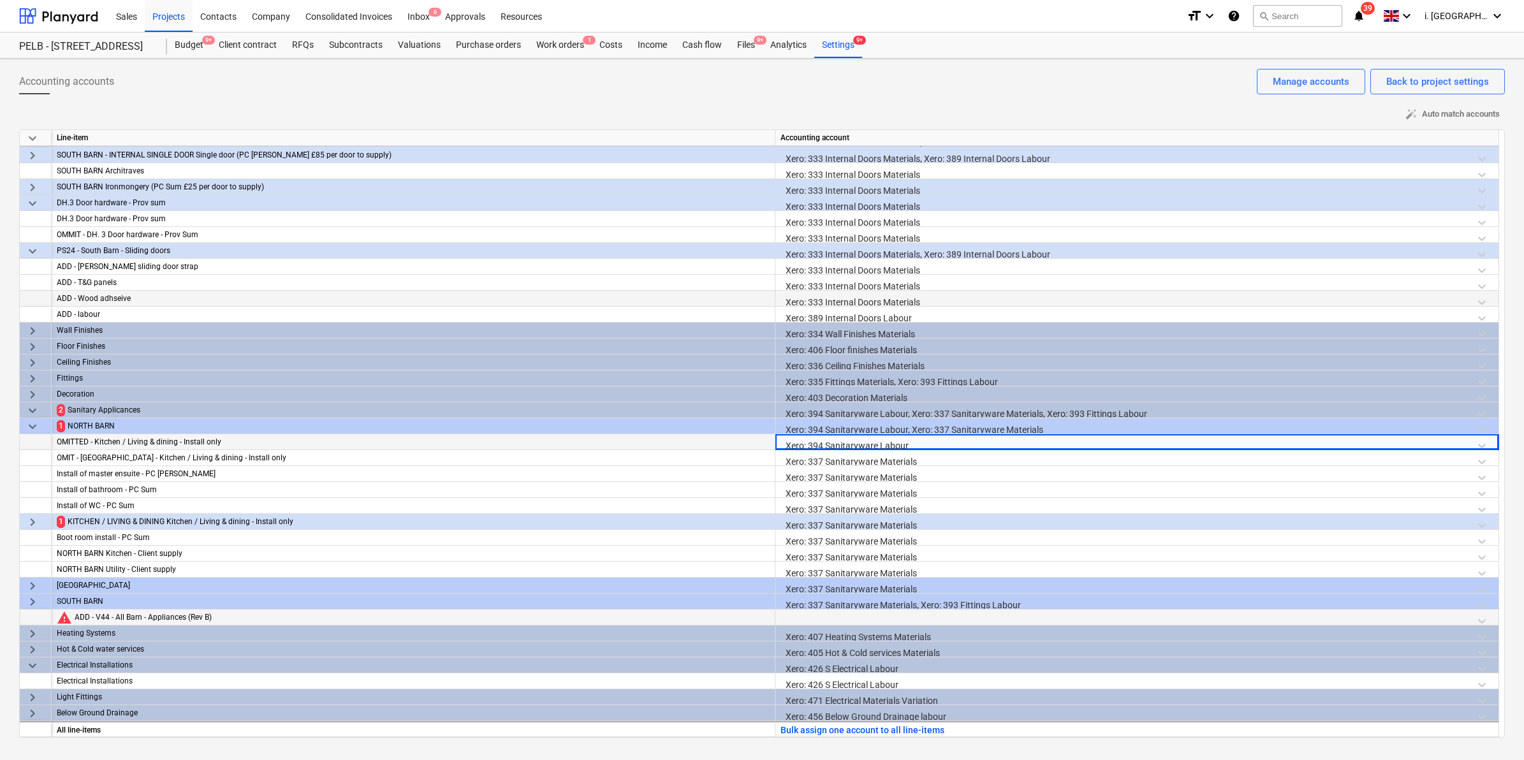
click at [863, 614] on div at bounding box center [1136, 621] width 713 height 22
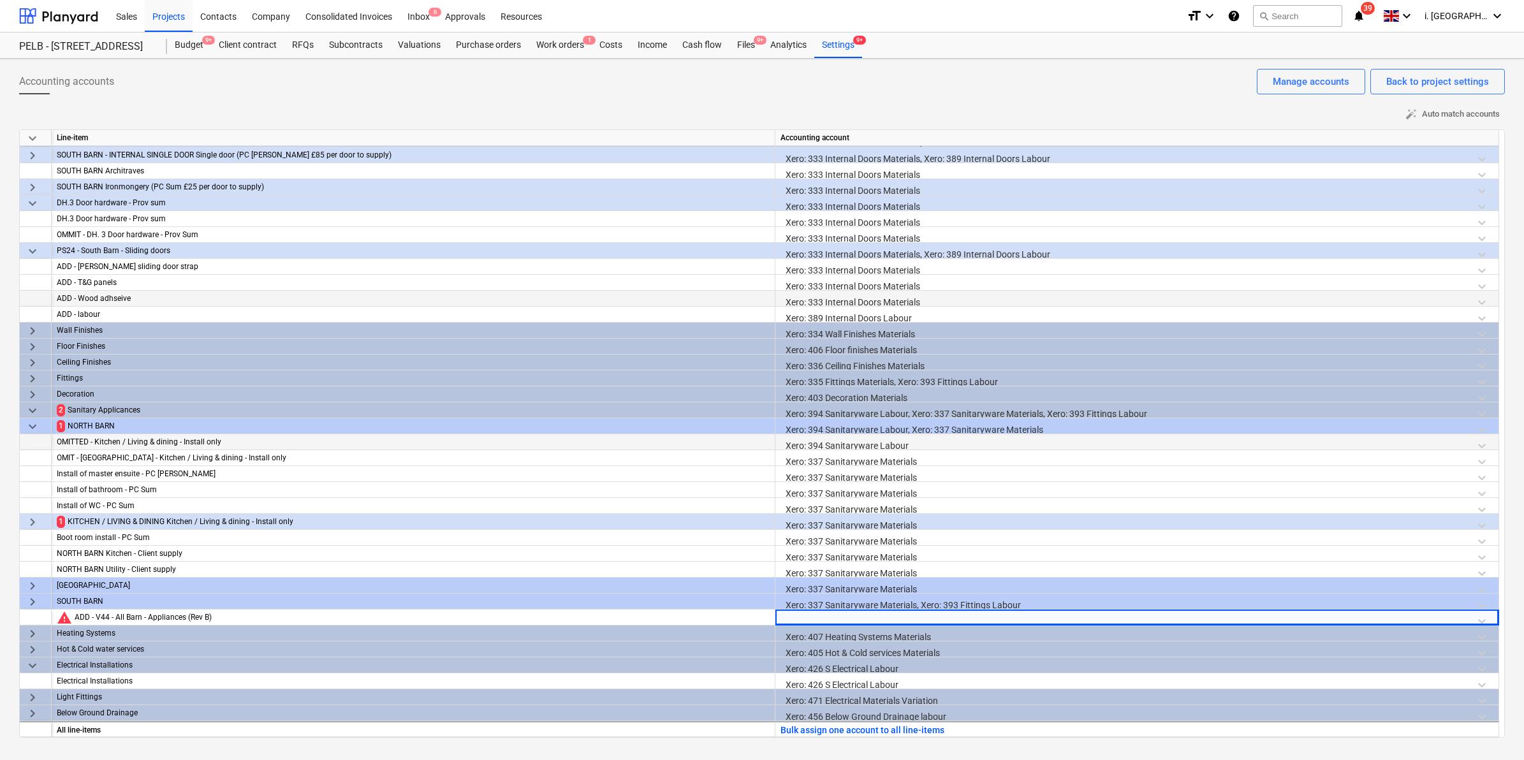
click at [32, 606] on span "keyboard_arrow_right" at bounding box center [32, 601] width 15 height 15
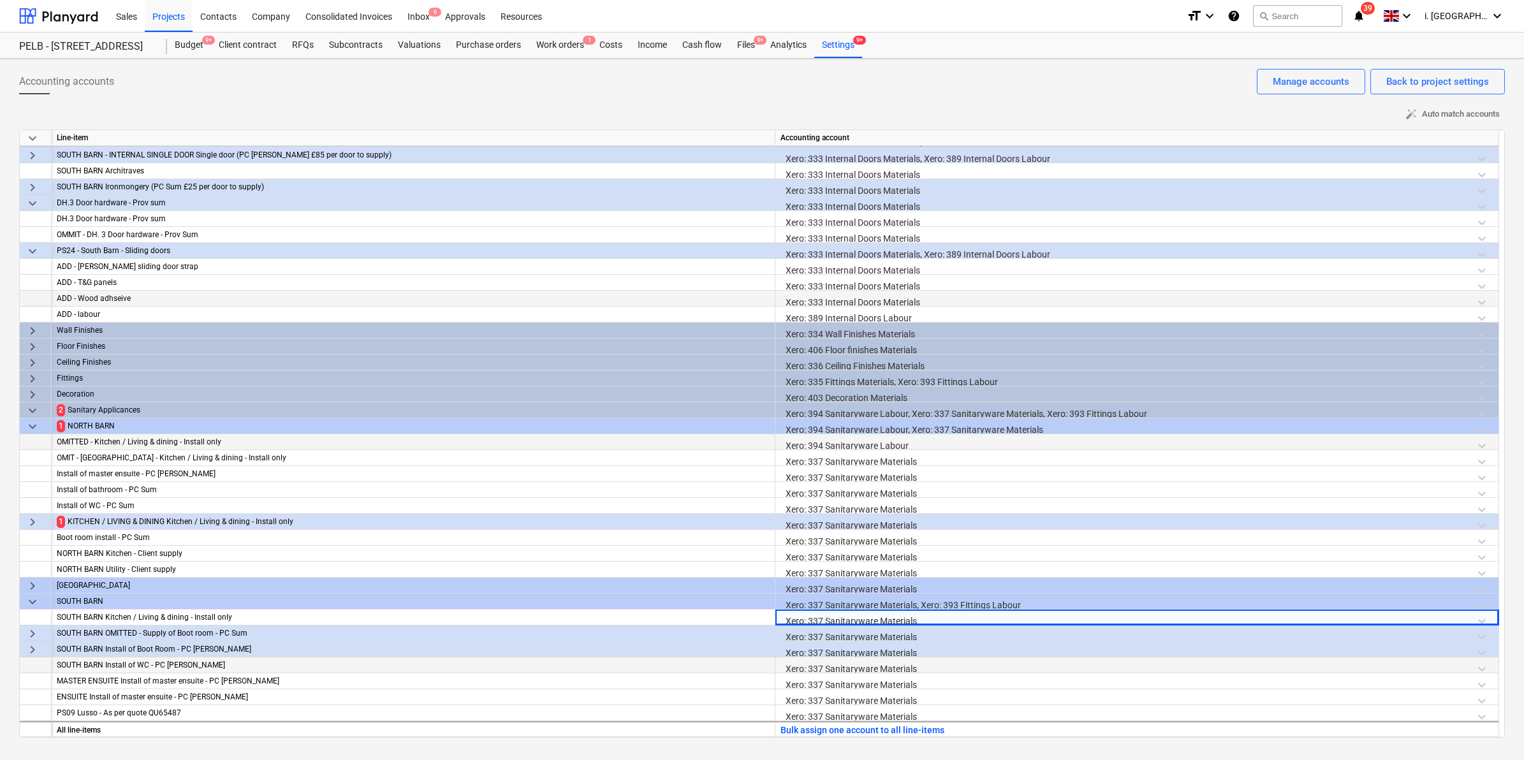
scroll to position [1067, 0]
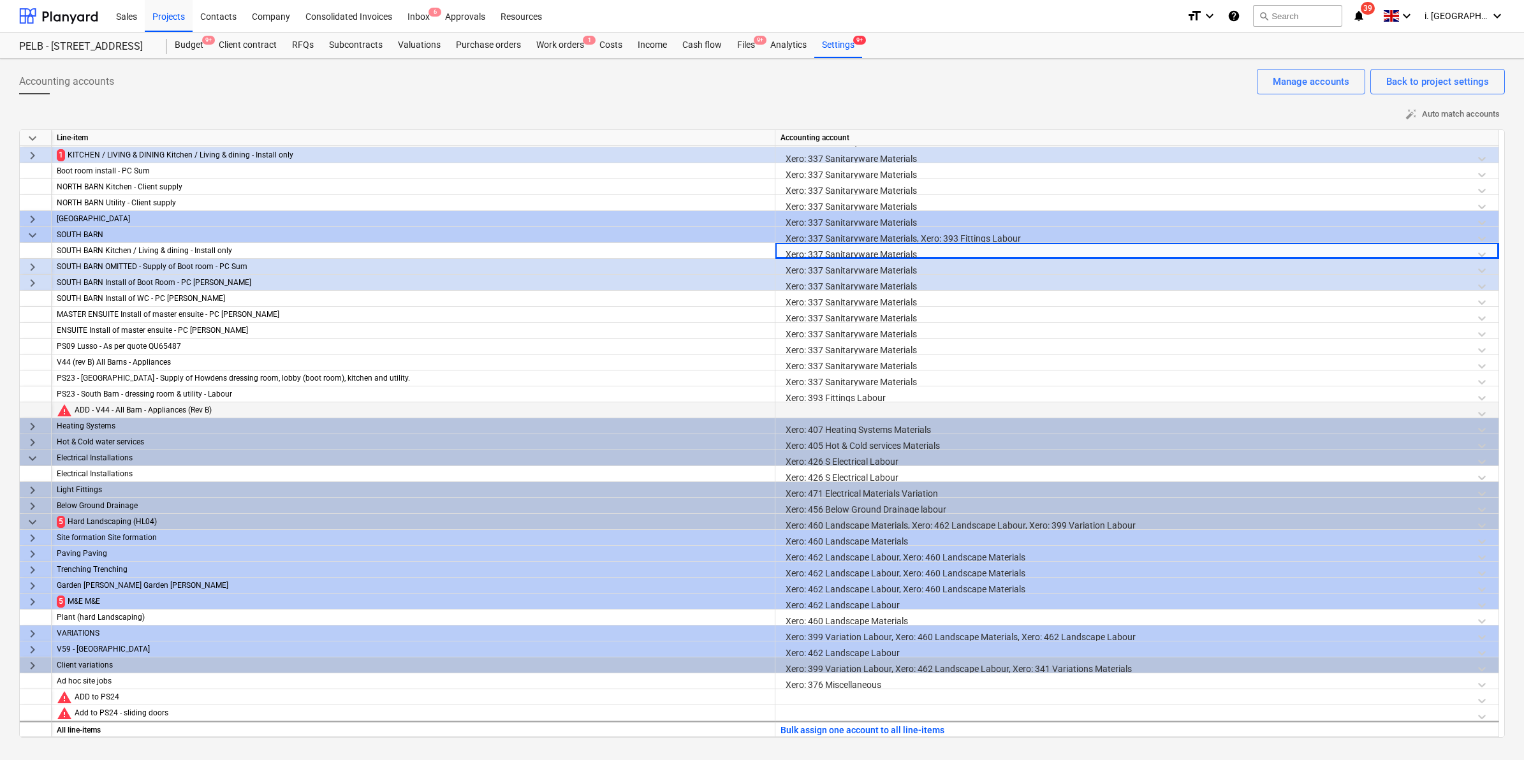
click at [840, 409] on div at bounding box center [1136, 413] width 713 height 22
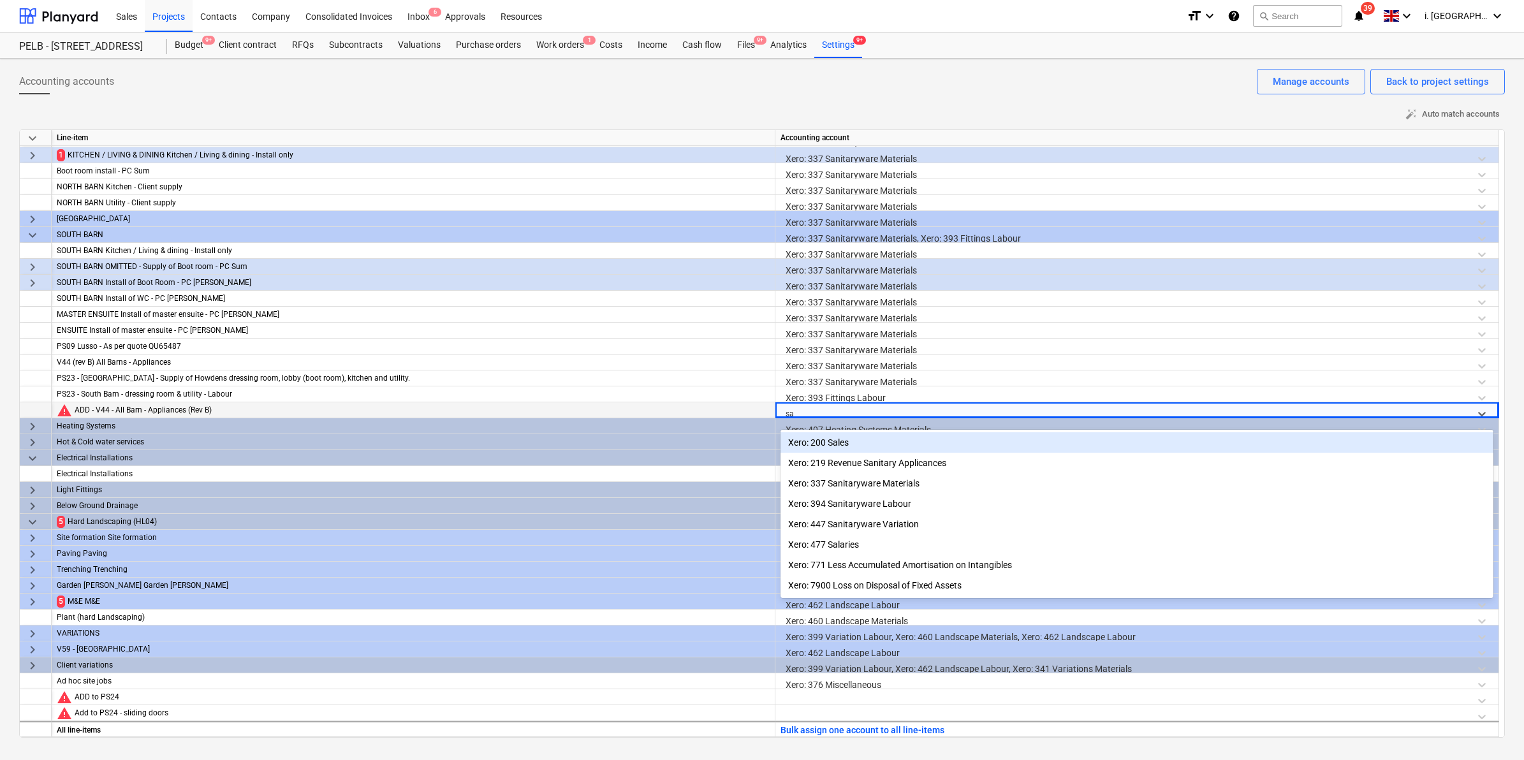
type input "san"
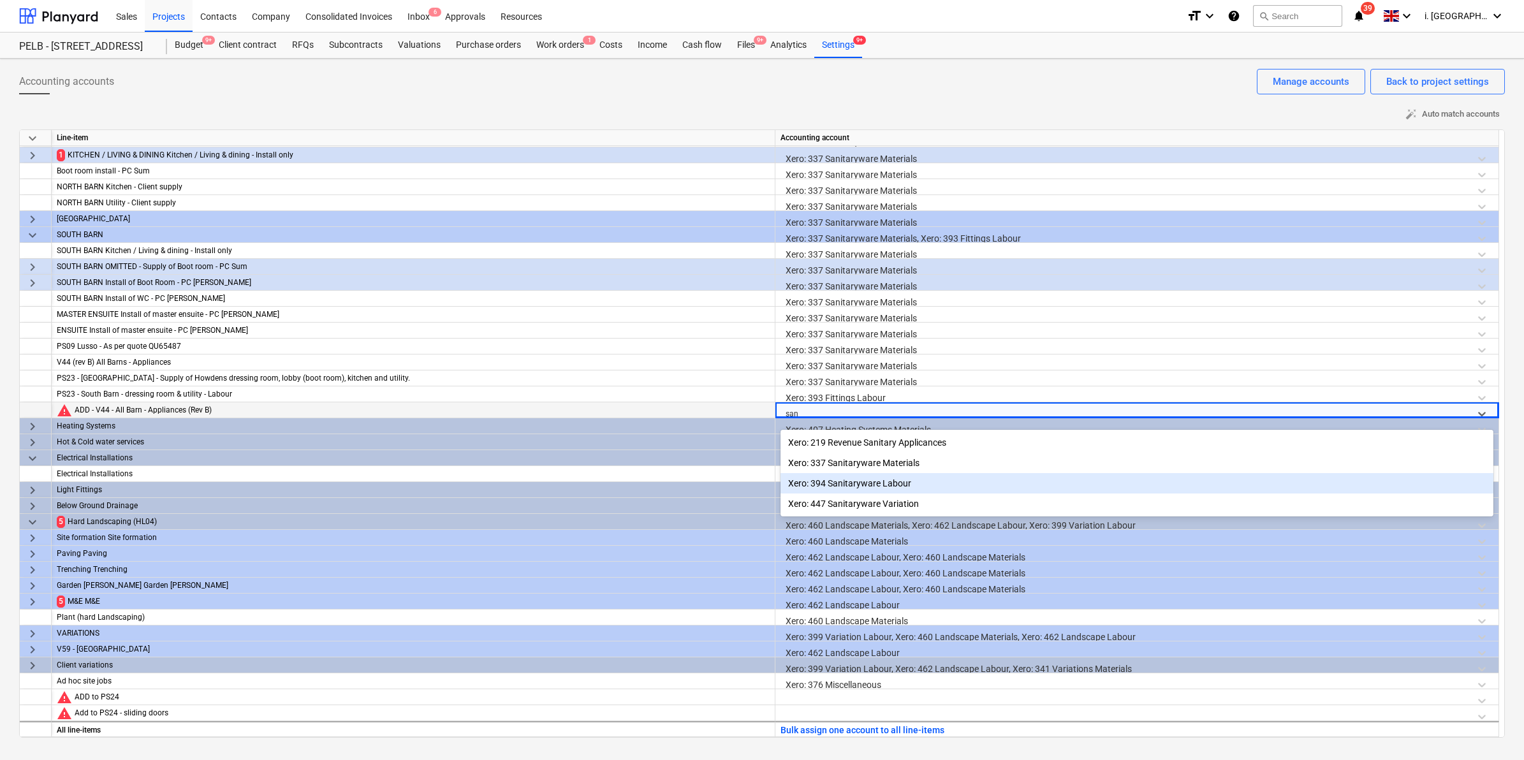
click at [907, 486] on div "Xero: 394 Sanitaryware Labour" at bounding box center [1136, 483] width 713 height 20
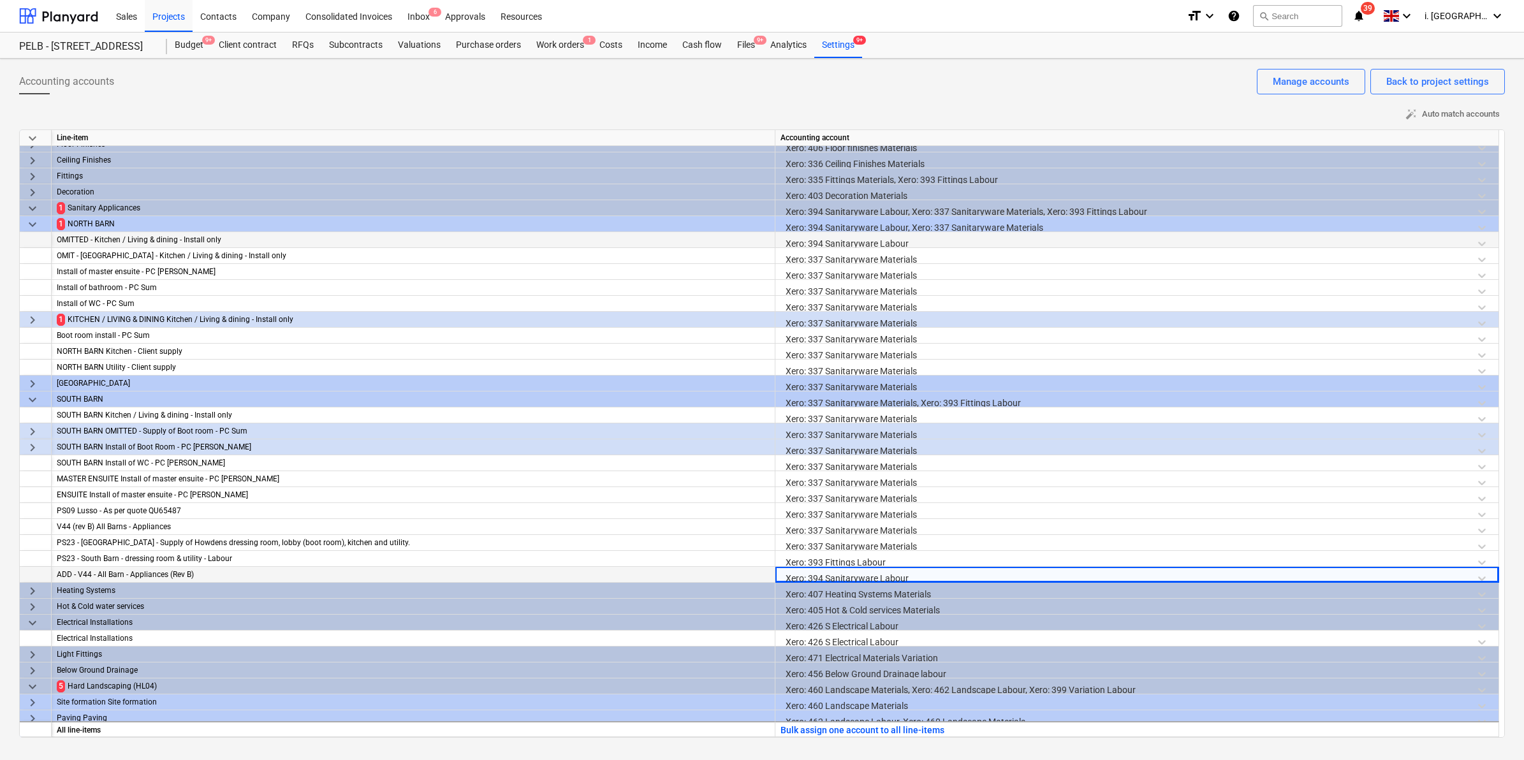
scroll to position [891, 0]
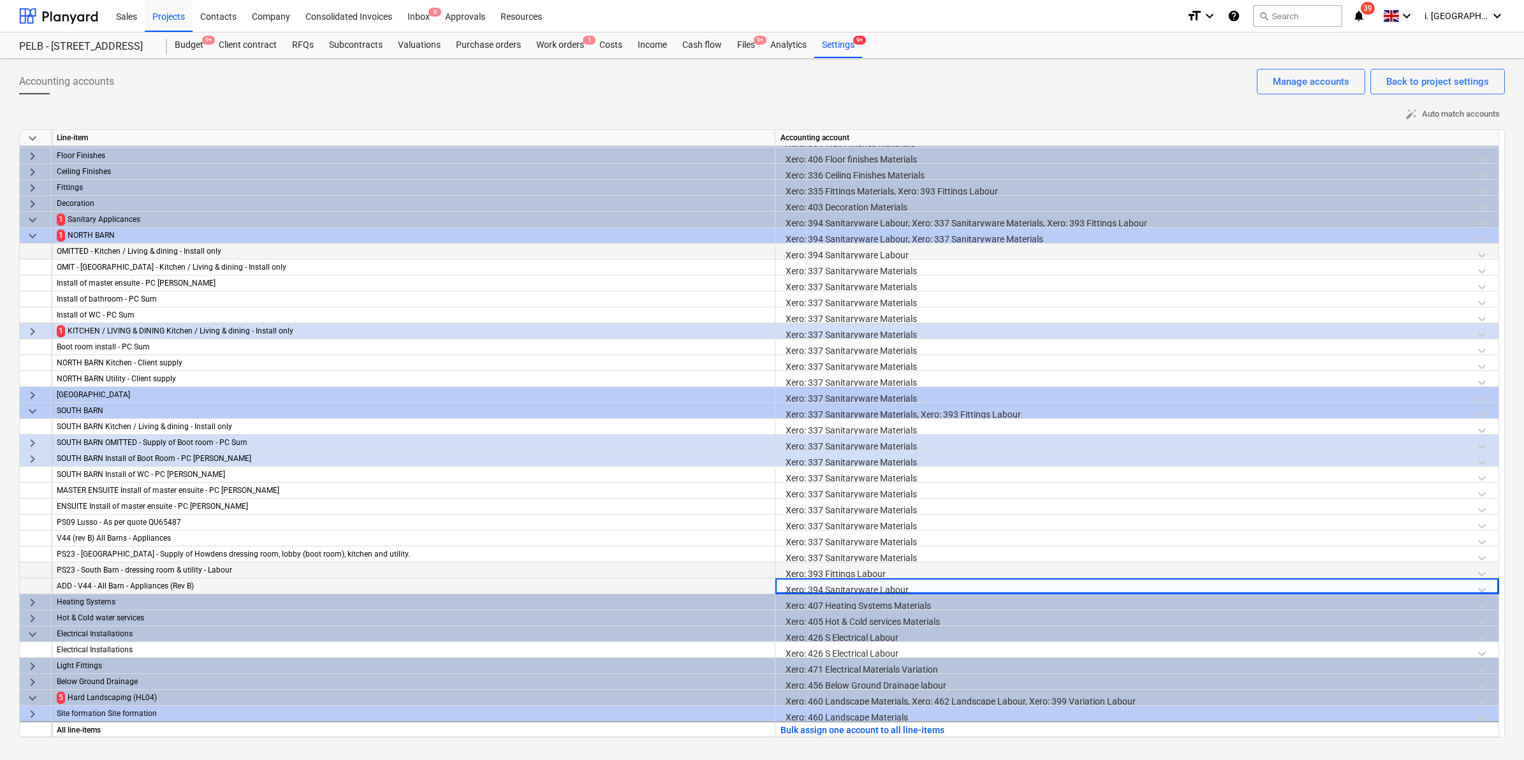
click at [870, 571] on div "Xero: 393 Fittings Labour" at bounding box center [1136, 573] width 713 height 22
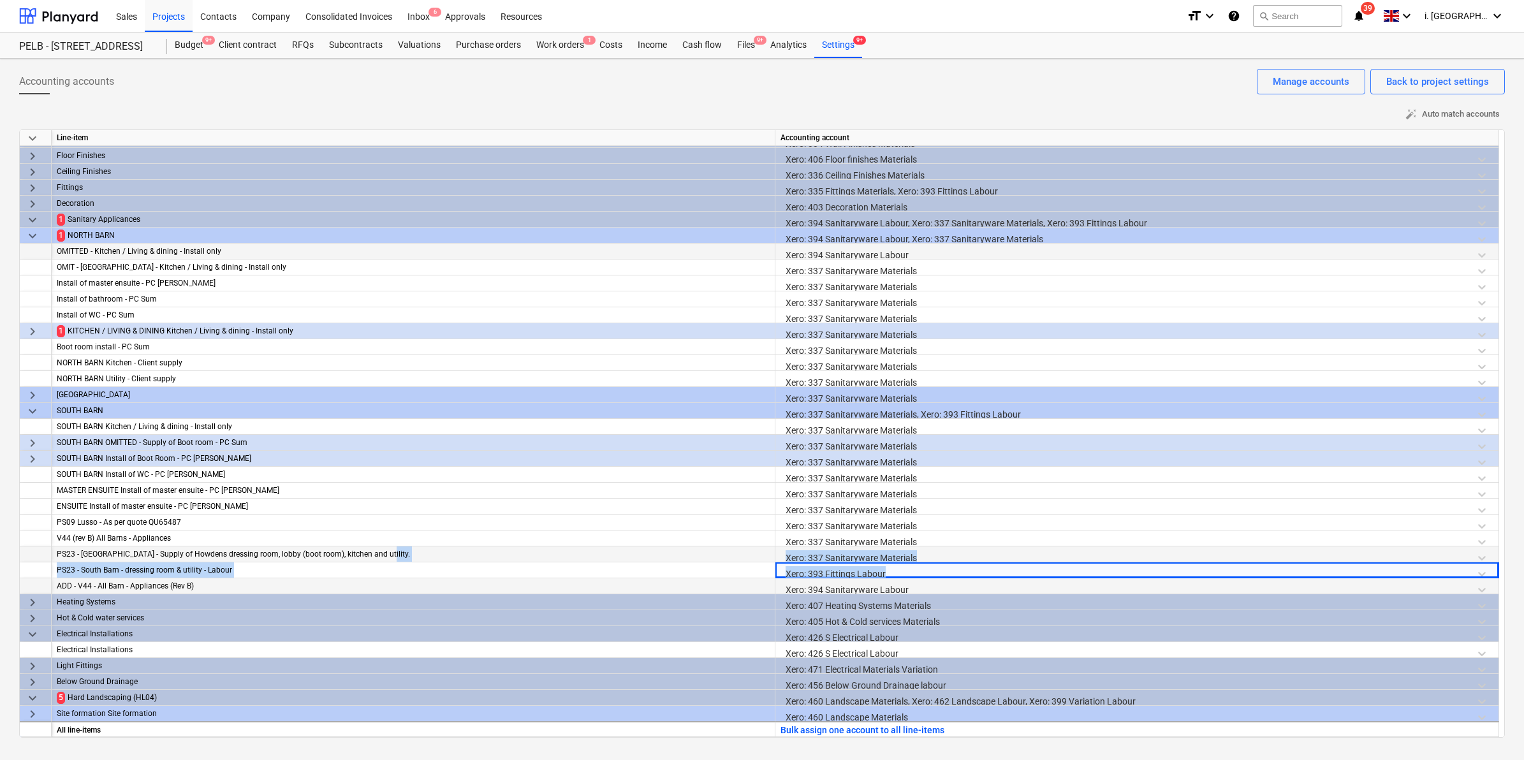
drag, startPoint x: 906, startPoint y: 571, endPoint x: 711, endPoint y: 559, distance: 195.5
click at [711, 559] on div "keyboard_arrow_down Line-item Accounting account ADD - Klug sliding door strap …" at bounding box center [762, 433] width 1486 height 608
click at [912, 571] on div "Xero: 393 Fittings Labour" at bounding box center [1136, 573] width 713 height 22
drag, startPoint x: 914, startPoint y: 573, endPoint x: 794, endPoint y: 574, distance: 119.2
click at [794, 574] on div "Xero: 393 Fittings Labour" at bounding box center [1136, 573] width 713 height 22
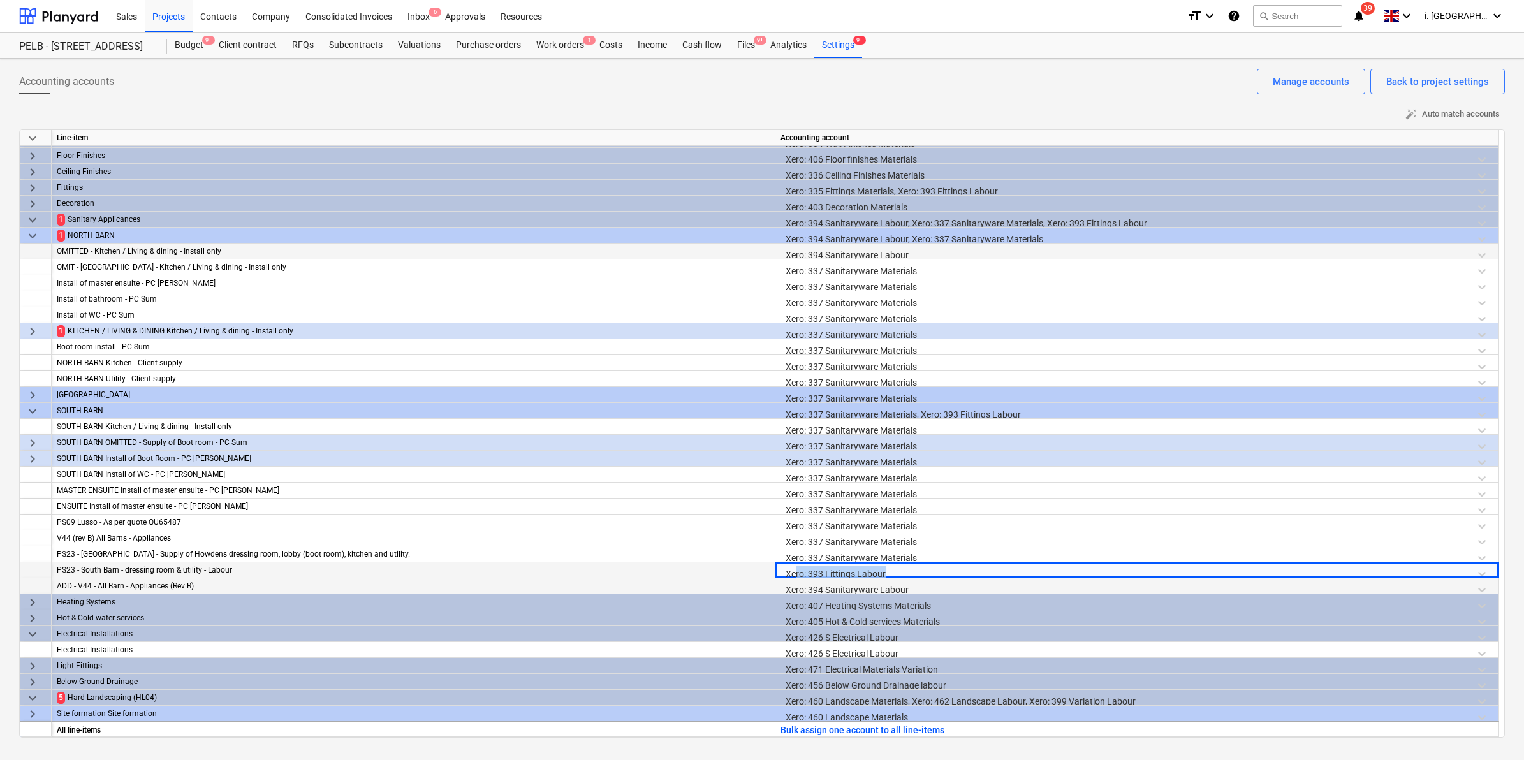
drag, startPoint x: 794, startPoint y: 574, endPoint x: 896, endPoint y: 567, distance: 102.2
click at [906, 566] on div "Xero: 393 Fittings Labour" at bounding box center [1136, 573] width 713 height 22
drag, startPoint x: 893, startPoint y: 568, endPoint x: 753, endPoint y: 567, distance: 139.6
click at [0, 0] on div "PS23 - South Barn - dressing room & utility - Labour Xero: 393 Fittings Labour" at bounding box center [0, 0] width 0 height 0
drag, startPoint x: 753, startPoint y: 567, endPoint x: 967, endPoint y: 568, distance: 213.6
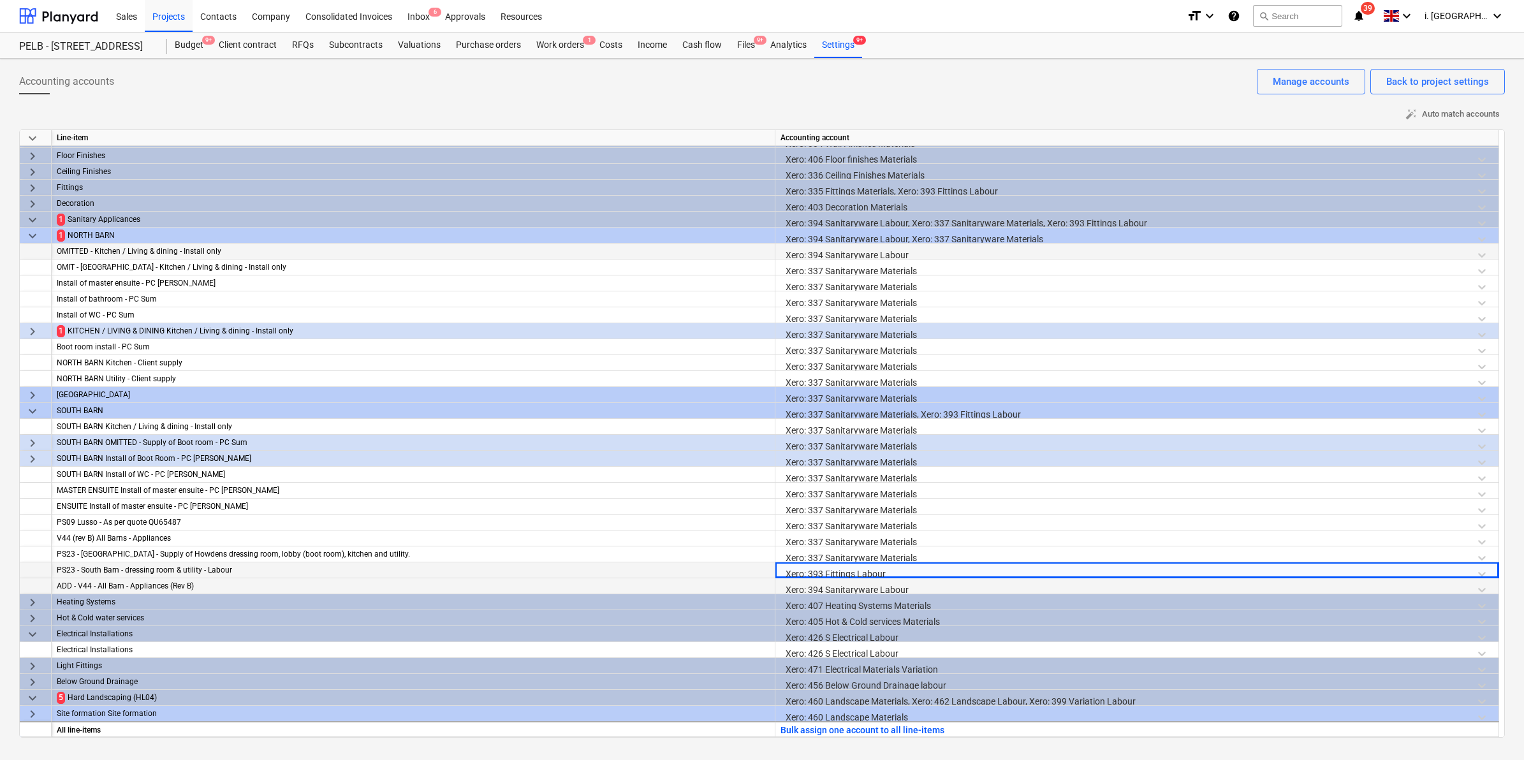
click at [967, 568] on div "Xero: 393 Fittings Labour" at bounding box center [1136, 573] width 713 height 22
click at [1483, 571] on div "Xero: 393 Fittings Labour" at bounding box center [1136, 573] width 713 height 22
drag, startPoint x: 942, startPoint y: 571, endPoint x: 775, endPoint y: 564, distance: 167.2
click at [775, 564] on div "Xero: 393 Fittings Labour" at bounding box center [1137, 570] width 724 height 16
drag, startPoint x: 775, startPoint y: 564, endPoint x: 820, endPoint y: 567, distance: 44.7
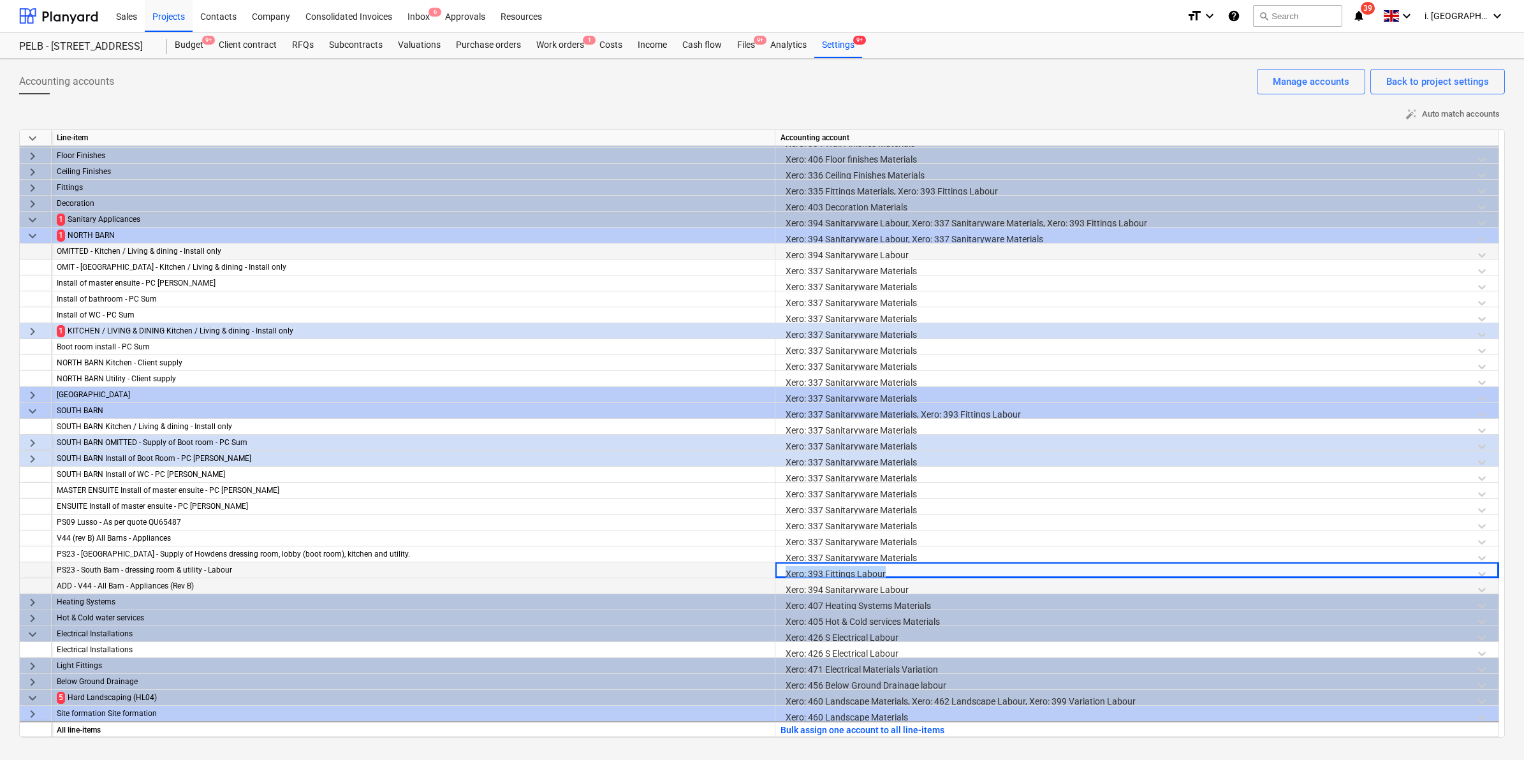
click at [820, 567] on div "Xero: 393 Fittings Labour" at bounding box center [1136, 573] width 713 height 22
drag, startPoint x: 800, startPoint y: 572, endPoint x: 946, endPoint y: 574, distance: 145.4
click at [946, 574] on div "Xero: 393 Fittings Labour" at bounding box center [1136, 573] width 713 height 22
drag, startPoint x: 946, startPoint y: 574, endPoint x: 890, endPoint y: 566, distance: 56.2
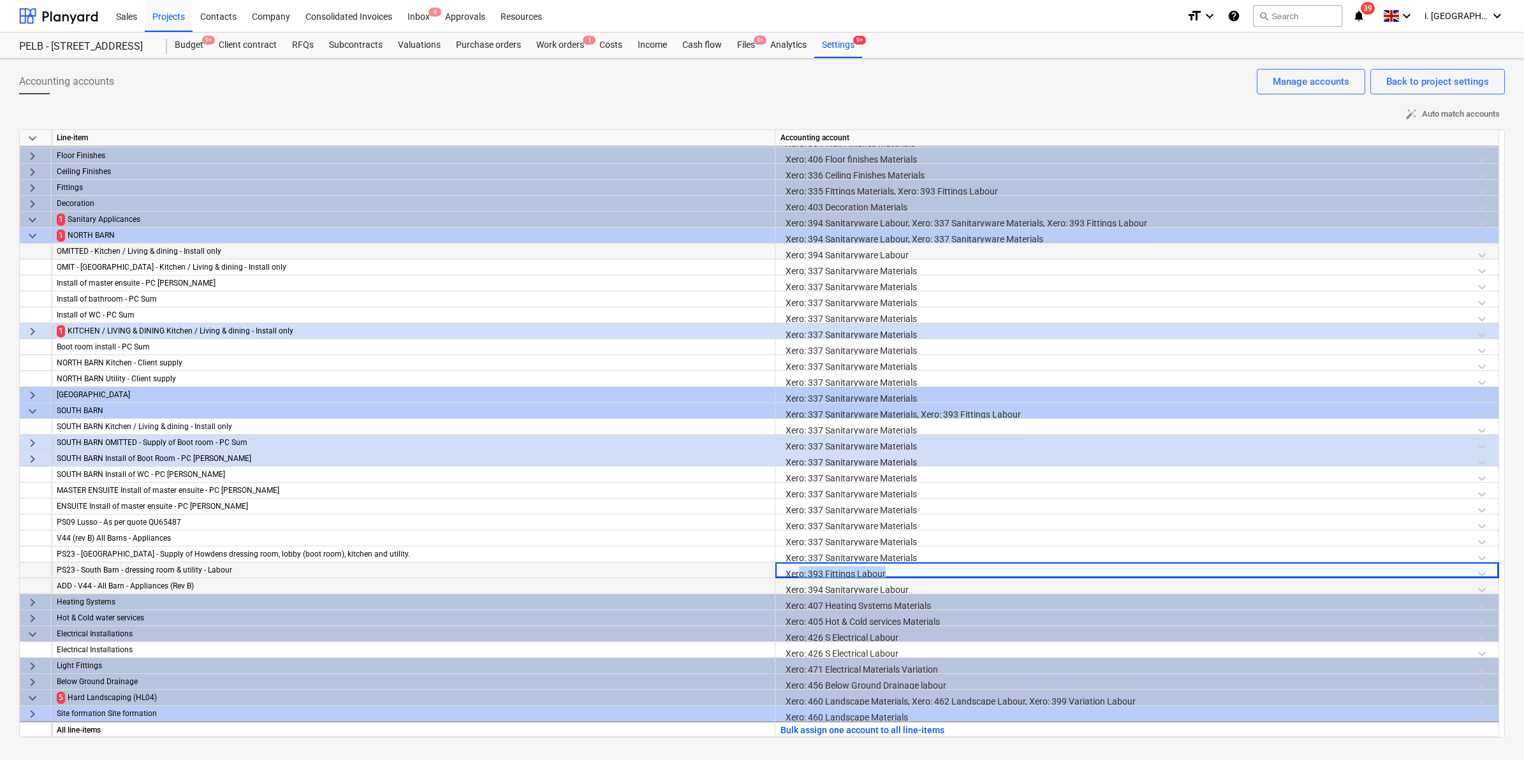
click at [890, 566] on div "Xero: 393 Fittings Labour" at bounding box center [1136, 573] width 713 height 22
drag, startPoint x: 789, startPoint y: 571, endPoint x: 968, endPoint y: 583, distance: 178.9
click at [968, 583] on div "keyboard_arrow_down Line-item Accounting account ADD - Klug sliding door strap …" at bounding box center [762, 433] width 1486 height 608
drag, startPoint x: 968, startPoint y: 583, endPoint x: 803, endPoint y: 571, distance: 165.0
click at [833, 568] on div "Xero: 393 Fittings Labour" at bounding box center [1136, 573] width 713 height 22
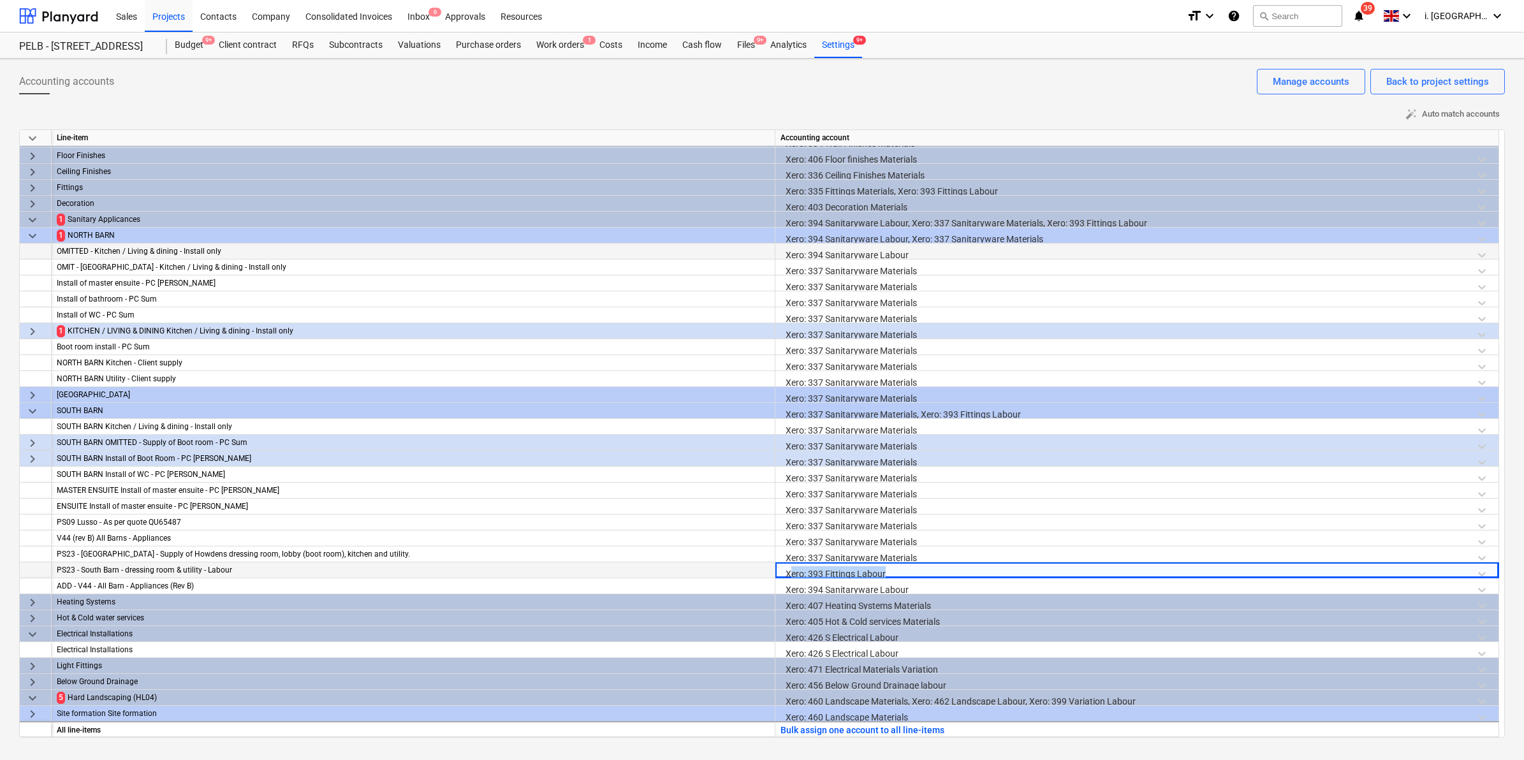
drag, startPoint x: 791, startPoint y: 571, endPoint x: 934, endPoint y: 574, distance: 142.9
click at [934, 574] on div "Xero: 393 Fittings Labour" at bounding box center [1136, 573] width 713 height 22
click at [911, 590] on div "Xero: 394 Sanitaryware Labour" at bounding box center [1136, 589] width 713 height 22
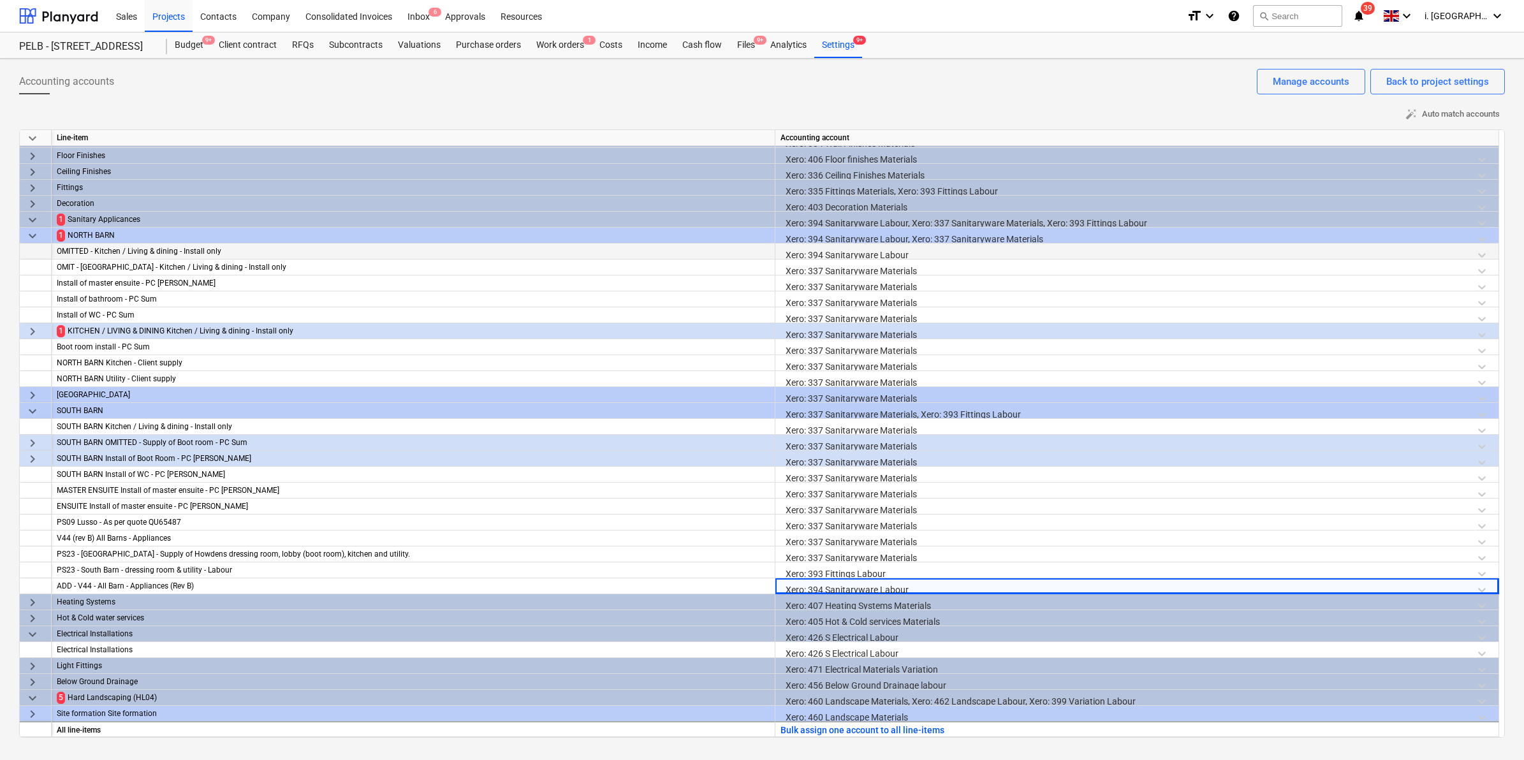
click at [912, 611] on div "Xero: 405 Hot & Cold services Materials" at bounding box center [1136, 621] width 713 height 22
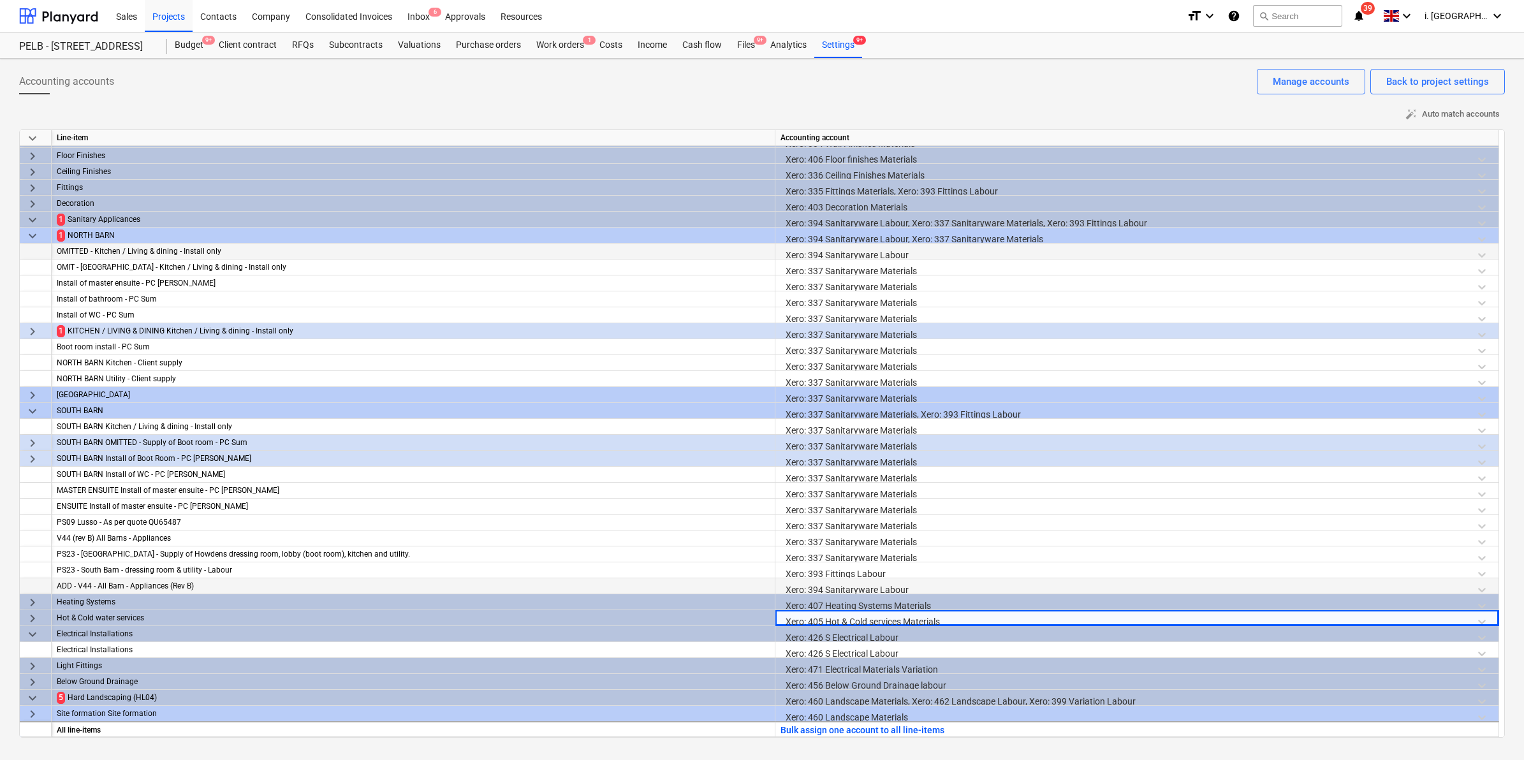
click at [907, 579] on div "Xero: 394 Sanitaryware Labour" at bounding box center [1136, 589] width 713 height 22
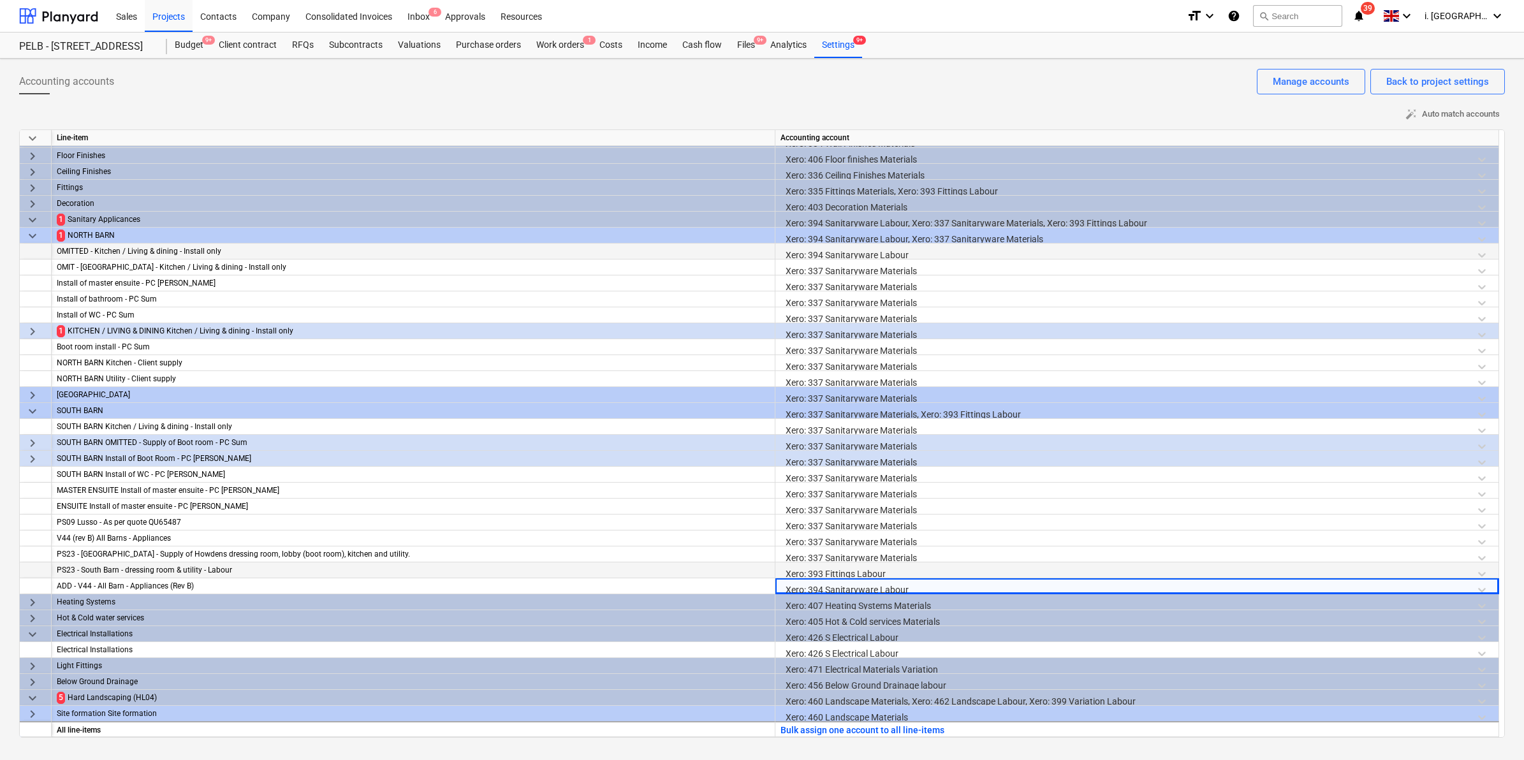
click at [896, 569] on div "Xero: 393 Fittings Labour" at bounding box center [1136, 573] width 713 height 22
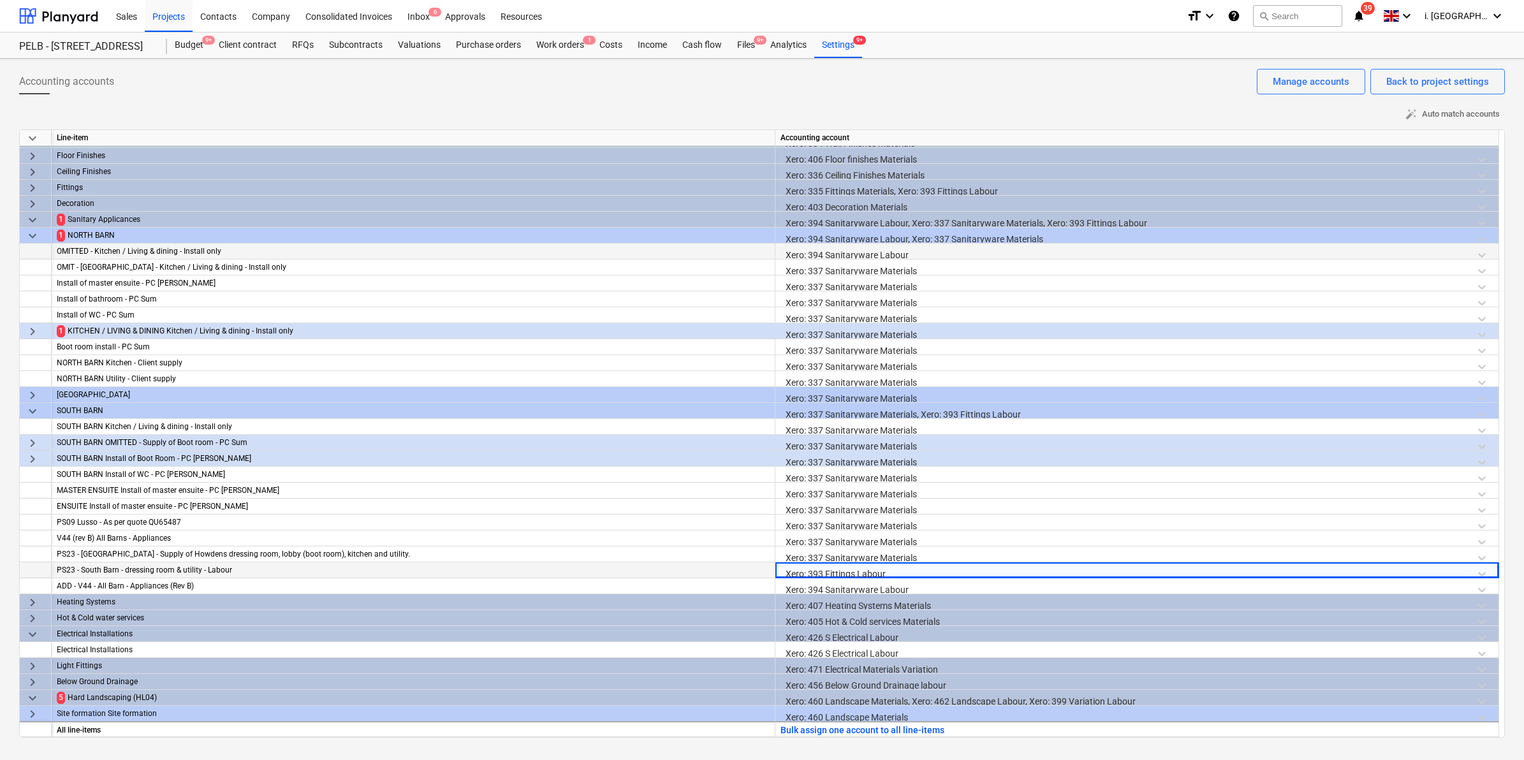
click at [1484, 569] on div "Xero: 393 Fittings Labour" at bounding box center [1136, 573] width 713 height 22
click at [1481, 569] on div "Xero: 393 Fittings Labour" at bounding box center [1136, 573] width 713 height 22
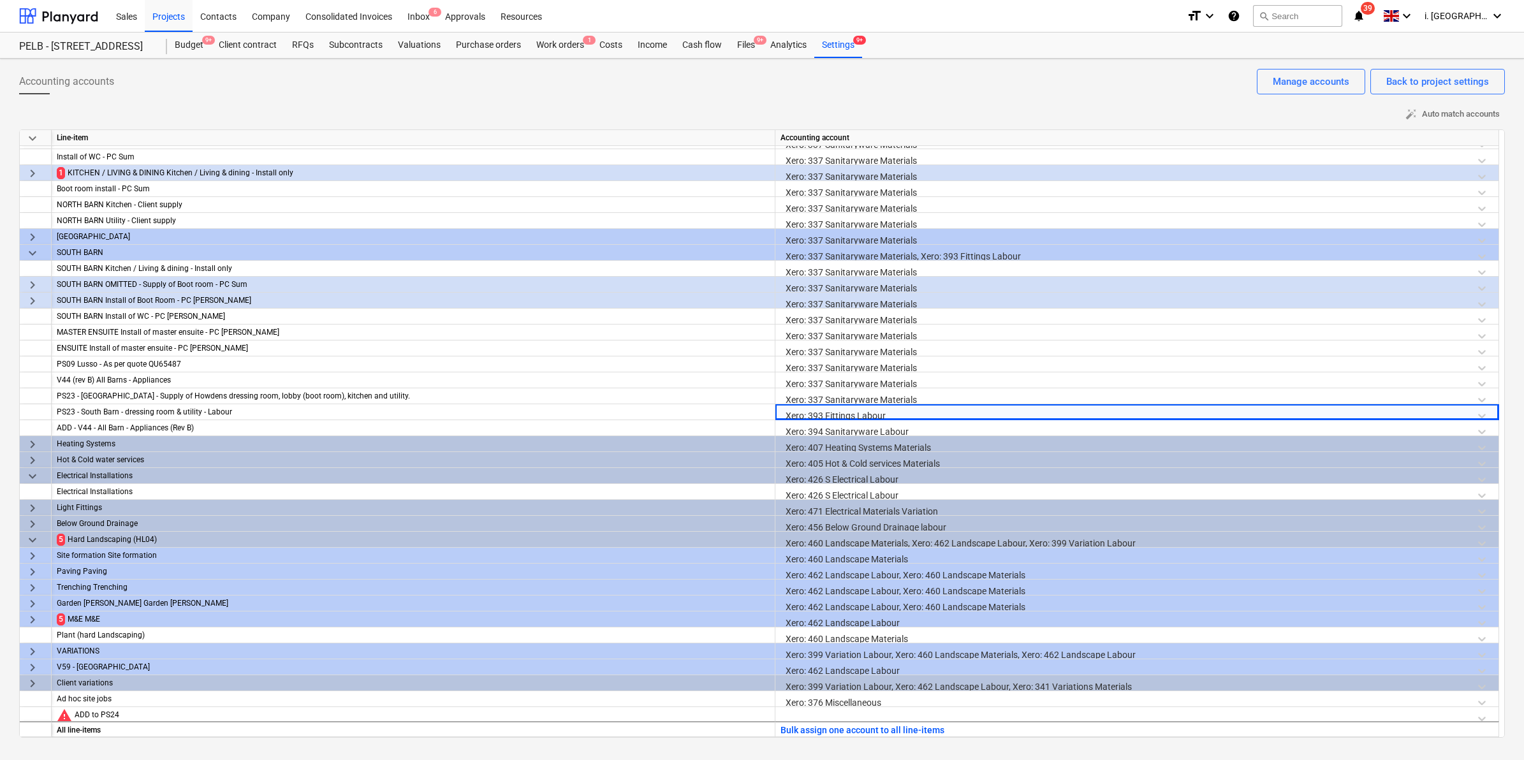
scroll to position [1067, 0]
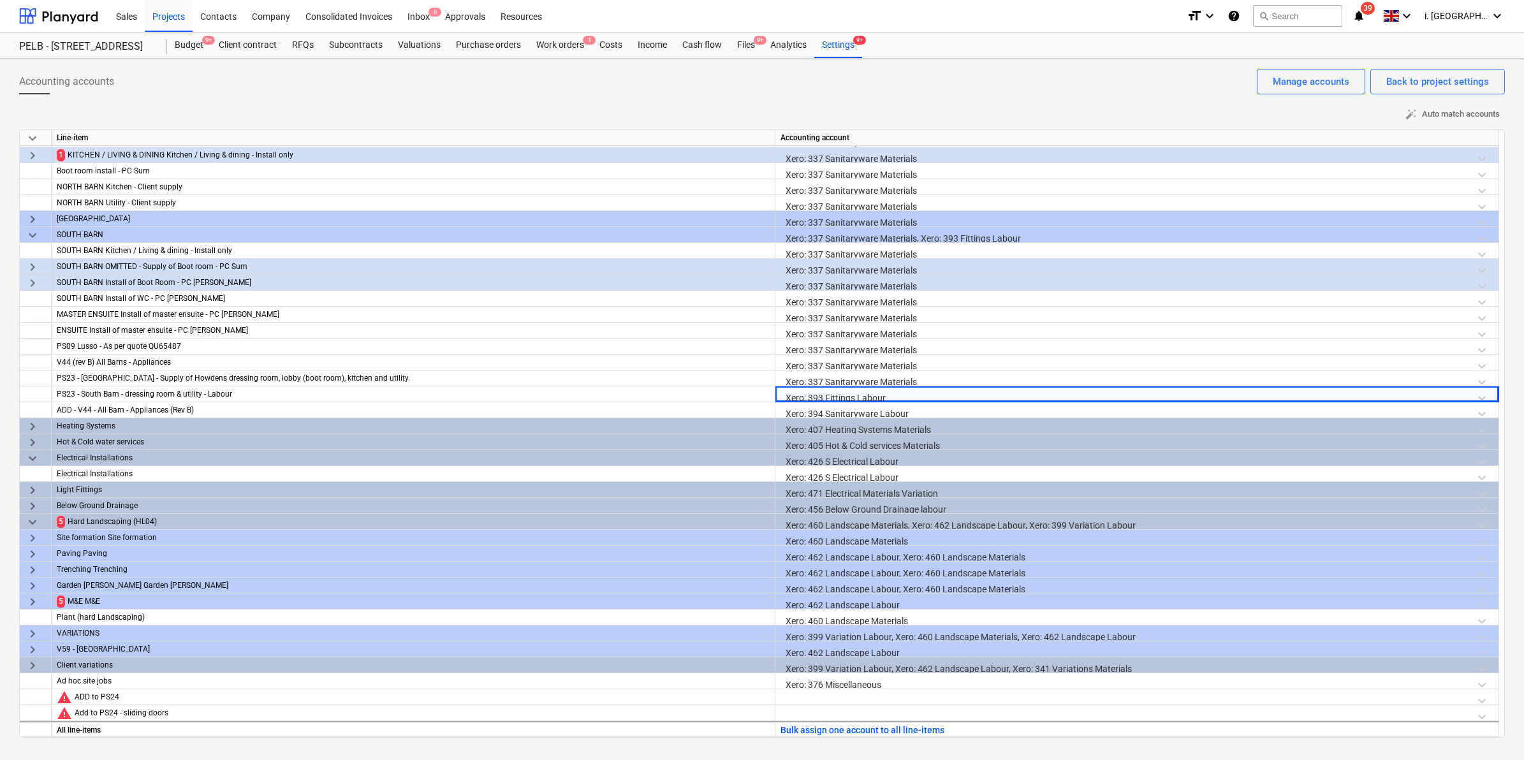
click at [26, 520] on span "keyboard_arrow_down" at bounding box center [32, 522] width 15 height 15
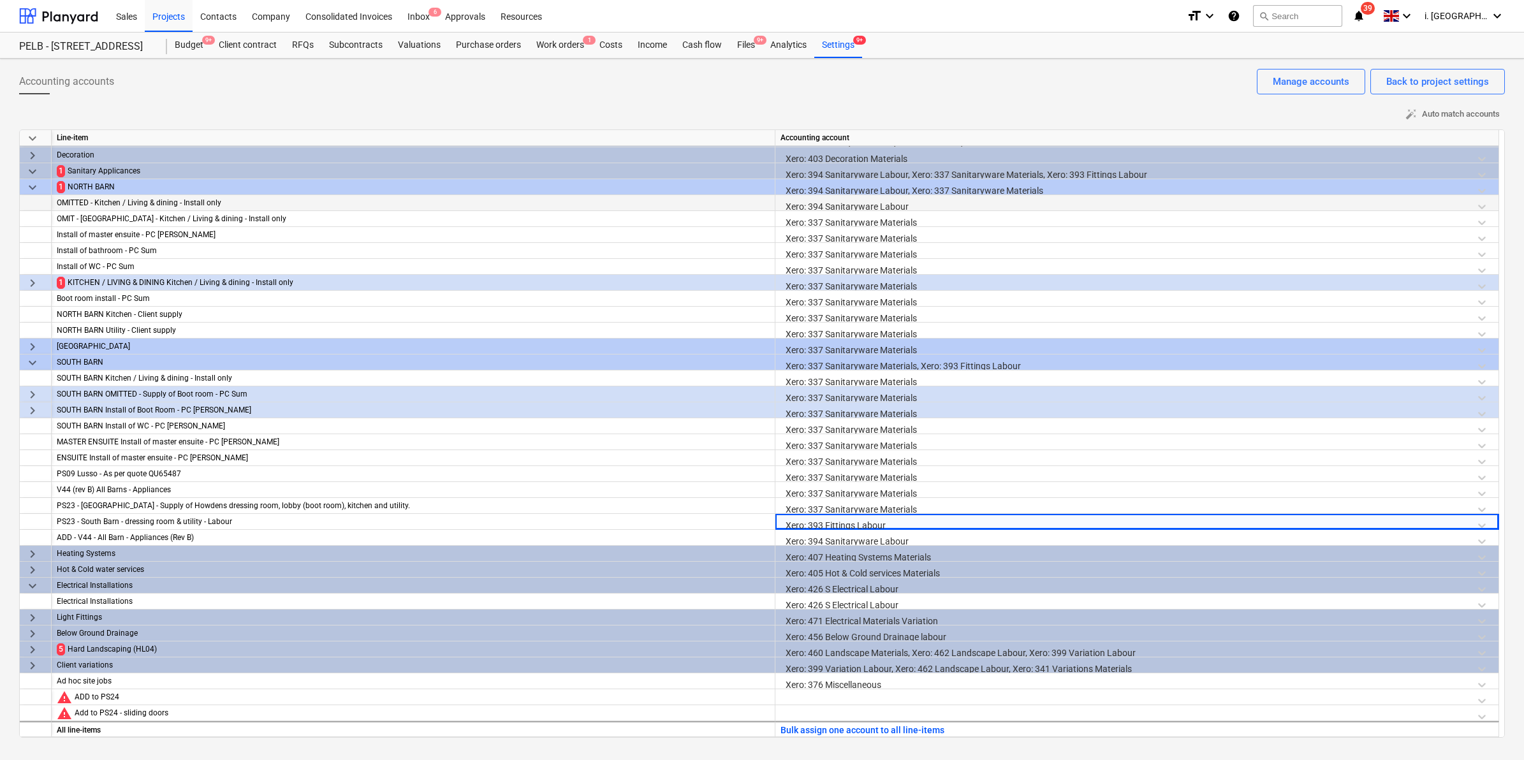
scroll to position [939, 0]
click at [37, 648] on span "keyboard_arrow_right" at bounding box center [32, 649] width 15 height 15
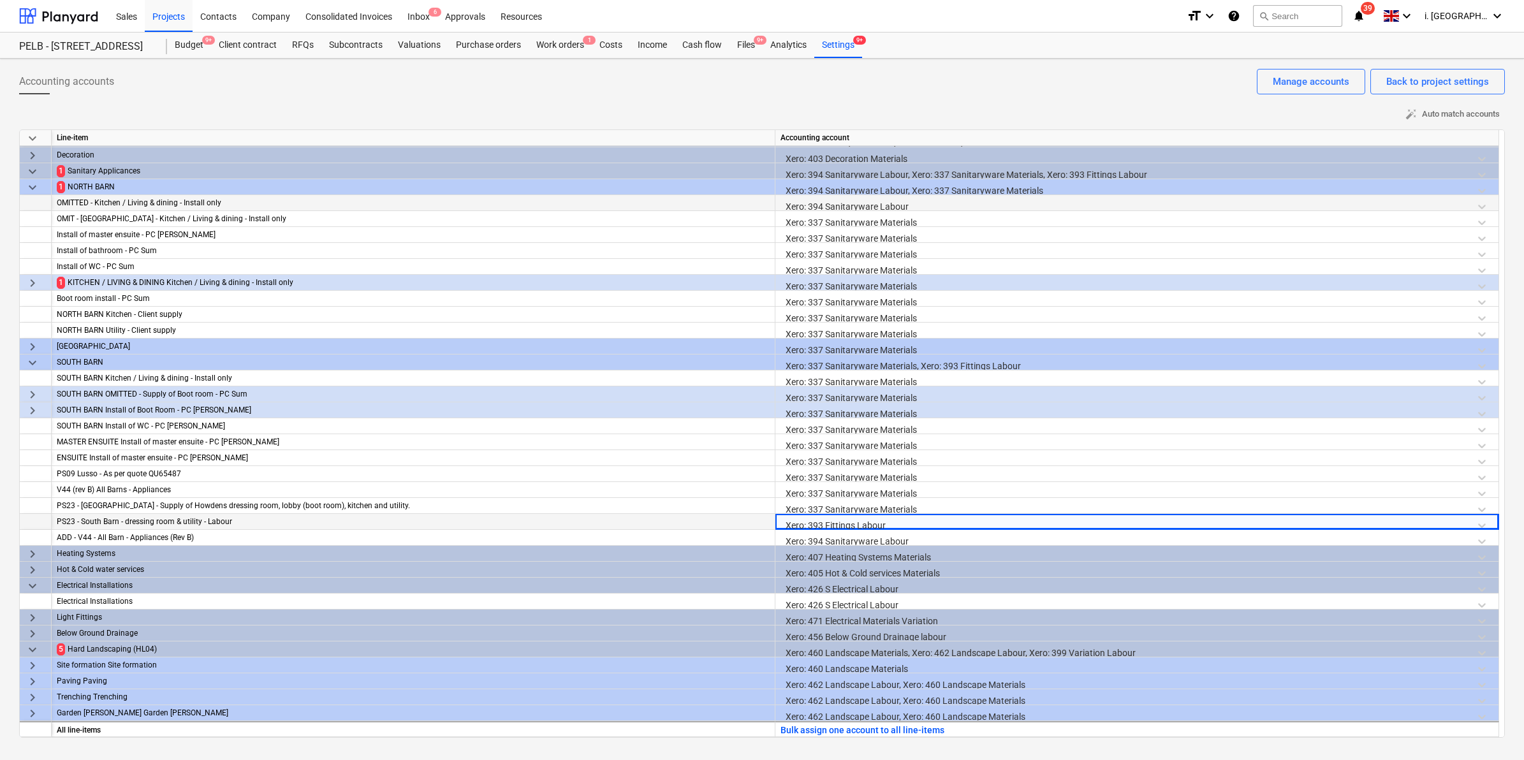
click at [821, 522] on div "Xero: 393 Fittings Labour" at bounding box center [1136, 525] width 713 height 22
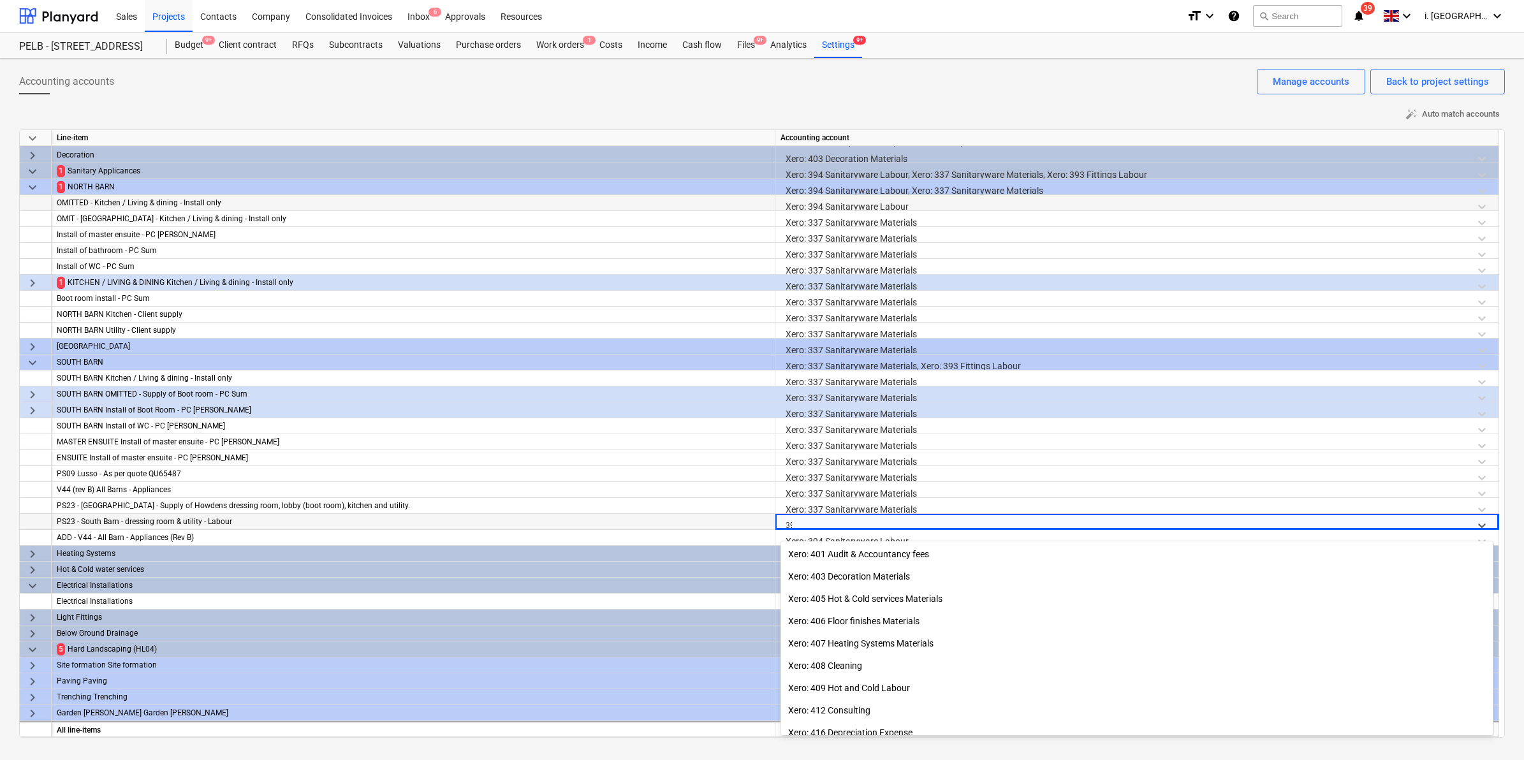
scroll to position [567, 0]
type input "394"
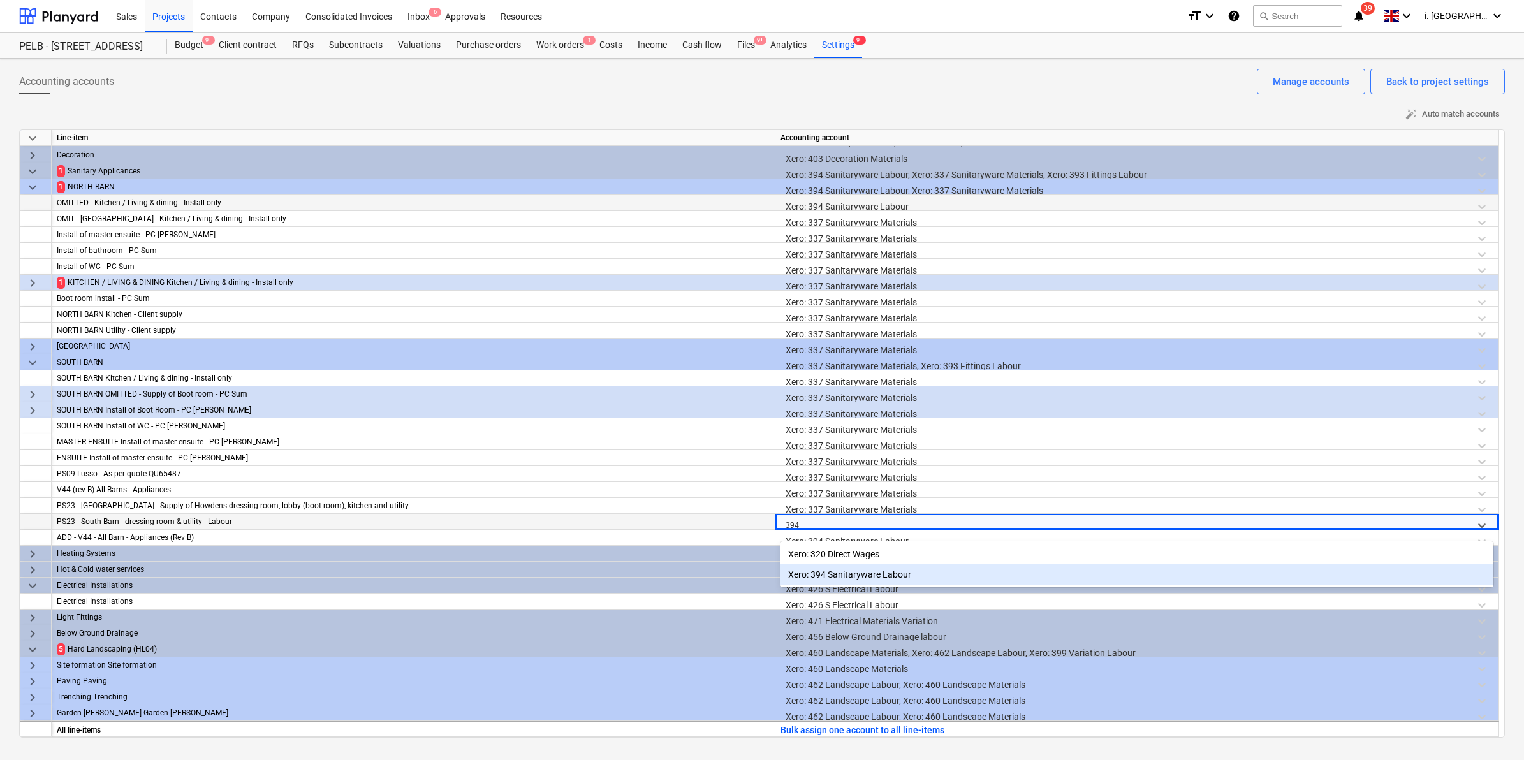
click at [851, 575] on div "Xero: 394 Sanitaryware Labour" at bounding box center [1136, 574] width 713 height 20
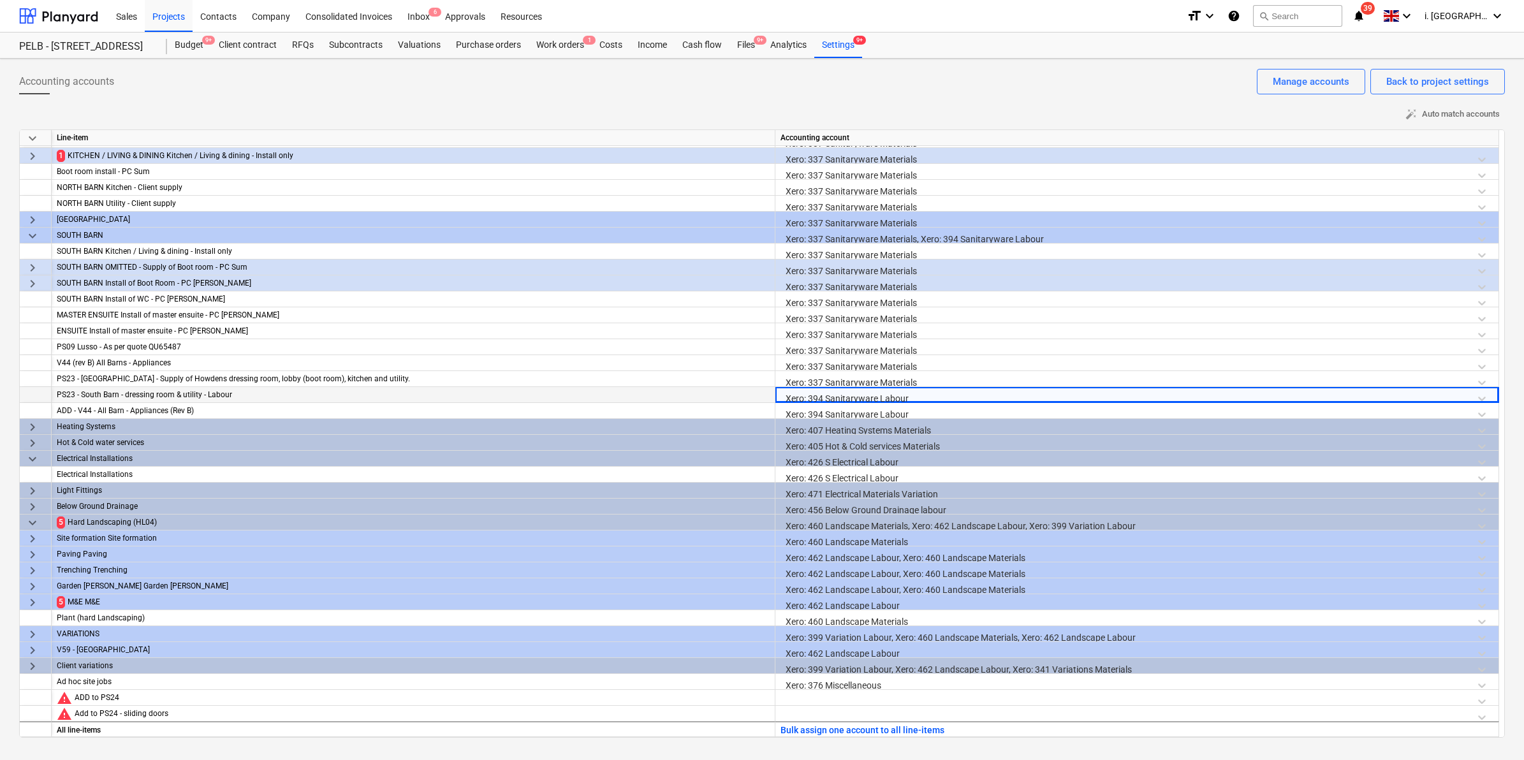
scroll to position [1067, 0]
click at [31, 601] on span "keyboard_arrow_right" at bounding box center [32, 601] width 15 height 15
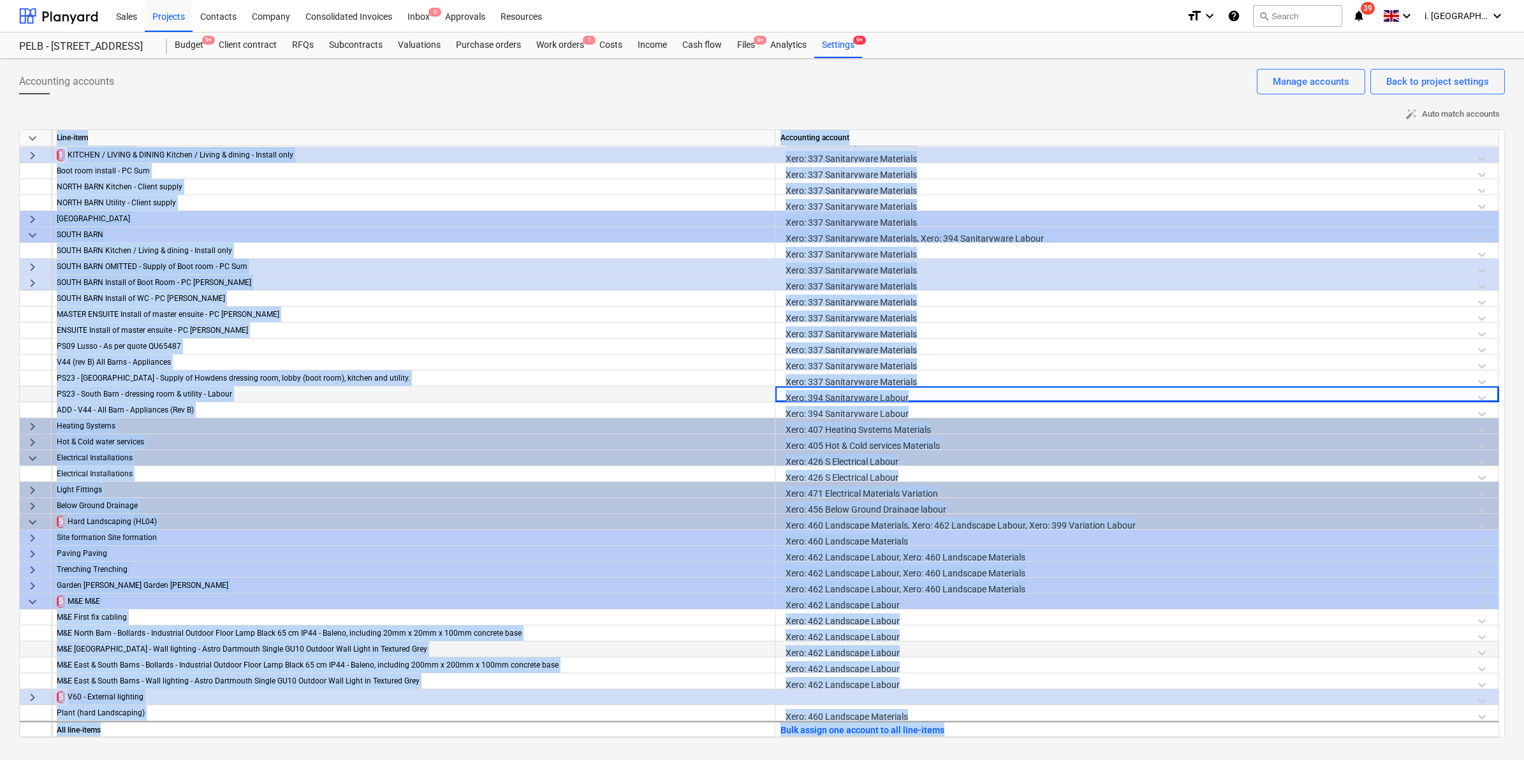
click at [1310, 651] on div "Xero: 462 Landscape Labour" at bounding box center [1136, 652] width 713 height 22
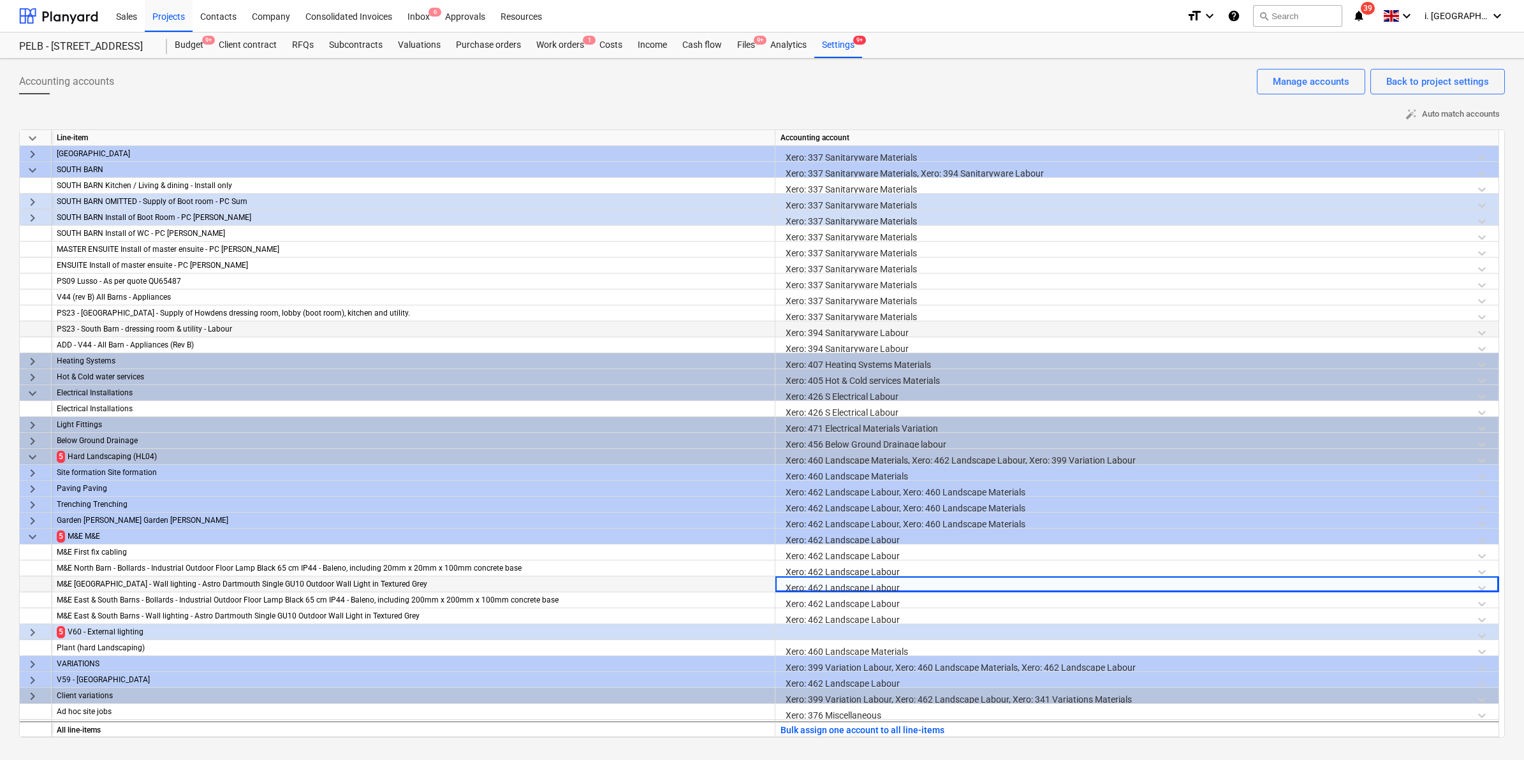
scroll to position [1162, 0]
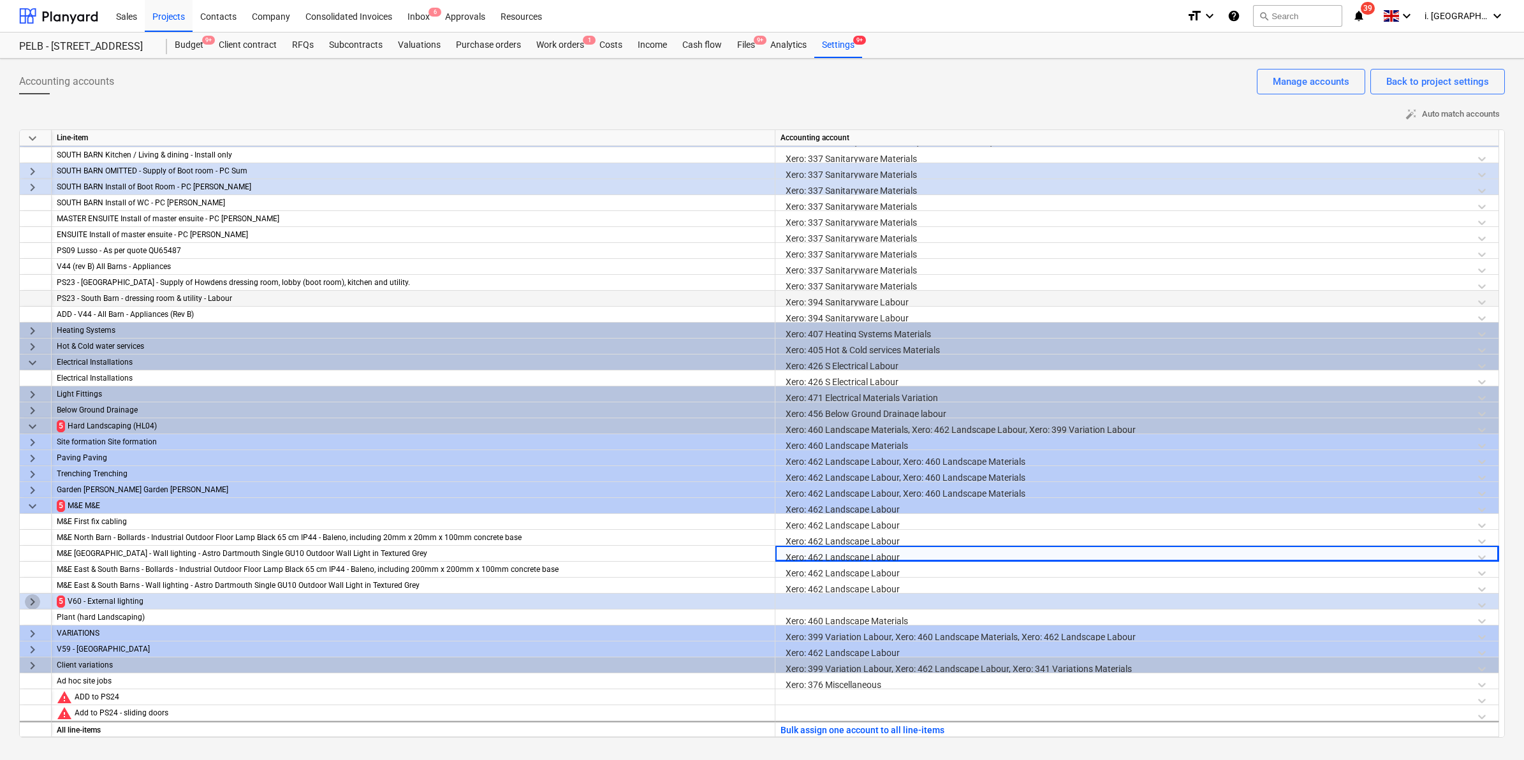
click at [33, 604] on span "keyboard_arrow_right" at bounding box center [32, 601] width 15 height 15
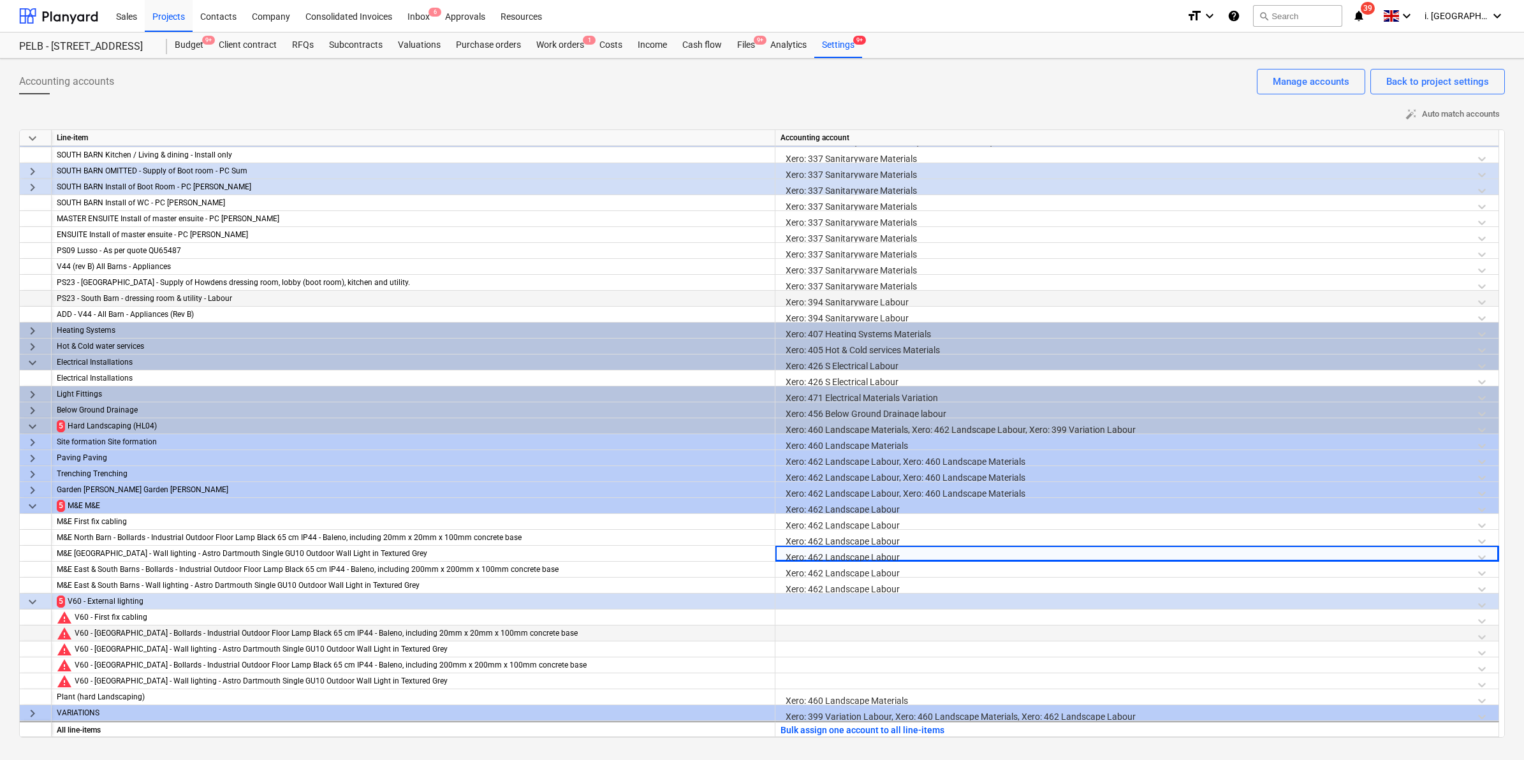
click at [805, 629] on div at bounding box center [1136, 636] width 713 height 22
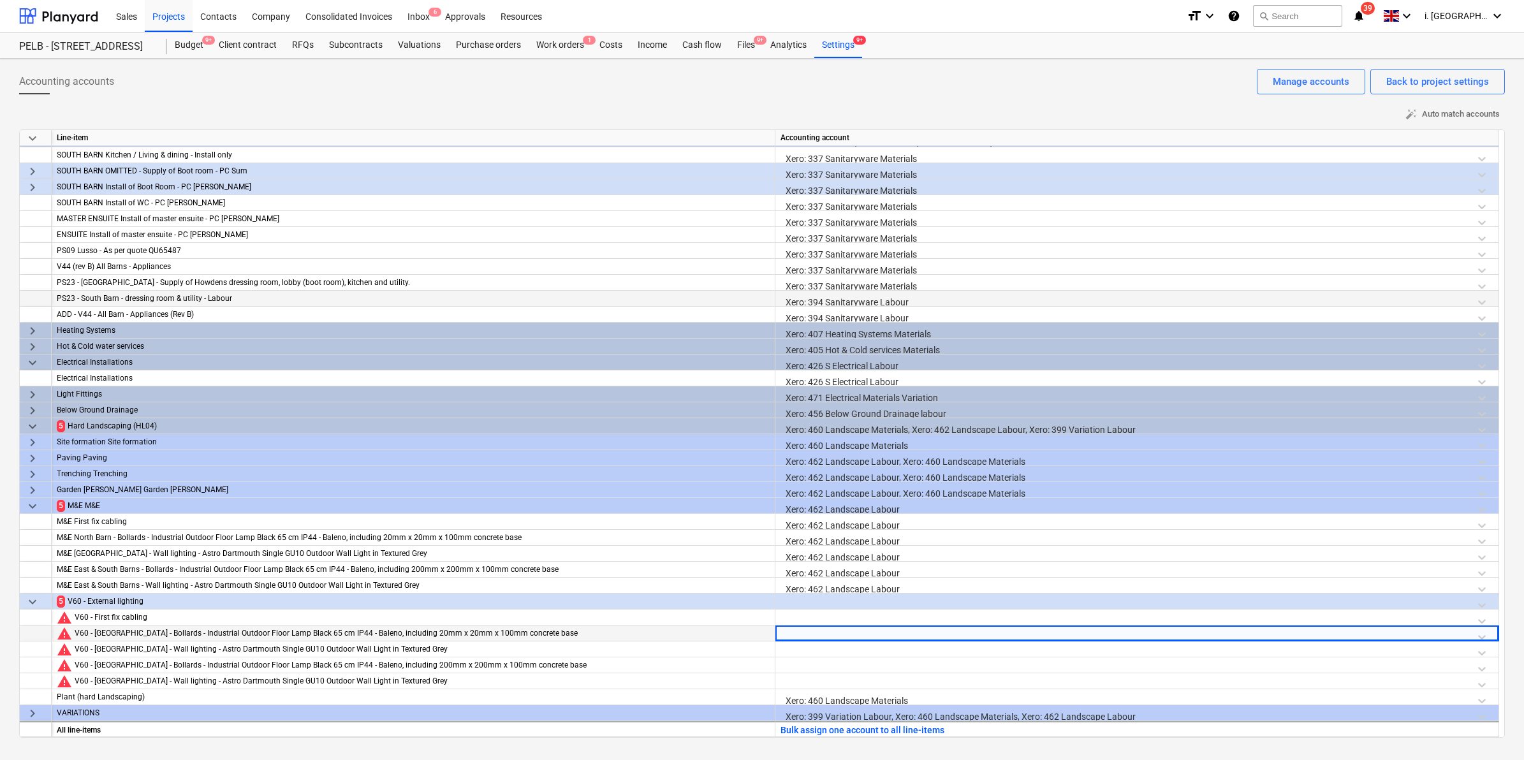
click at [824, 639] on div at bounding box center [1136, 636] width 713 height 22
click at [821, 597] on div at bounding box center [1136, 605] width 713 height 22
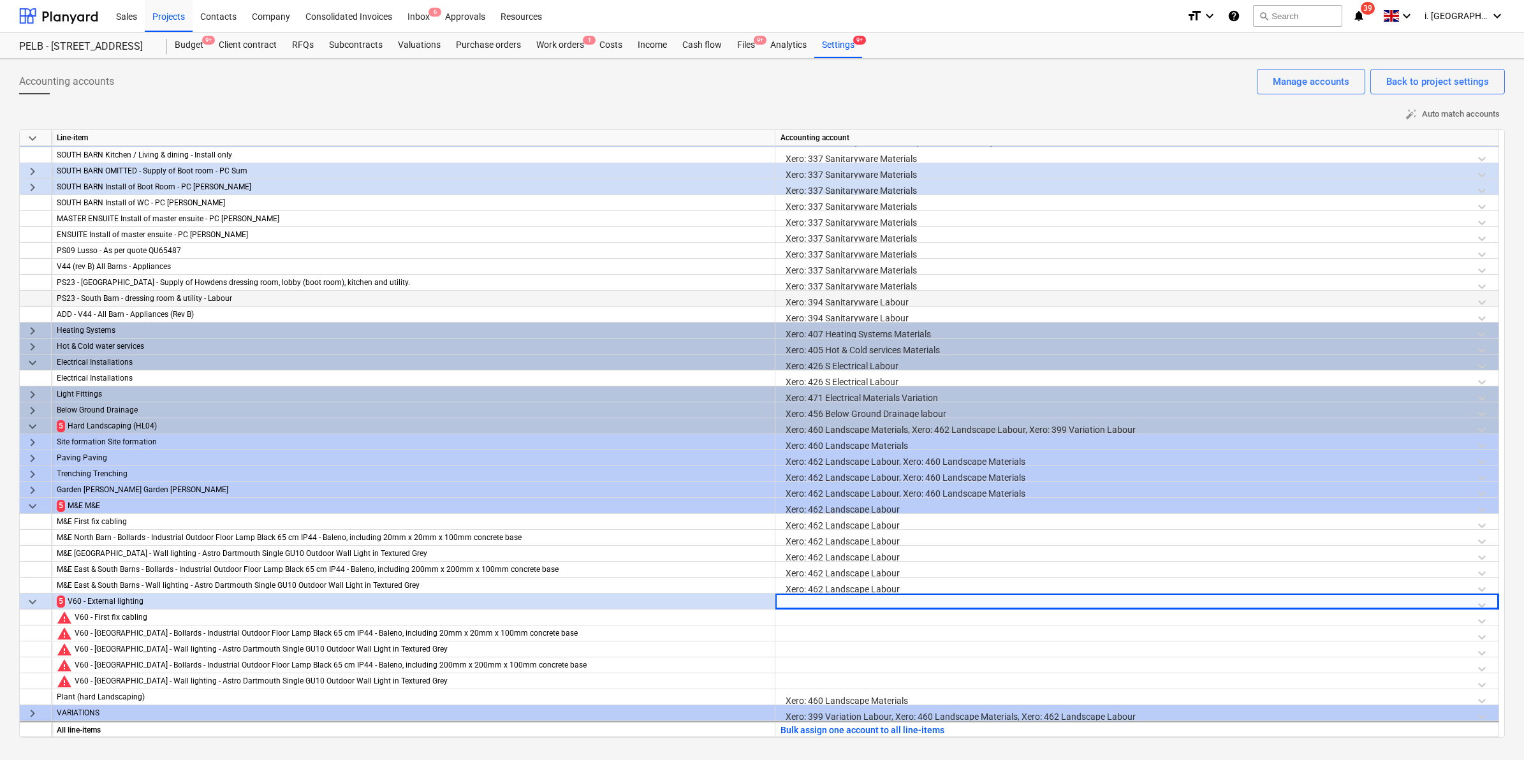
click at [872, 604] on div at bounding box center [1136, 605] width 713 height 22
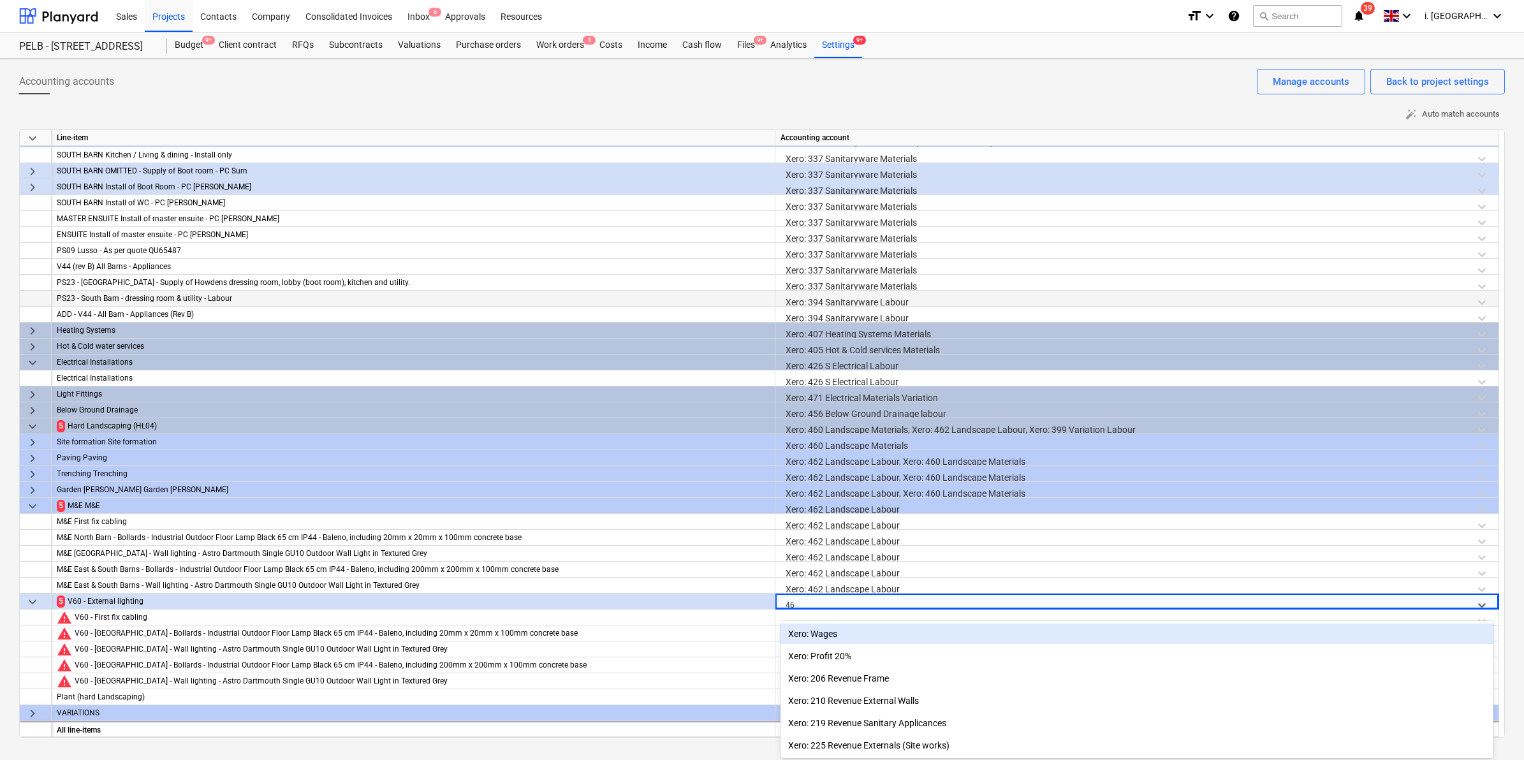
type input "462"
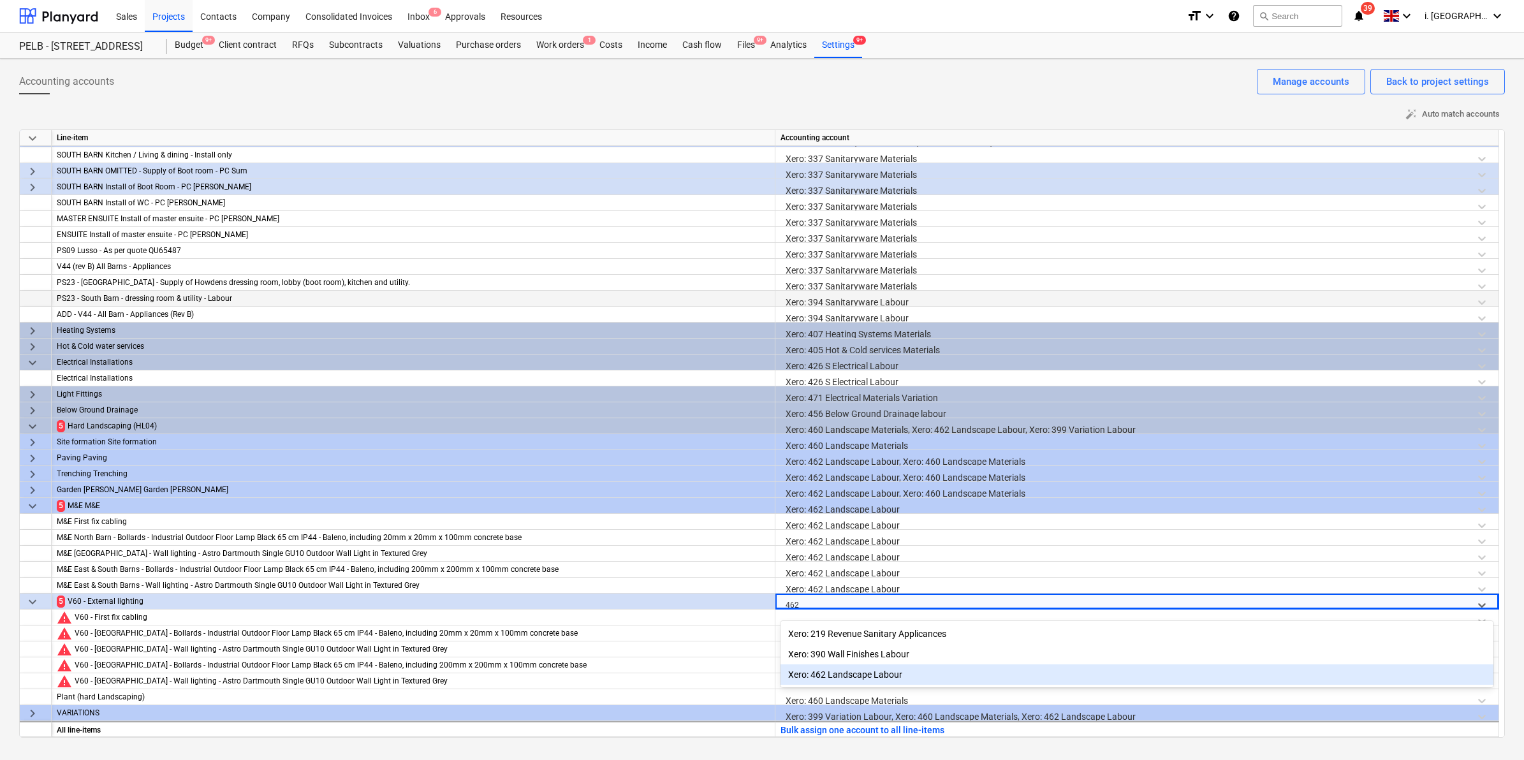
click at [868, 682] on div "Xero: 462 Landscape Labour" at bounding box center [1136, 674] width 713 height 20
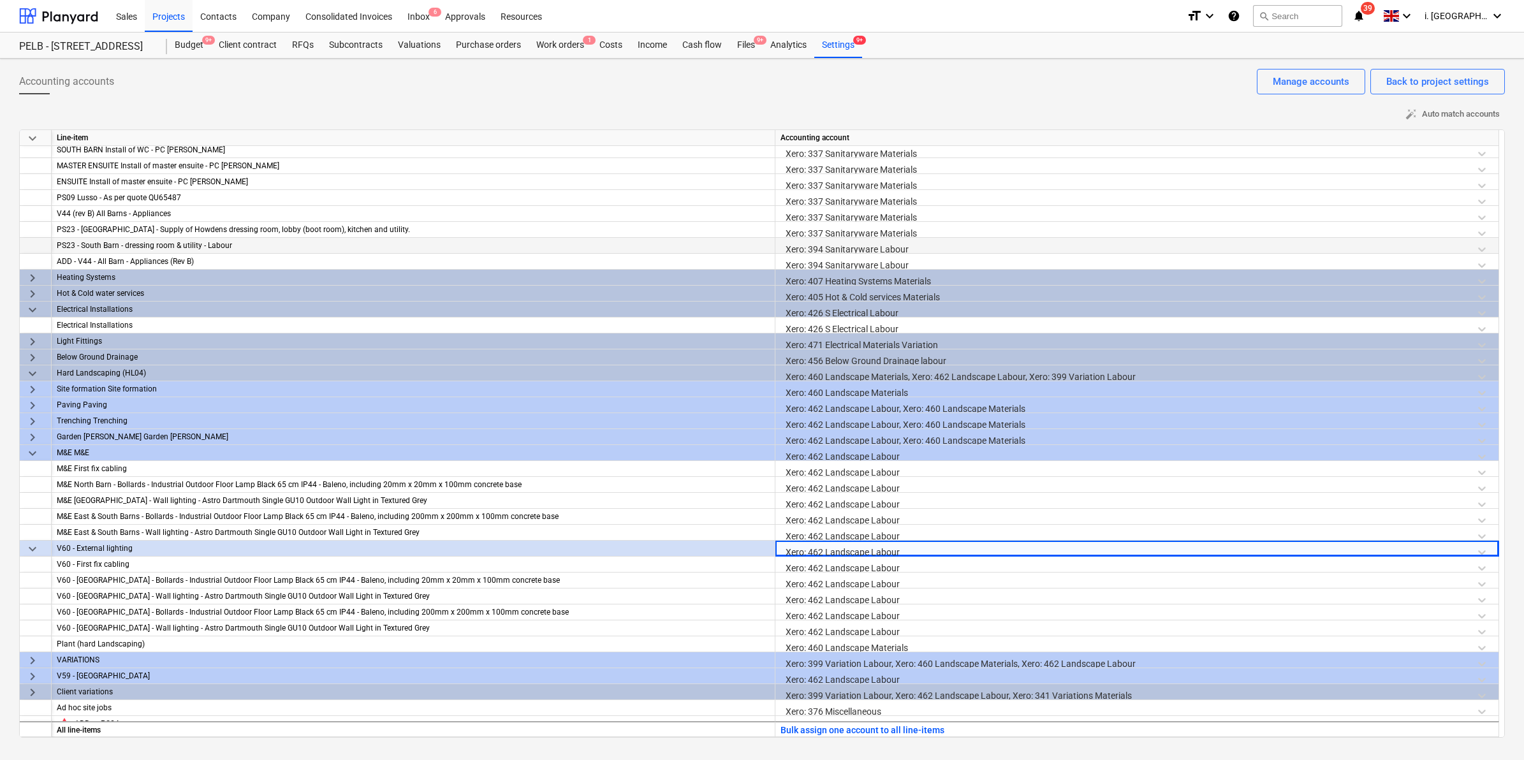
scroll to position [1242, 0]
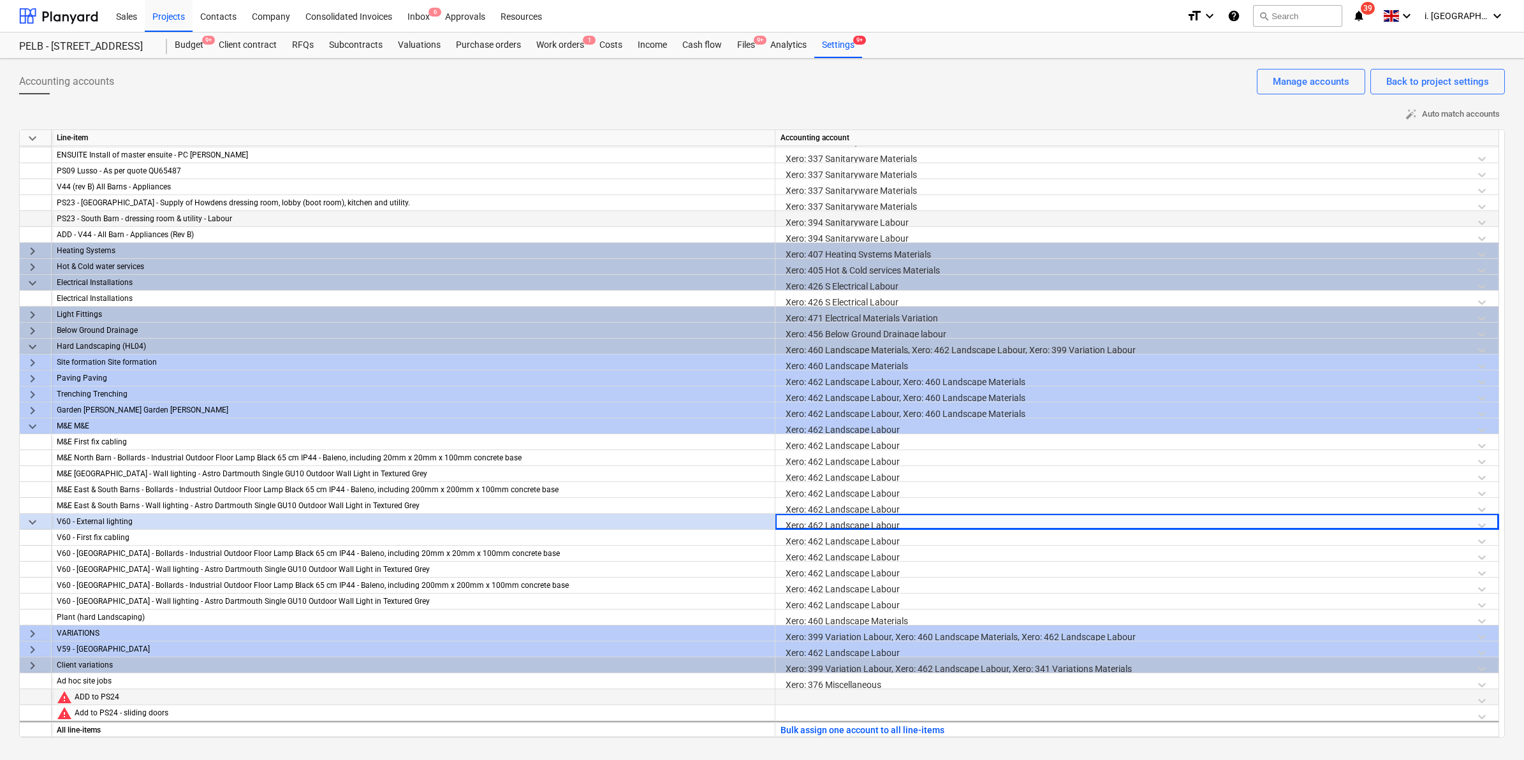
click at [827, 699] on div at bounding box center [1136, 700] width 713 height 22
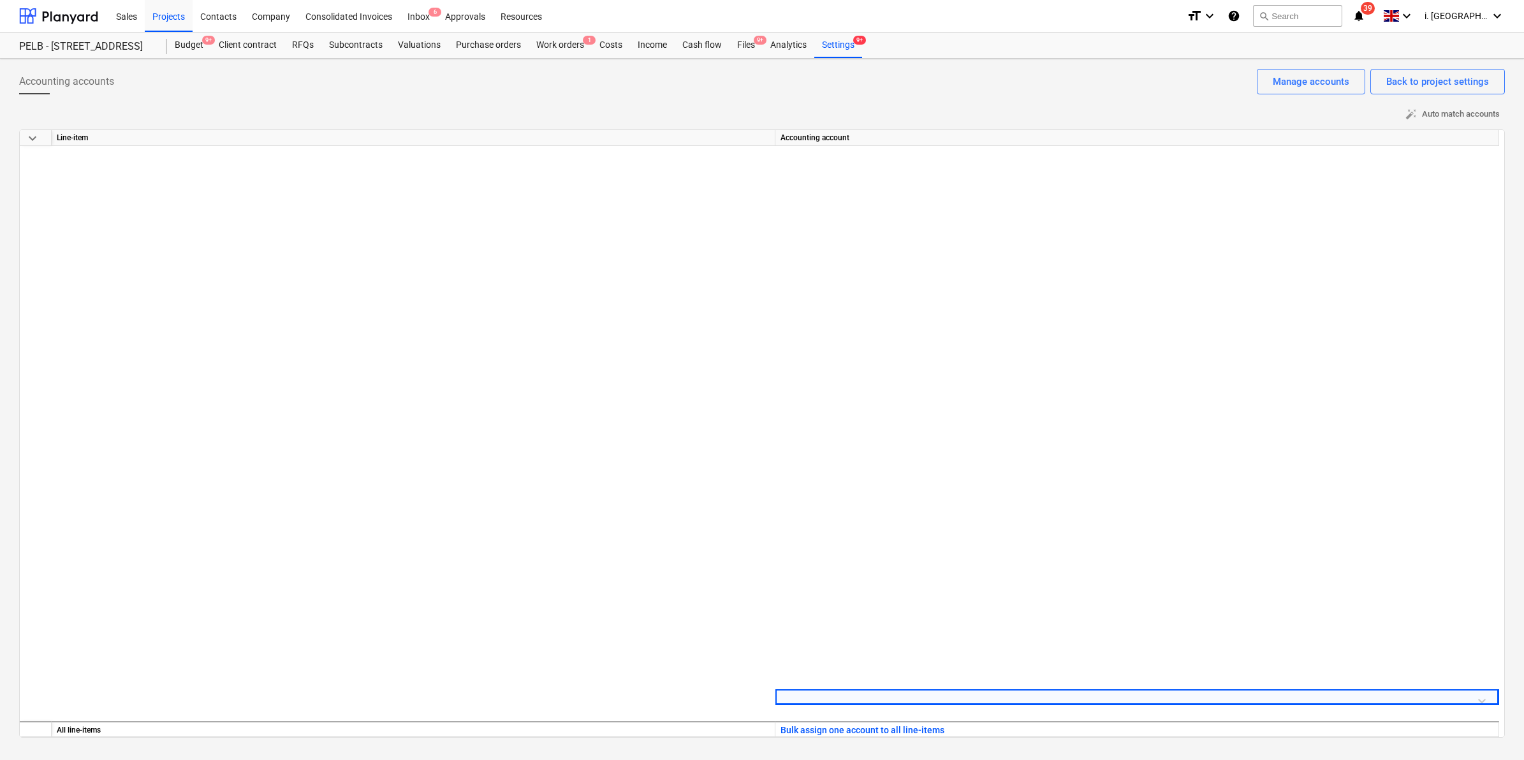
scroll to position [0, 0]
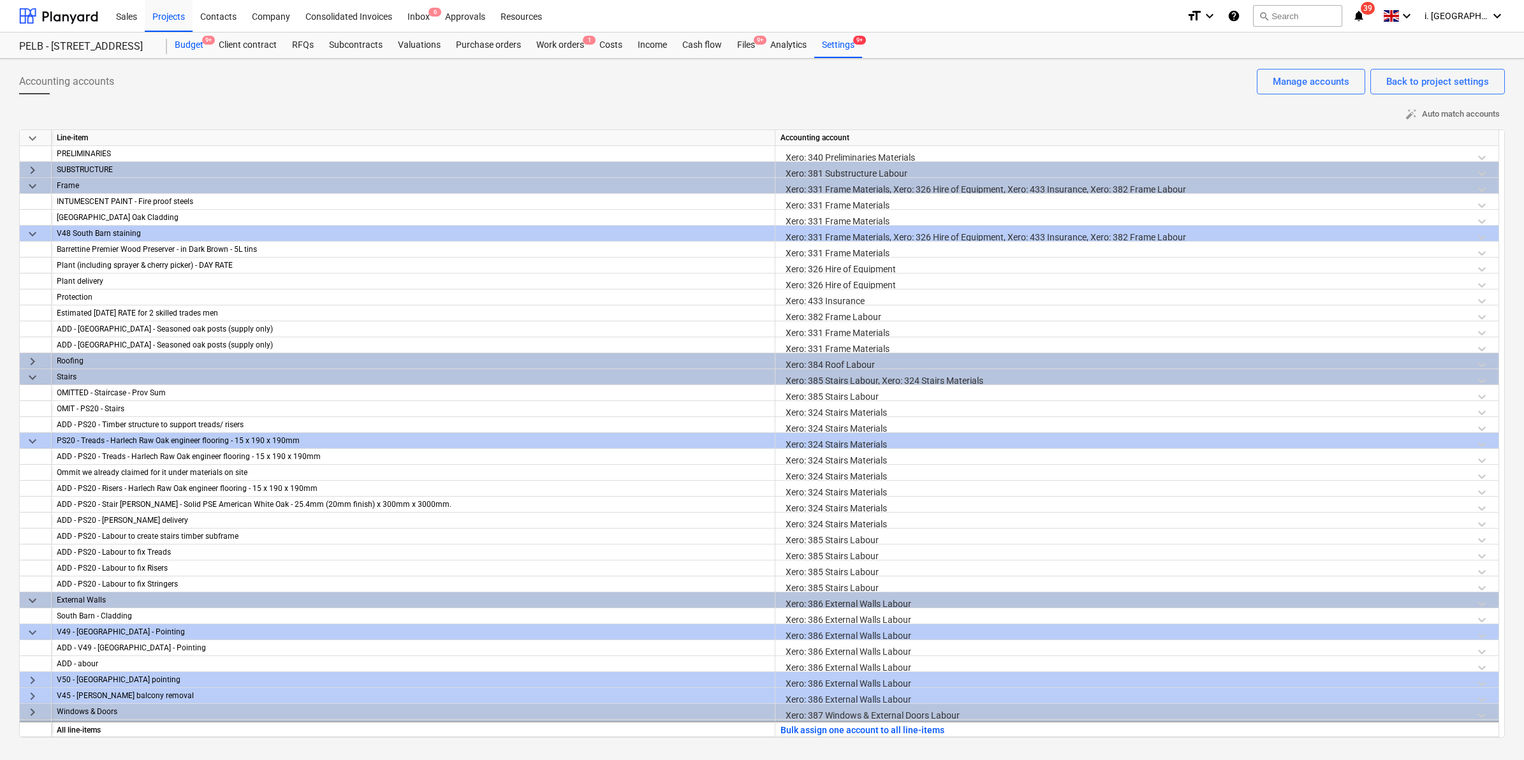
click at [196, 33] on div "Budget 9+" at bounding box center [189, 46] width 44 height 26
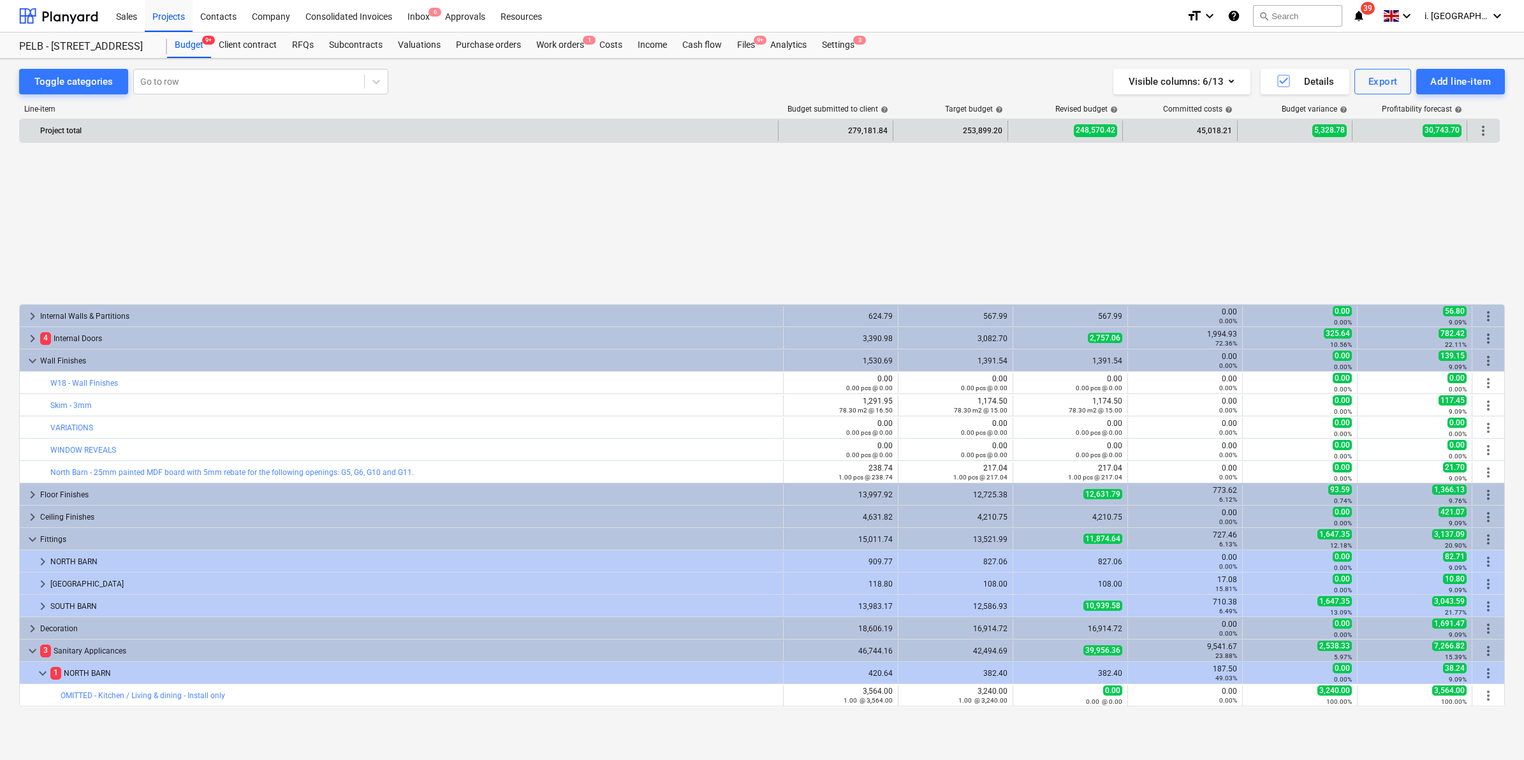
scroll to position [623, 0]
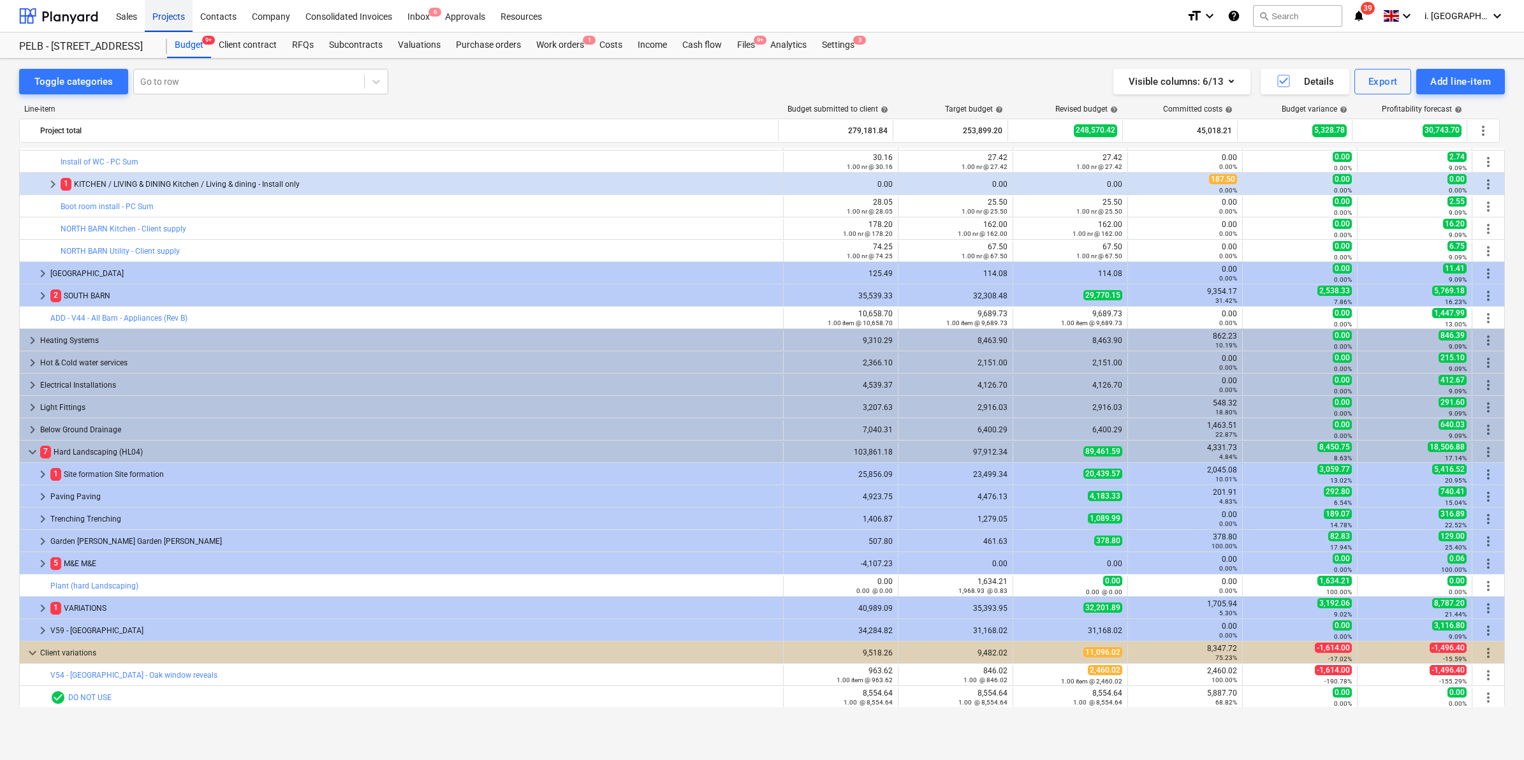
click at [168, 7] on div "Projects" at bounding box center [169, 15] width 48 height 33
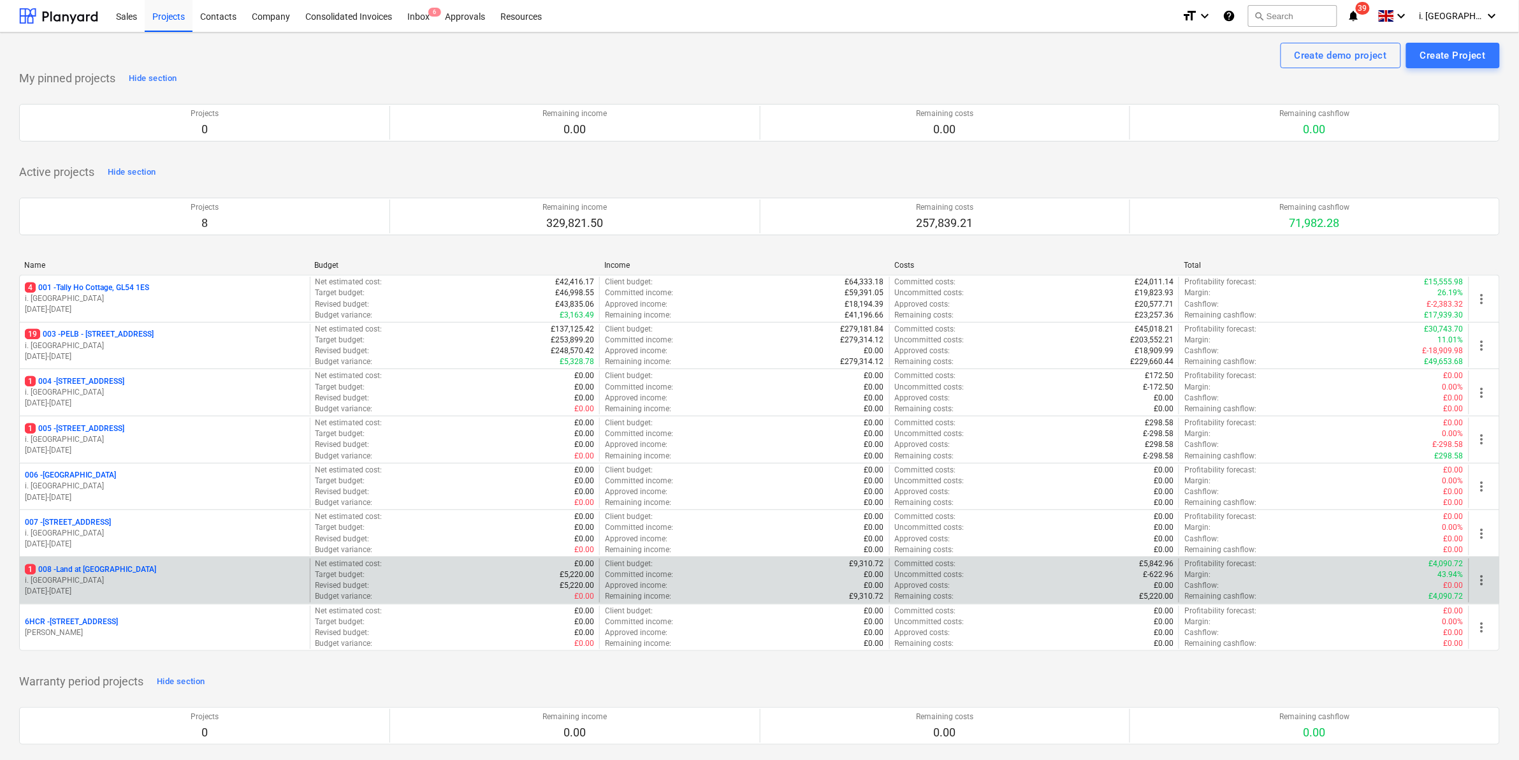
click at [137, 577] on p "i. [GEOGRAPHIC_DATA]" at bounding box center [165, 580] width 280 height 11
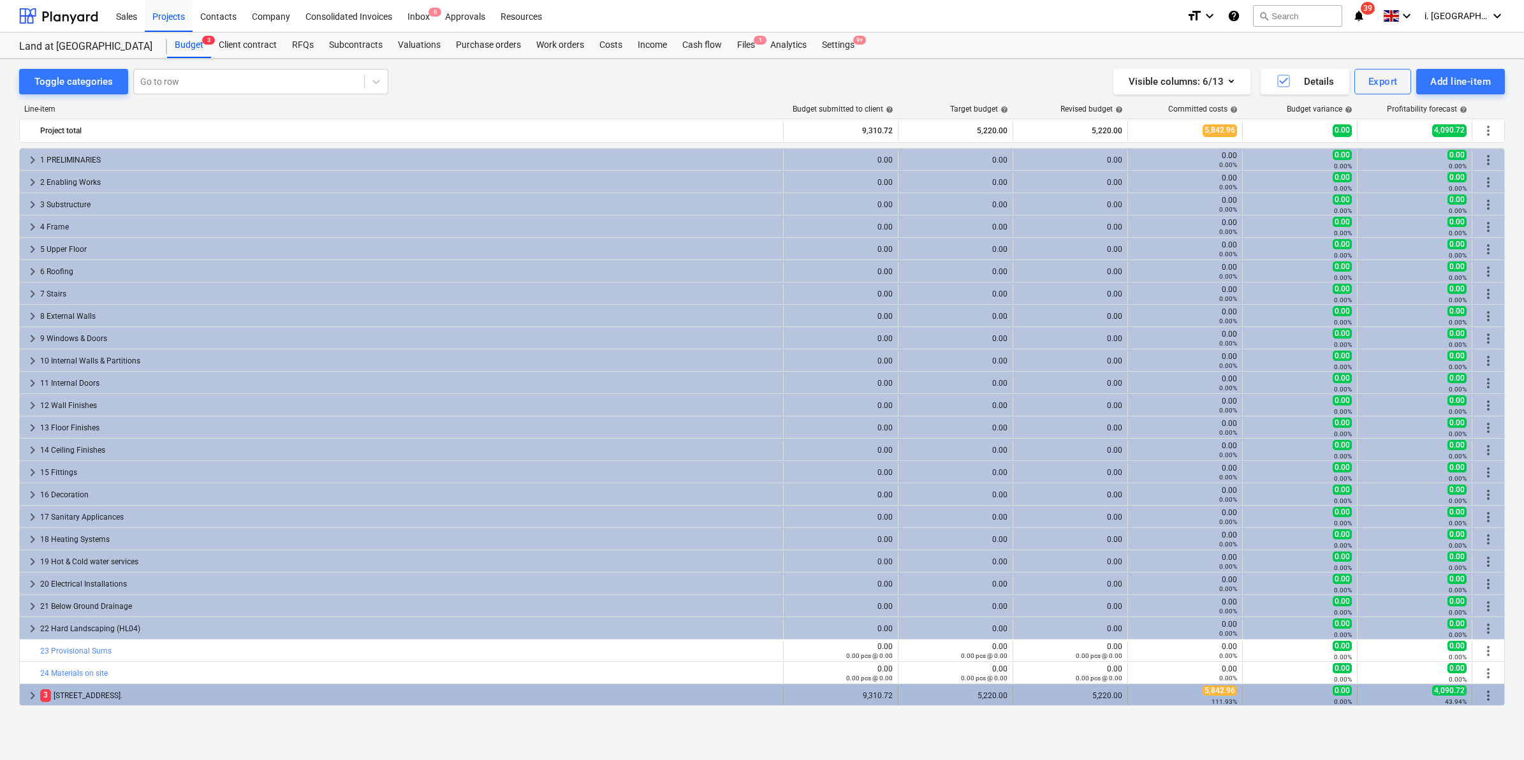
click at [36, 696] on span "keyboard_arrow_right" at bounding box center [32, 695] width 15 height 15
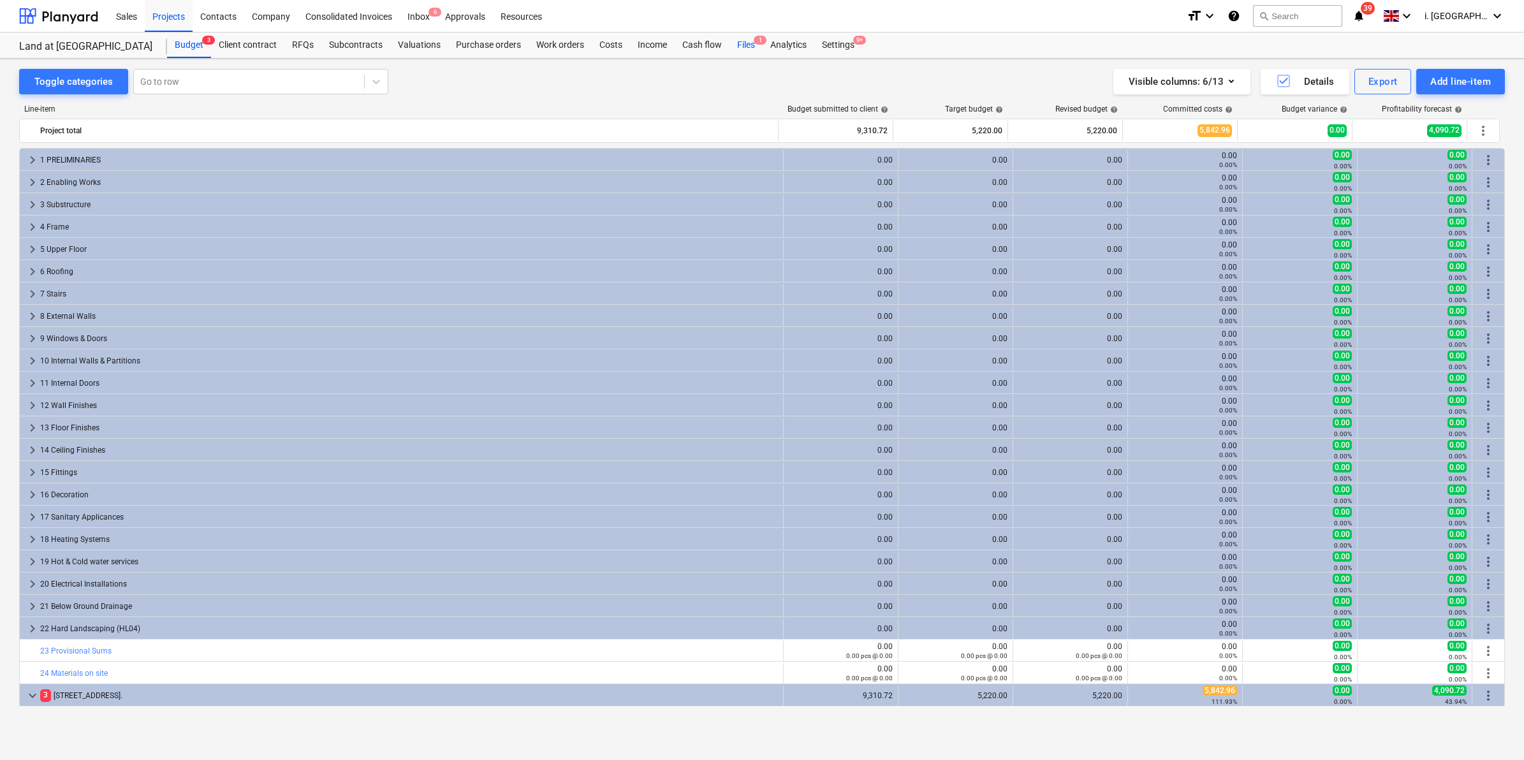
click at [749, 45] on div "Files 1" at bounding box center [745, 46] width 33 height 26
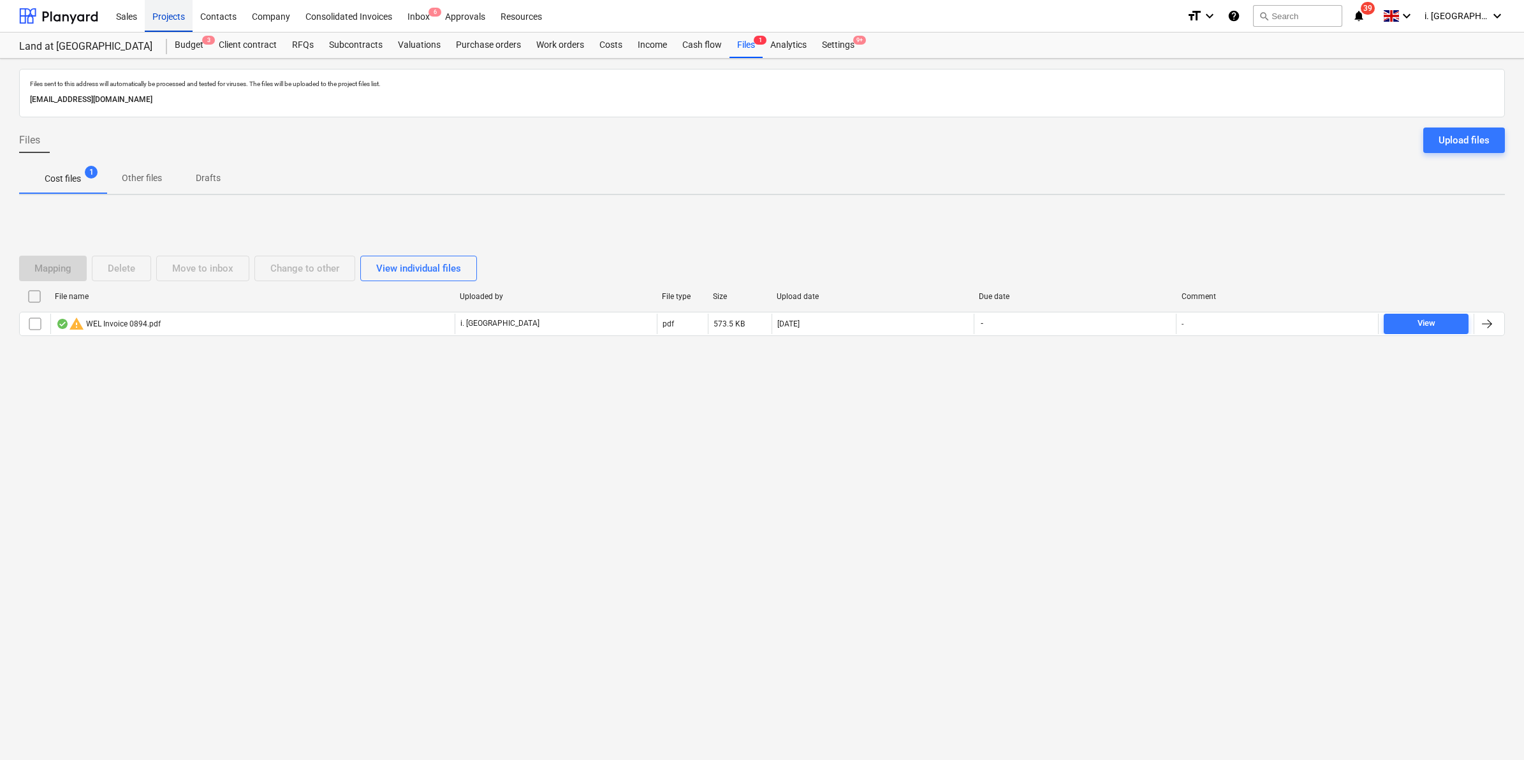
click at [170, 15] on div "Projects" at bounding box center [169, 15] width 48 height 33
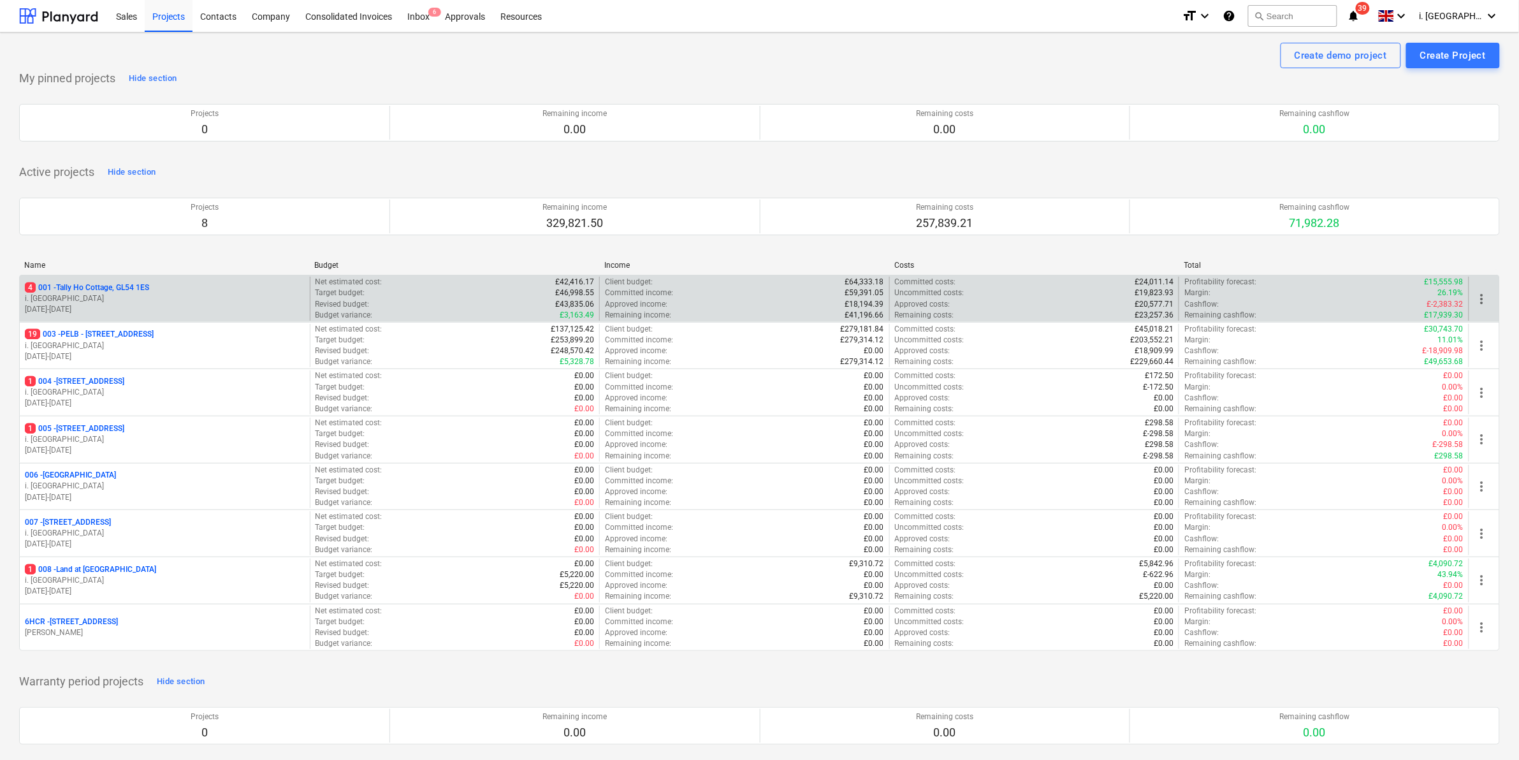
click at [132, 291] on p "4 001 - Tally Ho Cottage, GL54 1ES" at bounding box center [87, 287] width 124 height 11
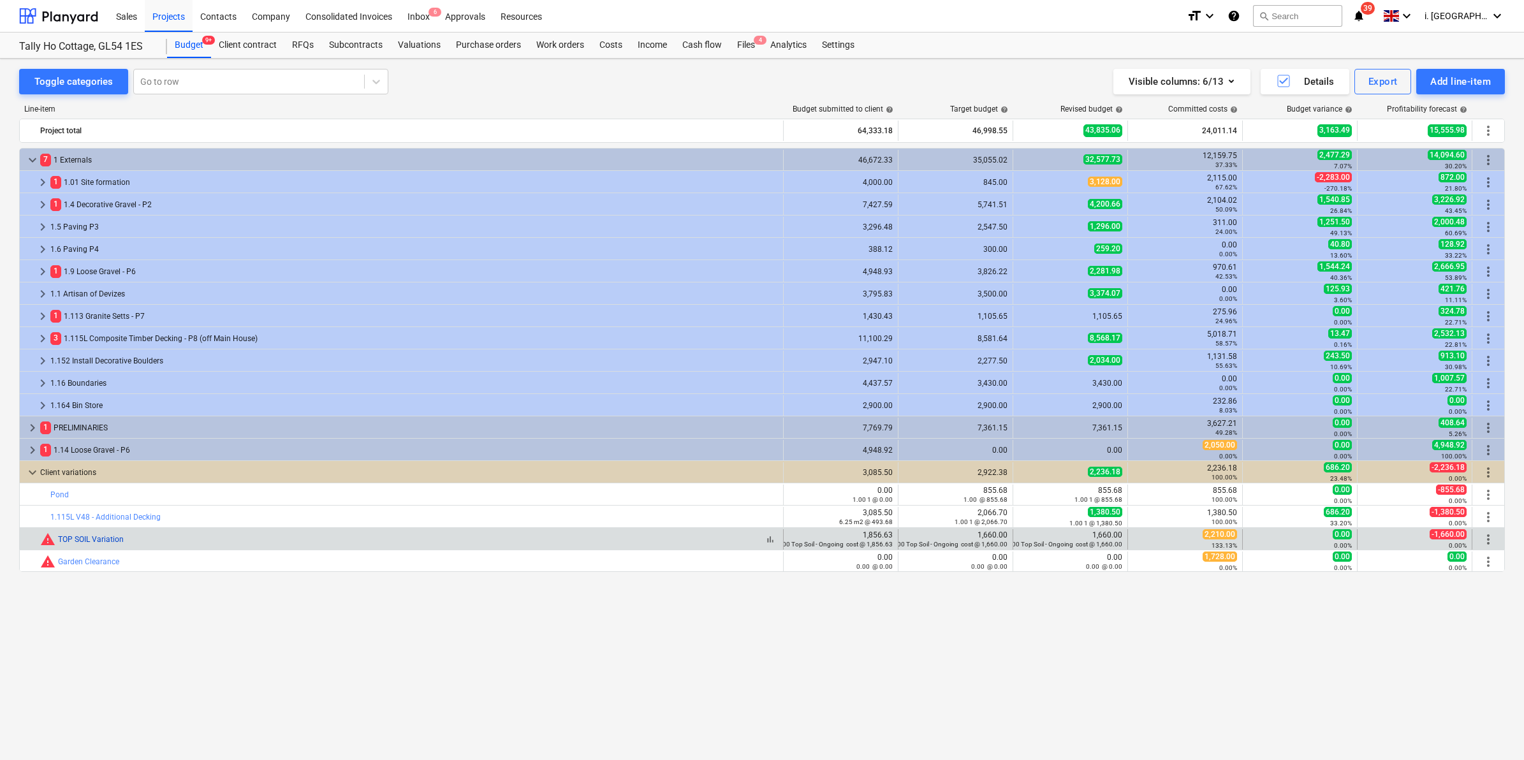
click at [80, 540] on link "TOP SOIL Variation" at bounding box center [91, 539] width 66 height 9
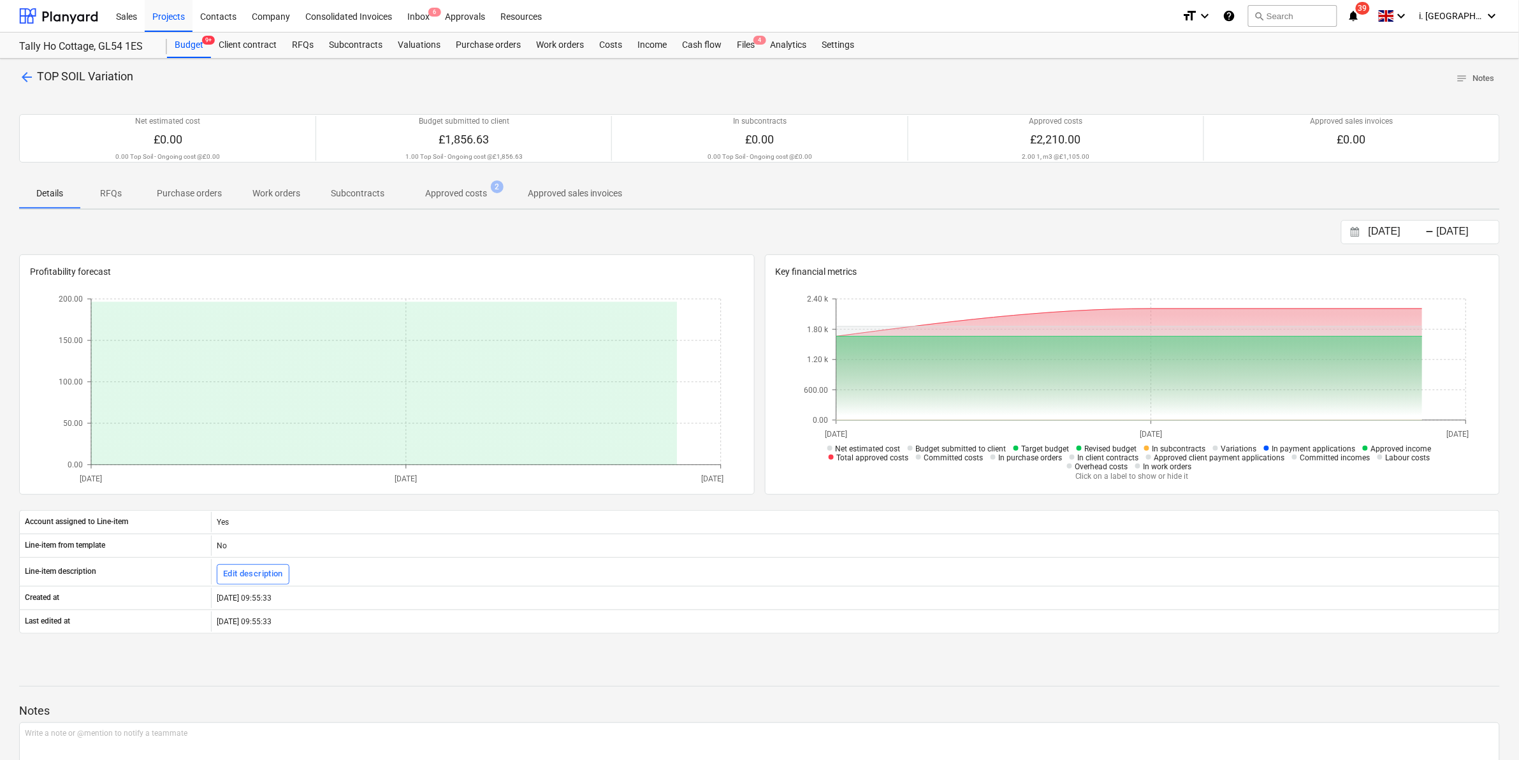
click at [480, 194] on p "Approved costs" at bounding box center [456, 193] width 62 height 13
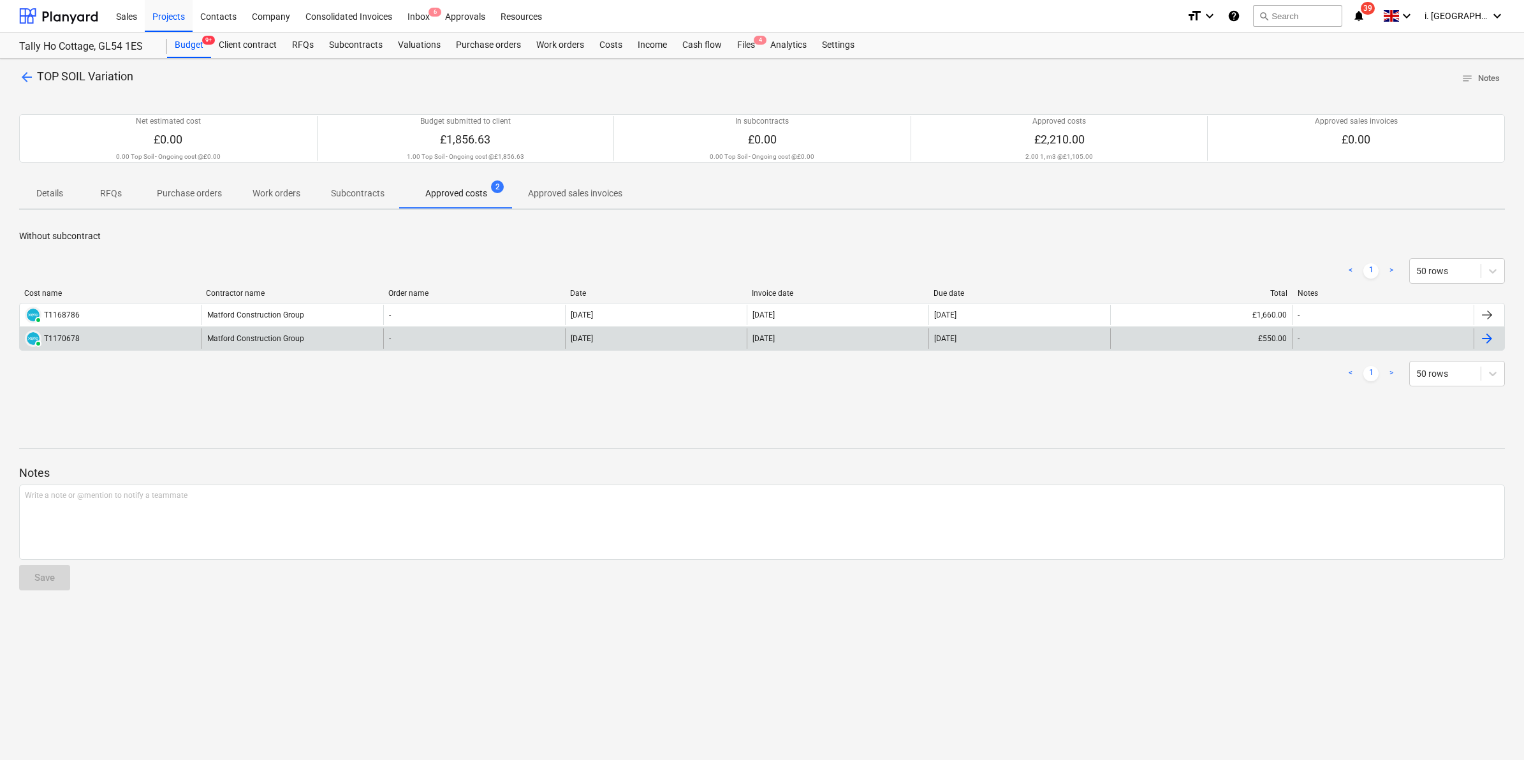
click at [81, 340] on div "PAID T1170678" at bounding box center [111, 338] width 182 height 20
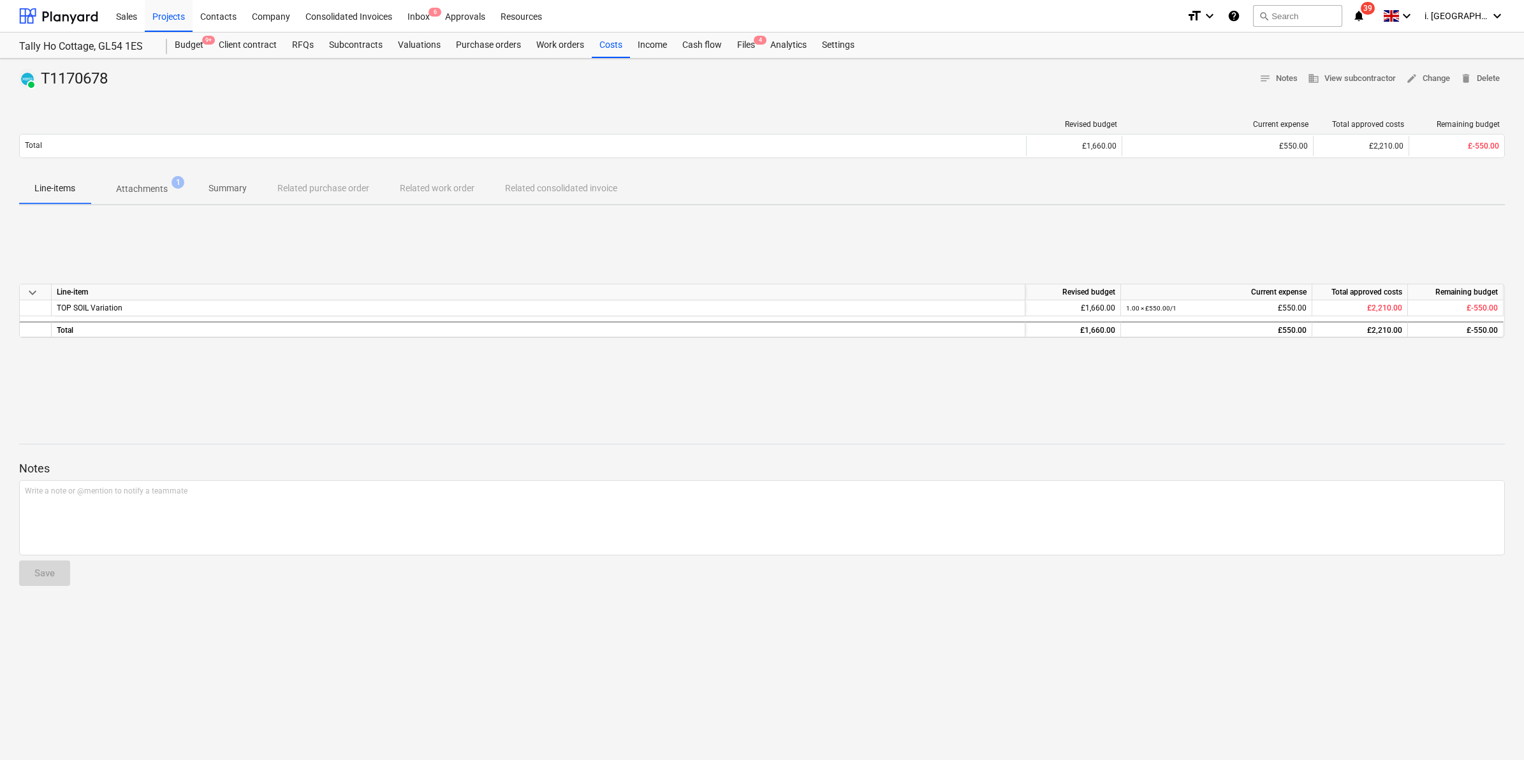
click at [132, 183] on p "Attachments" at bounding box center [142, 188] width 52 height 13
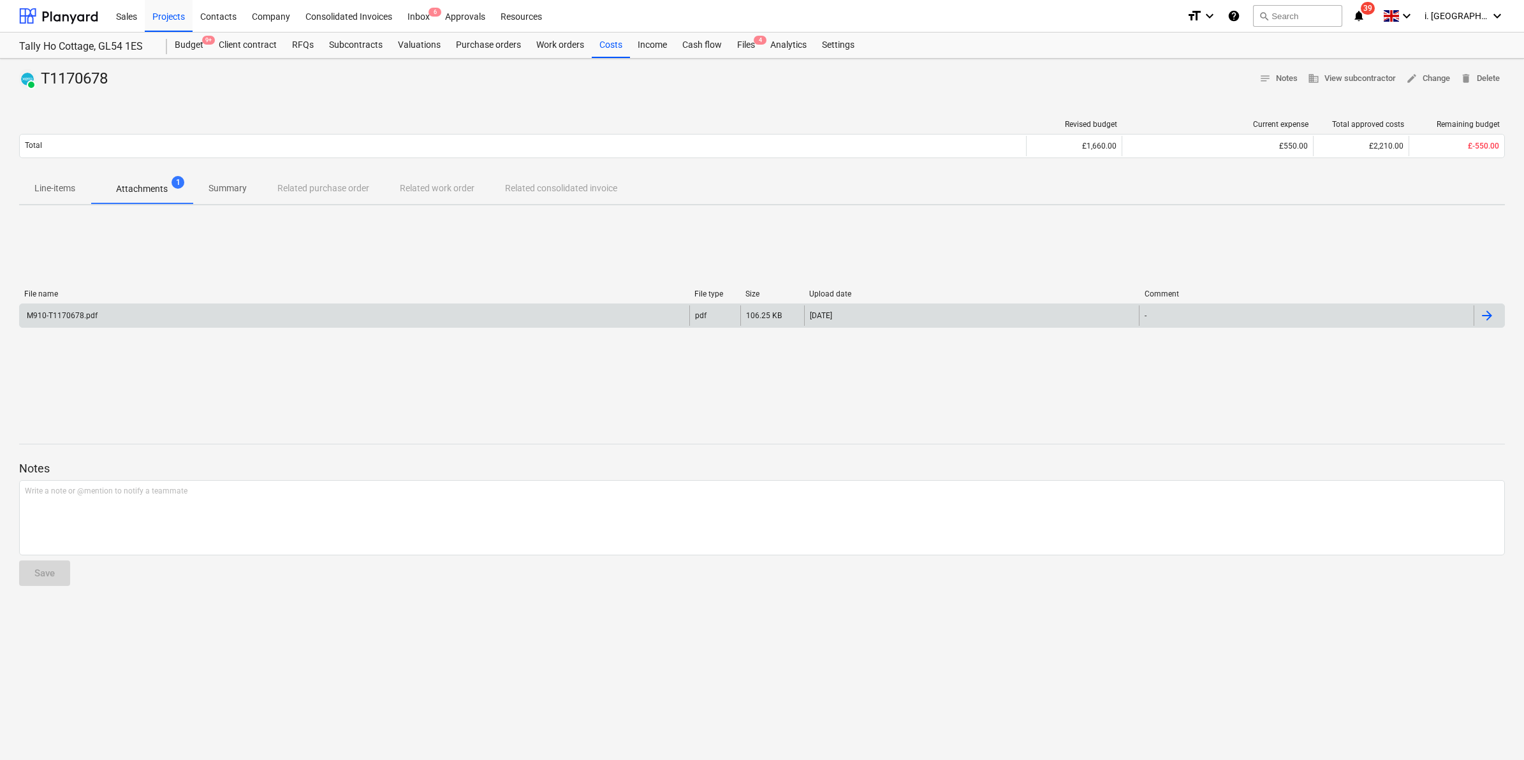
click at [91, 312] on div "M910-T1170678.pdf" at bounding box center [61, 315] width 73 height 9
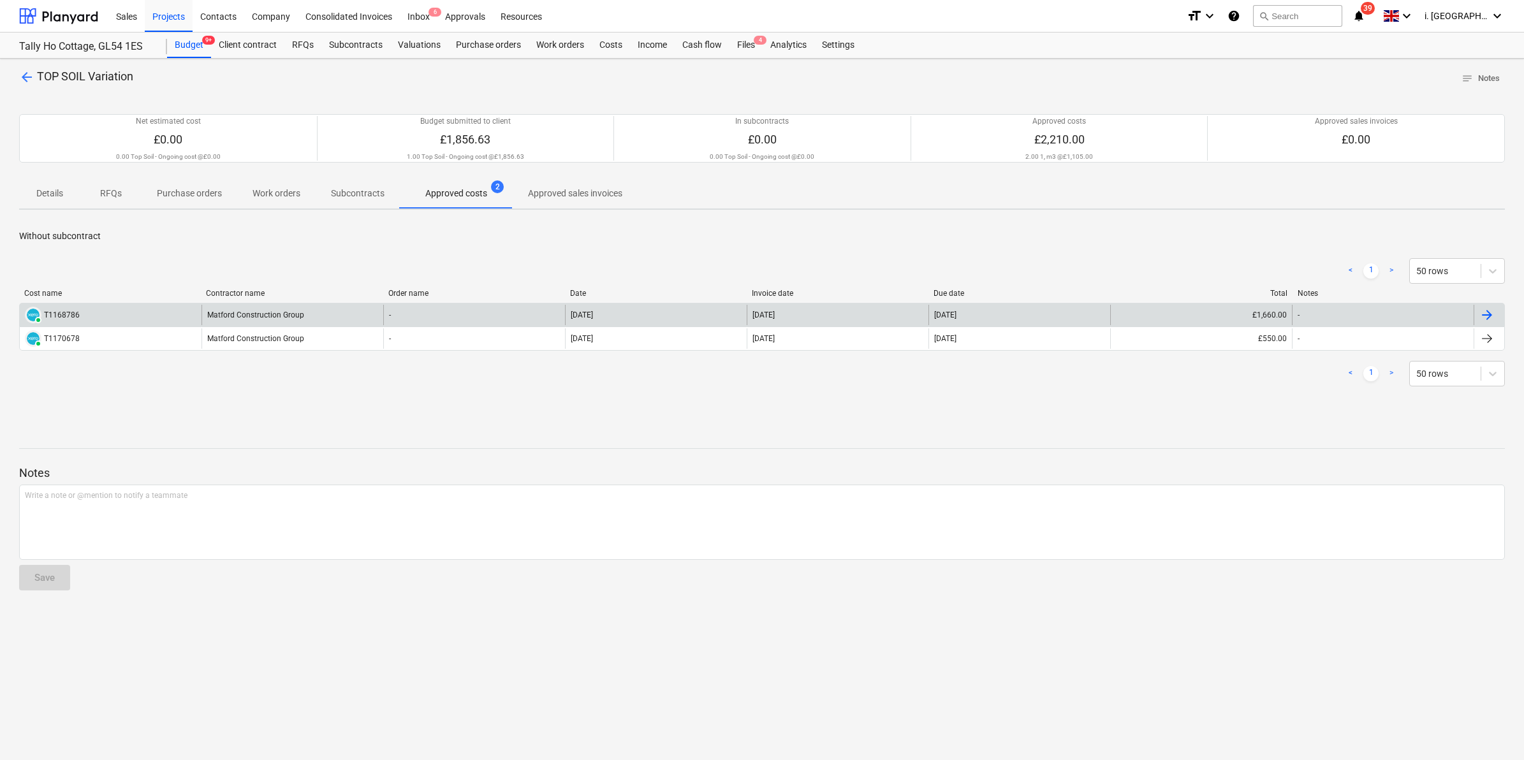
click at [64, 309] on div "PAID T1168786" at bounding box center [52, 315] width 55 height 17
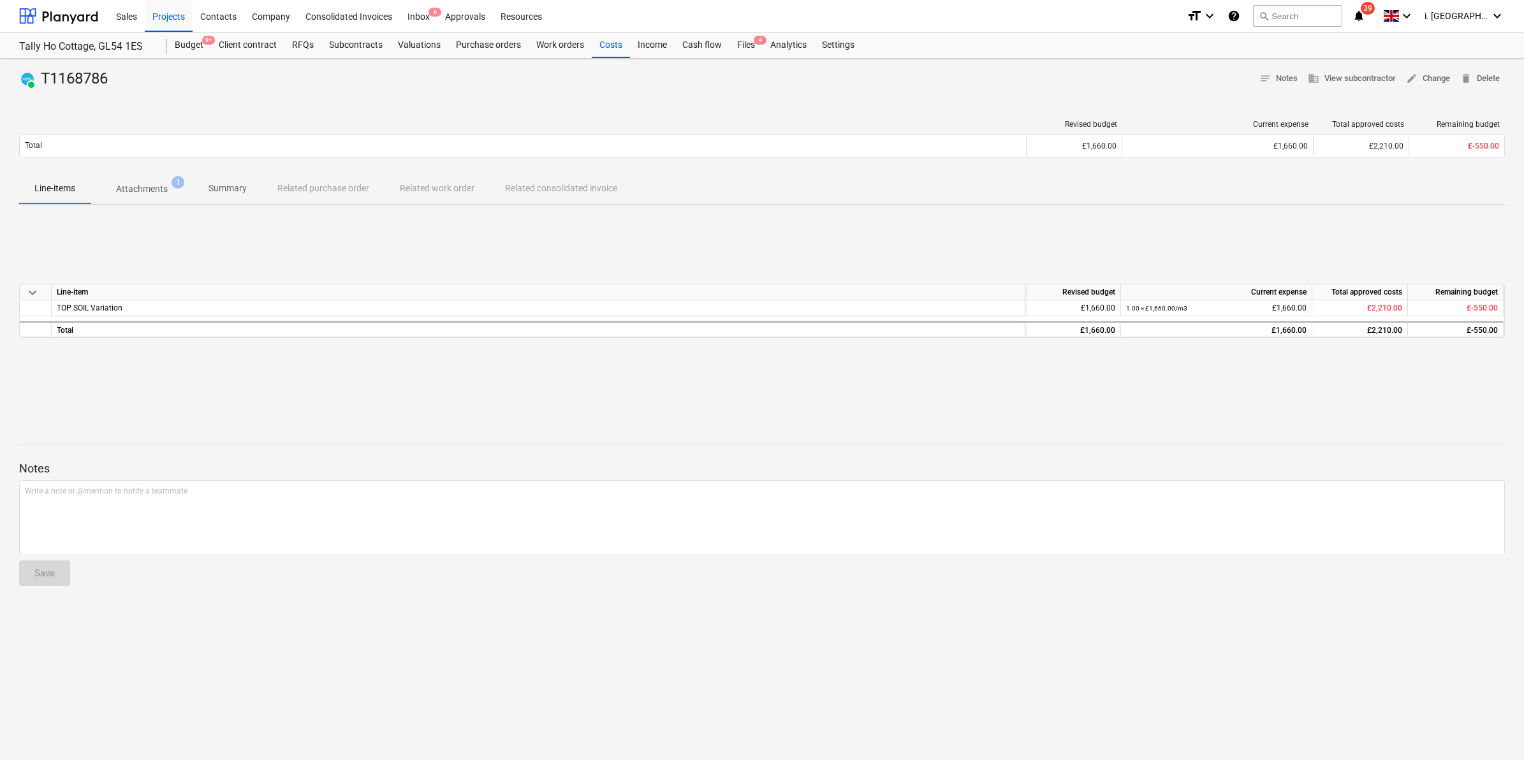
click at [163, 188] on p "Attachments" at bounding box center [142, 188] width 52 height 13
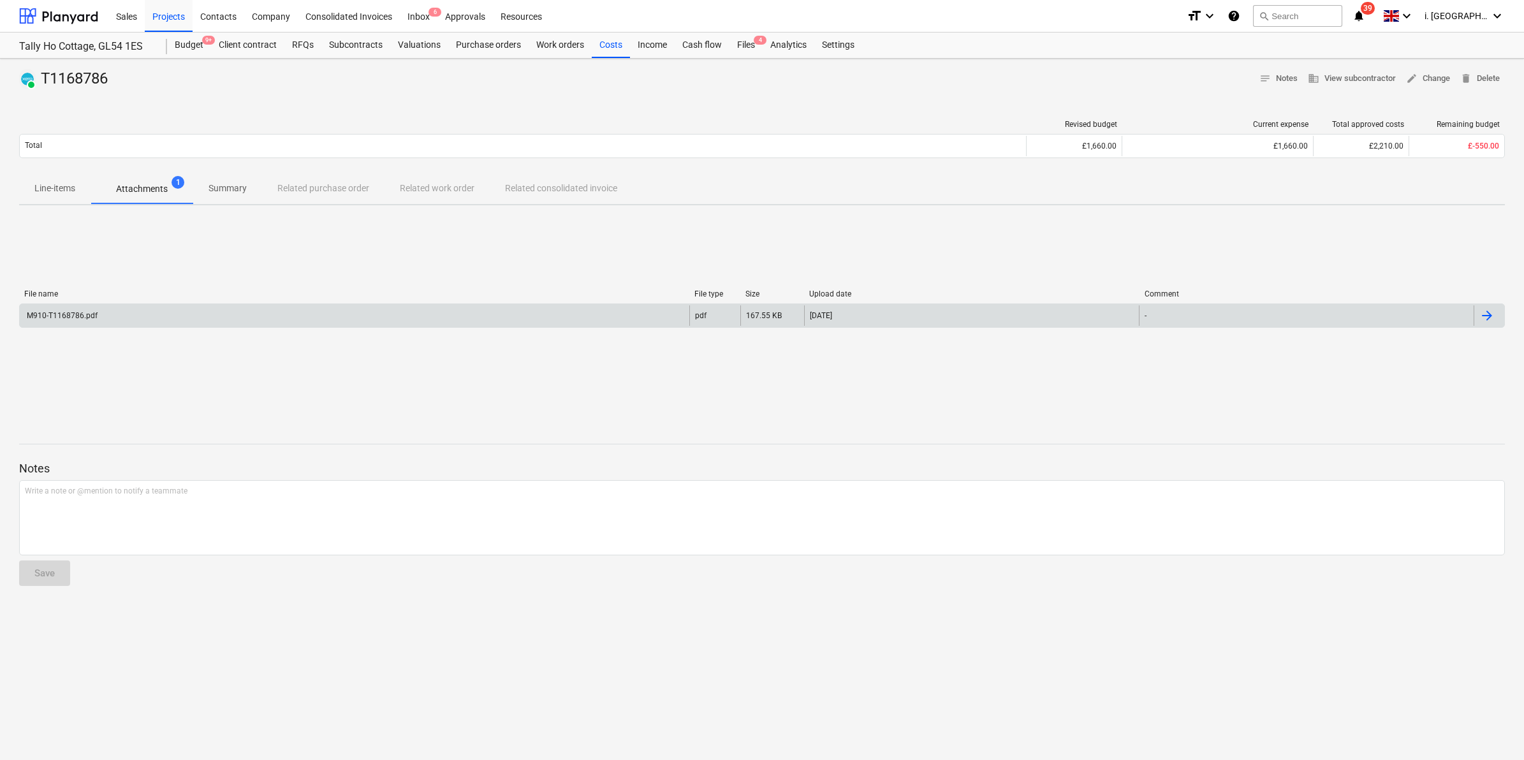
click at [86, 312] on div "M910-T1168786.pdf" at bounding box center [61, 315] width 73 height 9
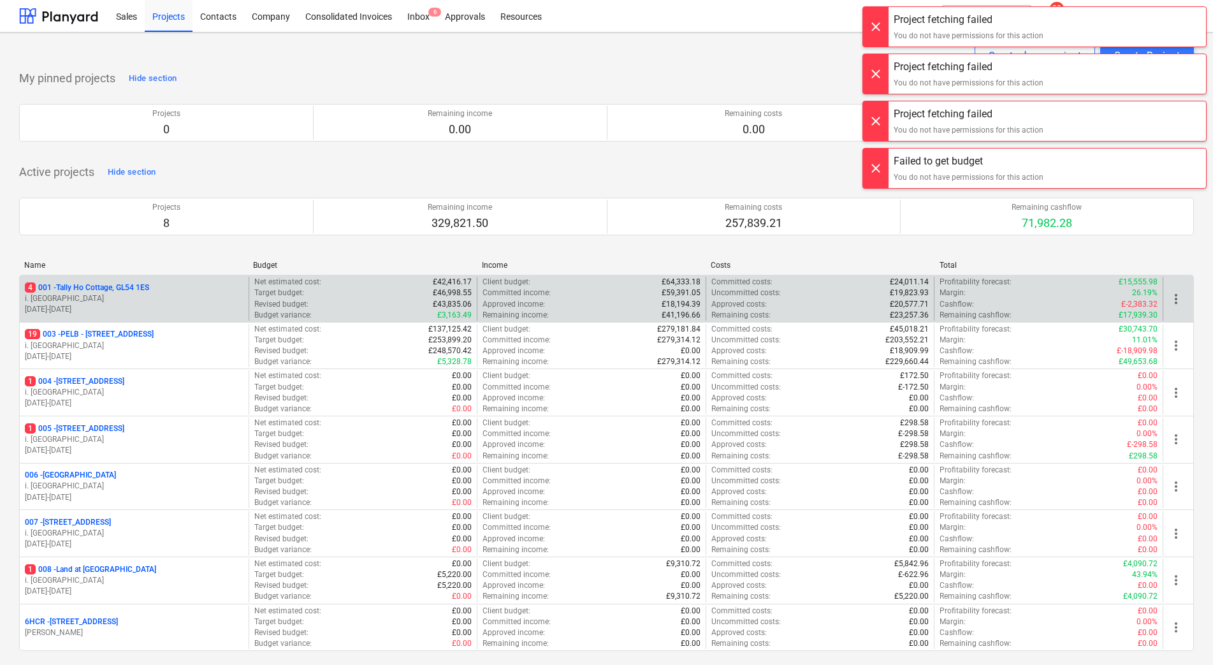
click at [117, 290] on p "4 001 - Tally Ho Cottage, GL54 1ES" at bounding box center [87, 287] width 124 height 11
